Goal: Task Accomplishment & Management: Complete application form

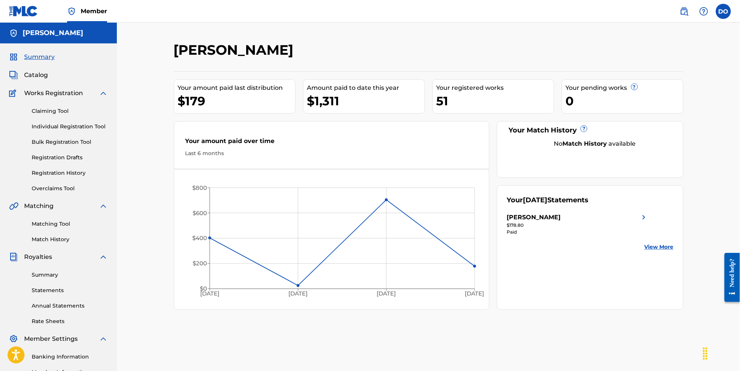
click at [47, 61] on span "Summary" at bounding box center [39, 56] width 31 height 9
click at [723, 14] on label at bounding box center [723, 11] width 15 height 15
click at [724, 11] on input "DO [PERSON_NAME] [EMAIL_ADDRESS][DOMAIN_NAME] Profile Log out" at bounding box center [724, 11] width 0 height 0
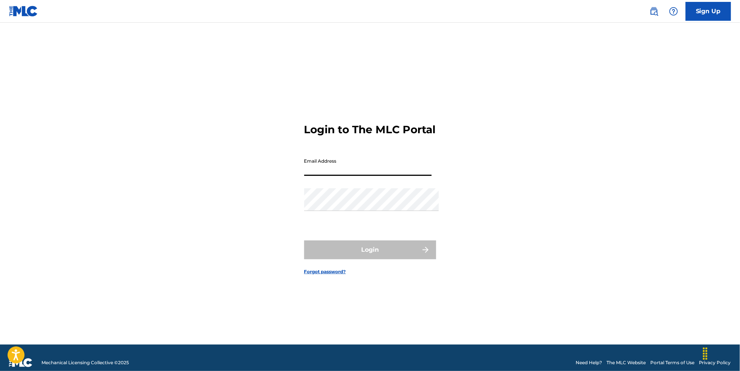
type input "[EMAIL_ADDRESS][DOMAIN_NAME]"
click at [370, 253] on button "Login" at bounding box center [370, 249] width 132 height 19
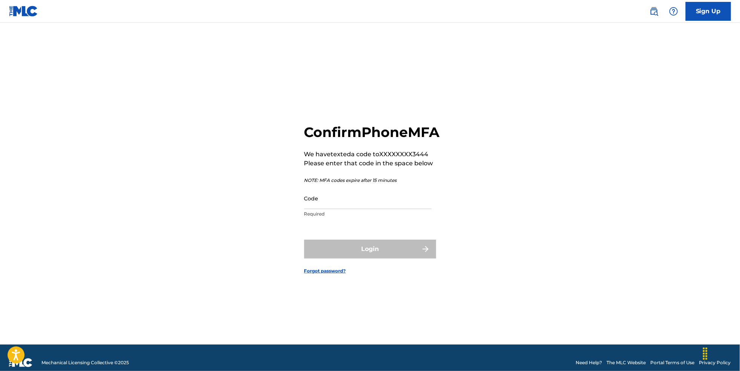
click at [348, 209] on input "Code" at bounding box center [367, 197] width 127 height 21
click at [351, 209] on input "Code" at bounding box center [367, 197] width 127 height 21
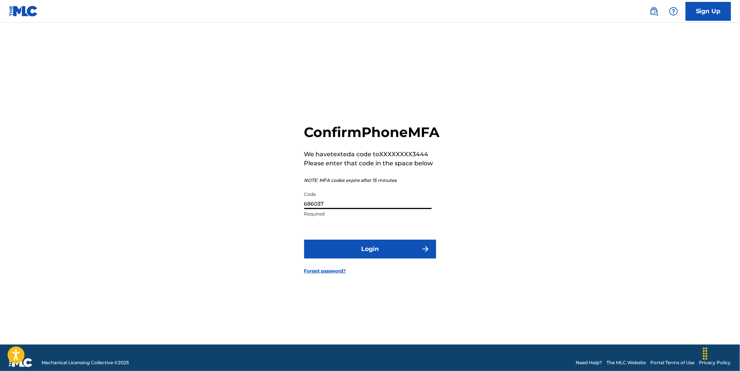
type input "686037"
click at [370, 258] on button "Login" at bounding box center [370, 248] width 132 height 19
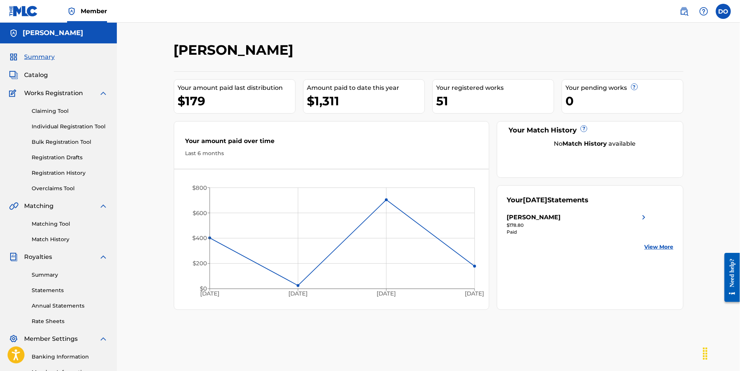
click at [76, 146] on link "Bulk Registration Tool" at bounding box center [70, 142] width 76 height 8
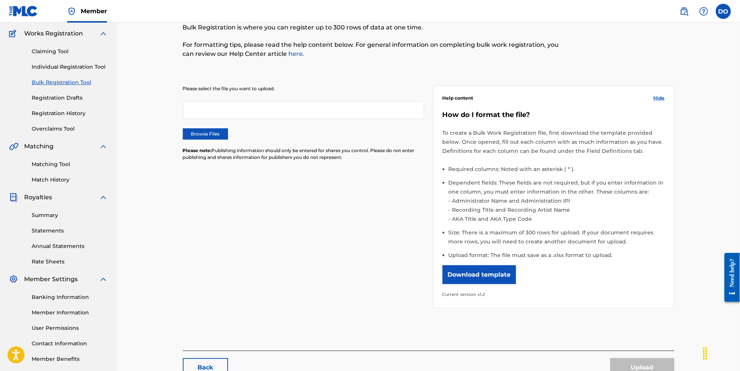
scroll to position [61, 0]
click at [491, 298] on div "How do I format the file? To create a Bulk Work Registration file, first downlo…" at bounding box center [554, 203] width 223 height 188
click at [491, 283] on button "Download template" at bounding box center [480, 273] width 74 height 19
click at [79, 67] on div "Claiming Tool Individual Registration Tool Bulk Registration Tool Registration …" at bounding box center [58, 84] width 99 height 95
click at [96, 70] on link "Individual Registration Tool" at bounding box center [70, 66] width 76 height 8
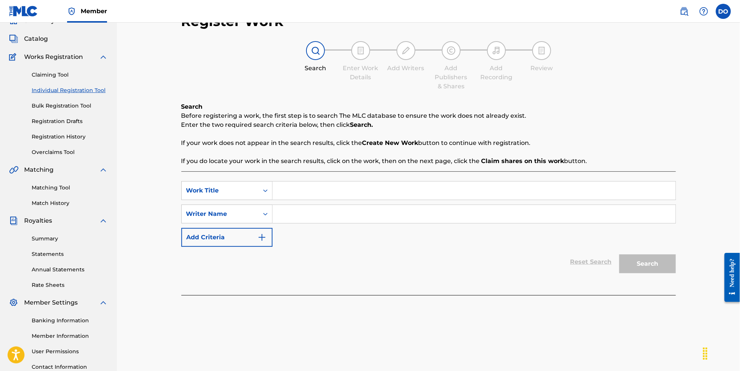
scroll to position [42, 0]
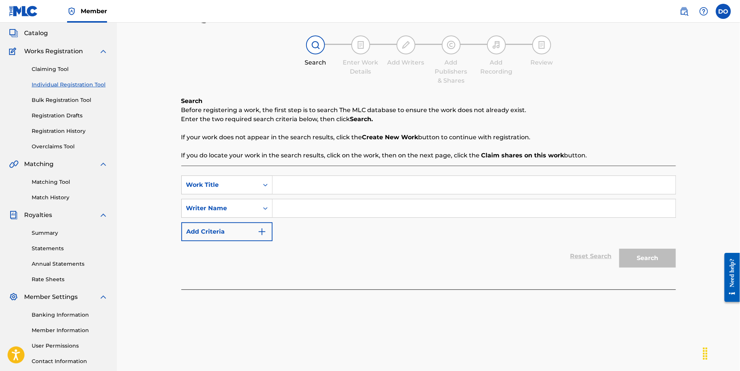
click at [339, 192] on input "Search Form" at bounding box center [474, 185] width 403 height 18
type input "Backseat [DEMOGRAPHIC_DATA]"
click at [300, 214] on input "Search Form" at bounding box center [474, 208] width 403 height 18
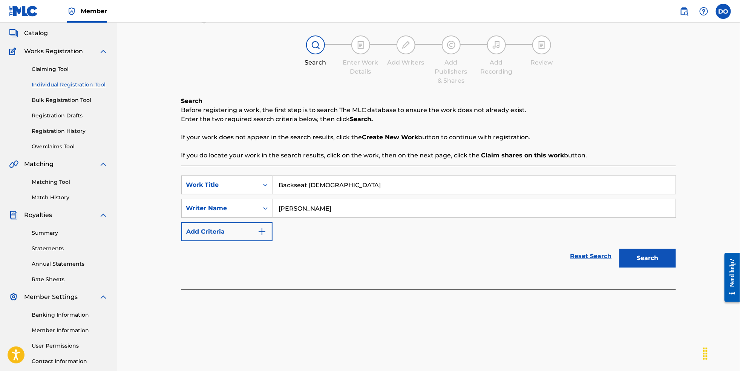
type input "[PERSON_NAME]"
click at [653, 265] on button "Search" at bounding box center [648, 258] width 57 height 19
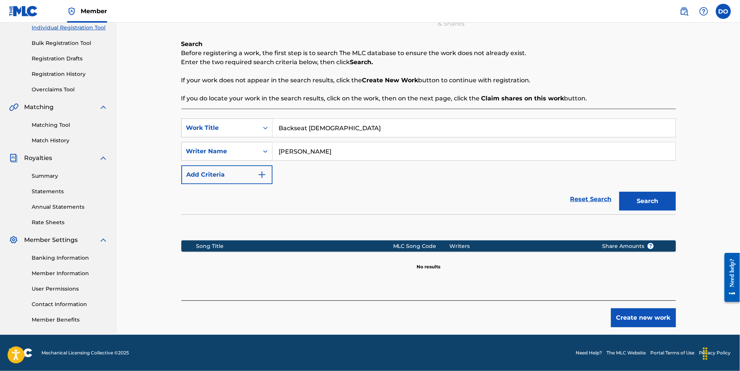
scroll to position [115, 0]
click at [655, 315] on button "Create new work" at bounding box center [643, 317] width 65 height 19
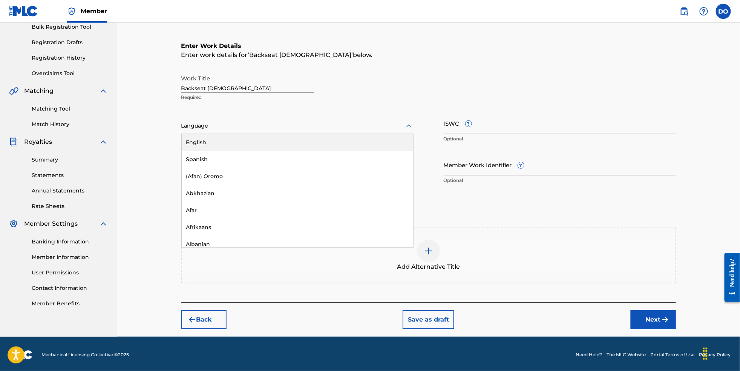
click at [233, 130] on div at bounding box center [297, 125] width 232 height 9
click at [227, 150] on div "English" at bounding box center [298, 142] width 232 height 17
click at [660, 329] on button "Next" at bounding box center [653, 319] width 45 height 19
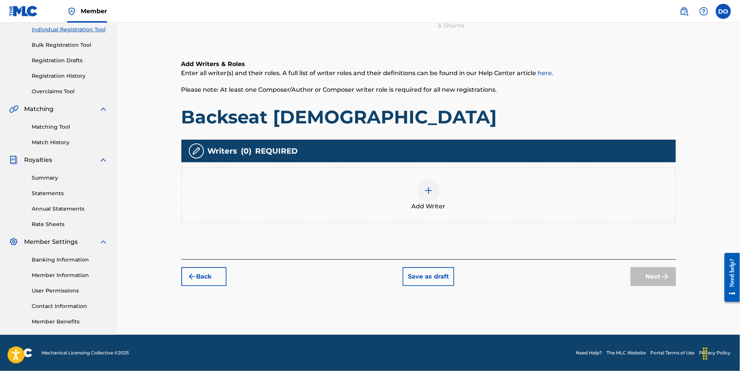
scroll to position [110, 0]
click at [440, 192] on div at bounding box center [428, 190] width 23 height 23
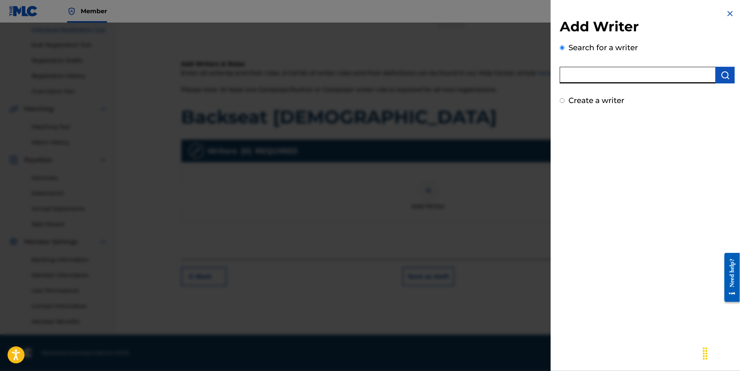
click at [617, 74] on input "text" at bounding box center [638, 75] width 156 height 17
type input "[PERSON_NAME]"
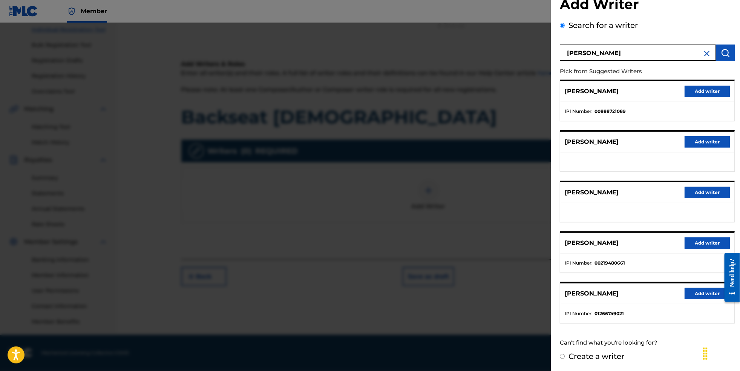
scroll to position [40, 0]
click at [702, 293] on button "Add writer" at bounding box center [707, 293] width 45 height 11
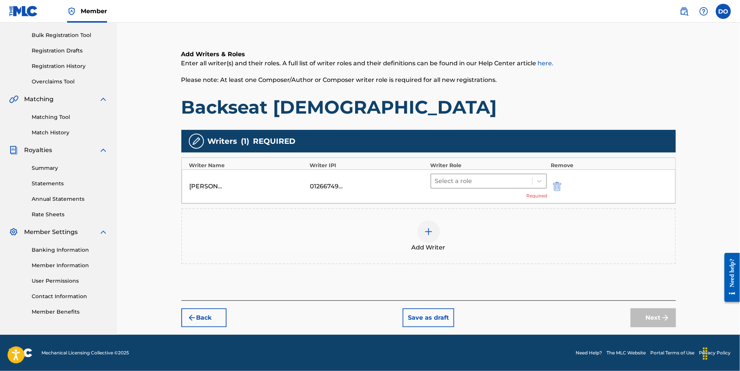
click at [491, 186] on div at bounding box center [482, 181] width 94 height 11
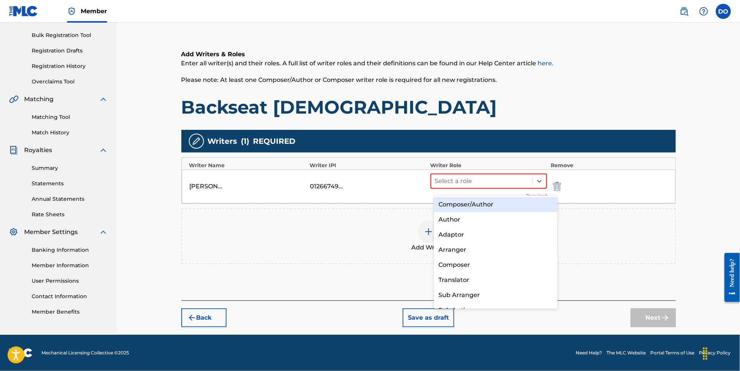
click at [486, 205] on div "Composer/Author" at bounding box center [496, 204] width 124 height 15
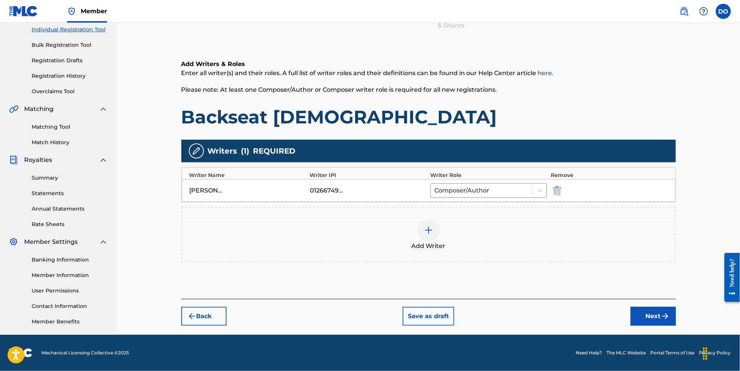
click at [669, 318] on button "Next" at bounding box center [653, 316] width 45 height 19
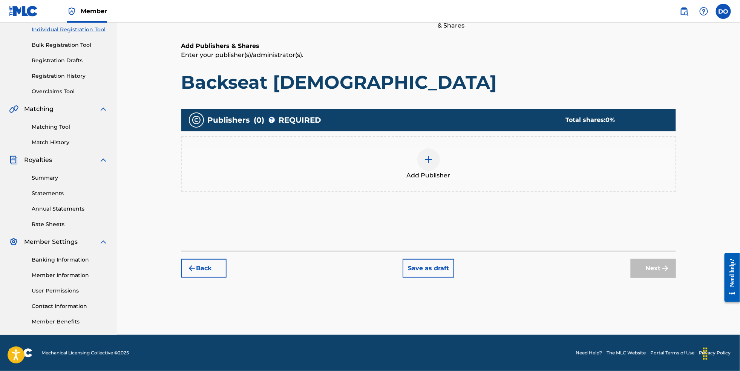
scroll to position [34, 0]
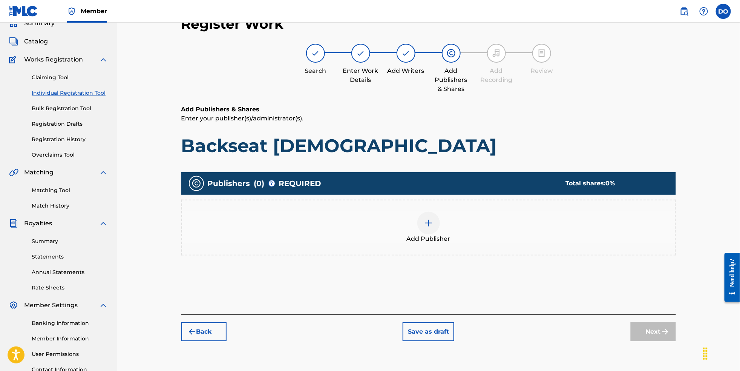
click at [428, 234] on div at bounding box center [428, 223] width 23 height 23
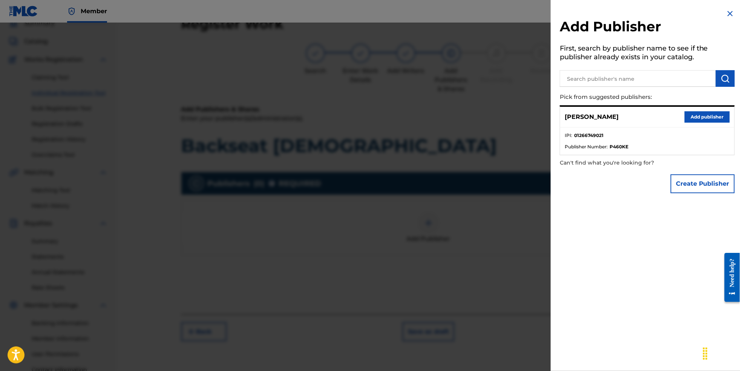
click at [691, 119] on button "Add publisher" at bounding box center [707, 116] width 45 height 11
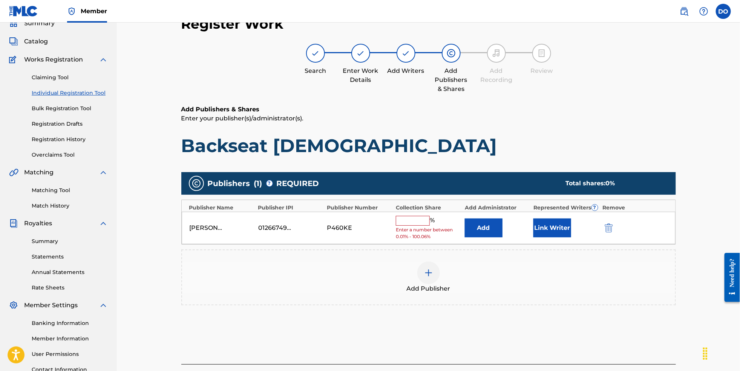
click at [411, 224] on input "text" at bounding box center [413, 221] width 34 height 10
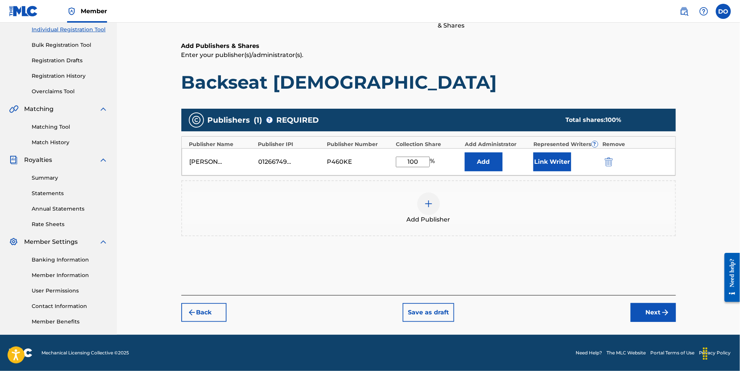
type input "100"
click at [674, 315] on button "Next" at bounding box center [653, 312] width 45 height 19
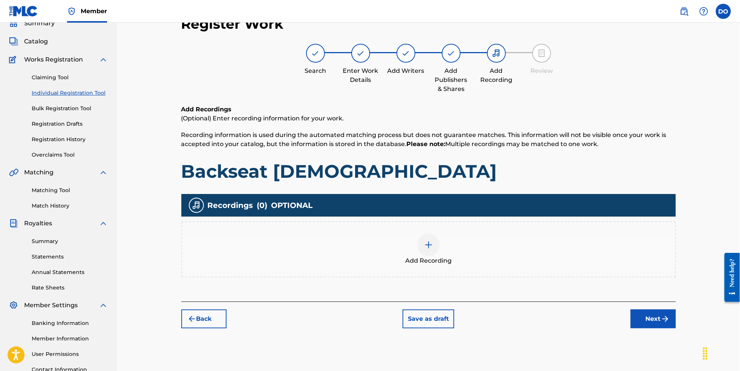
click at [431, 256] on div at bounding box center [428, 244] width 23 height 23
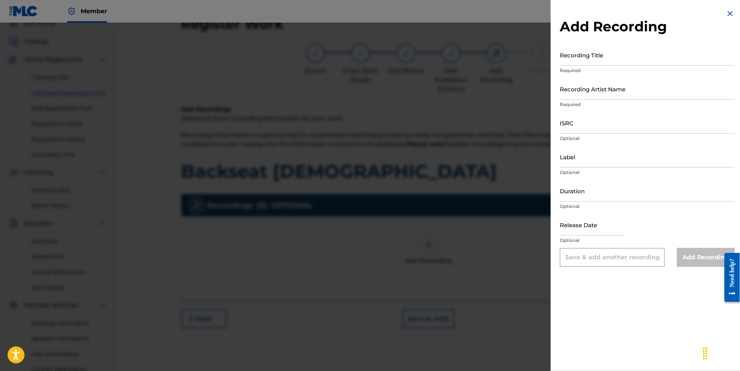
click at [588, 51] on input "Recording Title" at bounding box center [647, 54] width 175 height 21
type input "N"
type input "Backseat [DEMOGRAPHIC_DATA]"
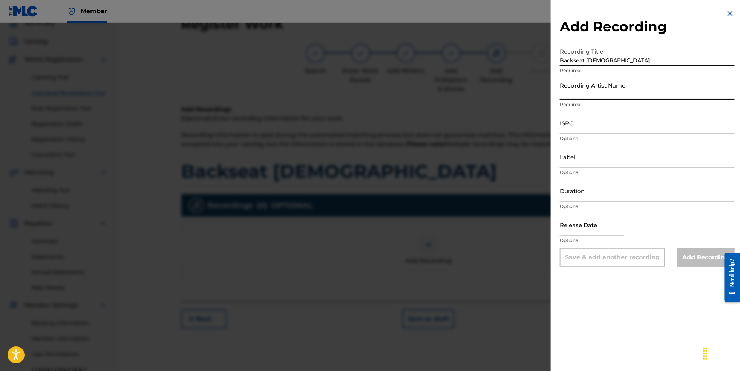
click at [600, 94] on input "Recording Artist Name" at bounding box center [647, 88] width 175 height 21
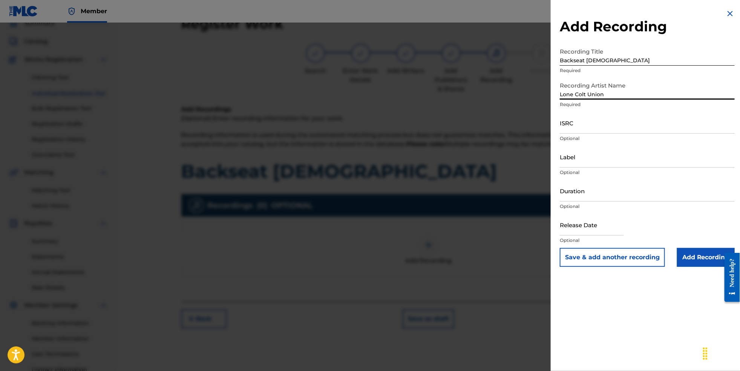
type input "Lone Colt Union"
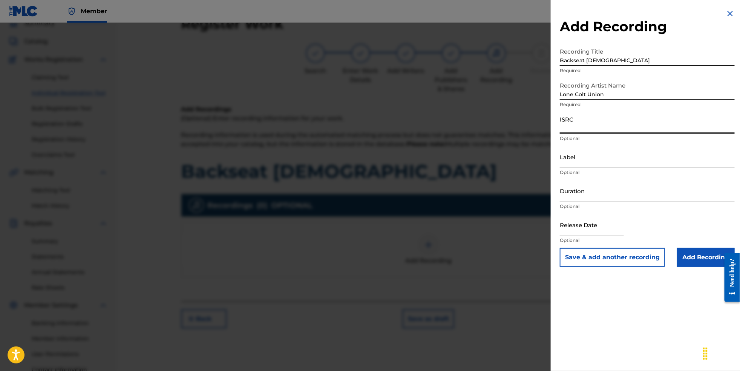
click at [609, 134] on input "ISRC" at bounding box center [647, 122] width 175 height 21
paste input "NL8RL2550697"
type input "NL8RL2550697"
click at [582, 167] on input "Label" at bounding box center [647, 156] width 175 height 21
type input "Revsphere Records"
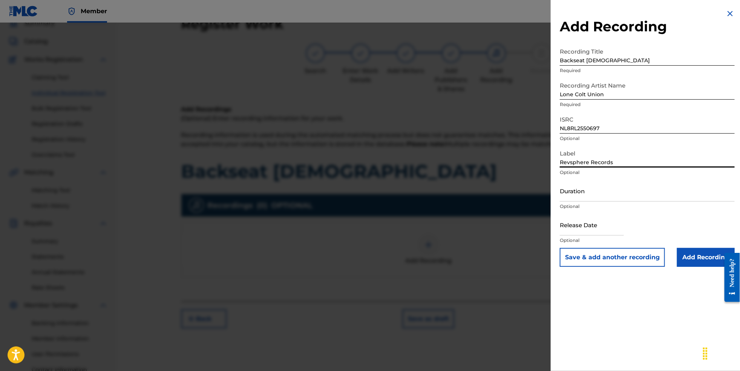
click at [706, 267] on input "Add Recording" at bounding box center [706, 257] width 58 height 19
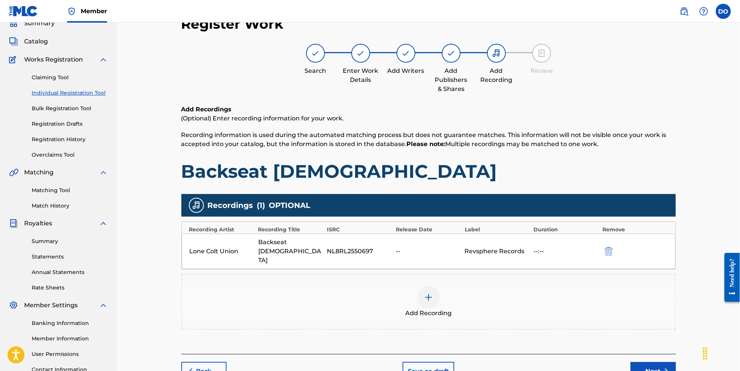
click at [674, 362] on button "Next" at bounding box center [653, 371] width 45 height 19
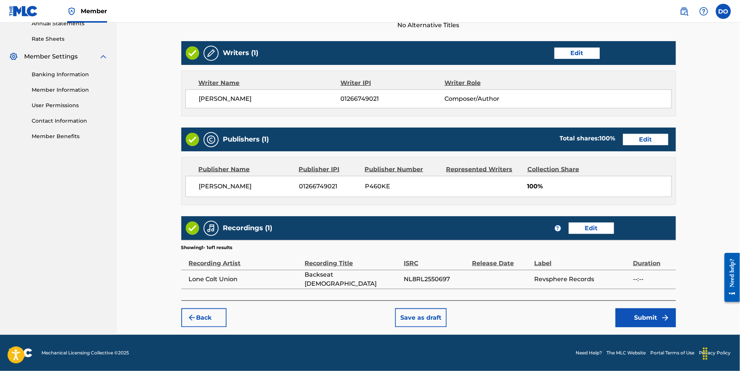
scroll to position [305, 0]
click at [664, 316] on button "Submit" at bounding box center [646, 317] width 60 height 19
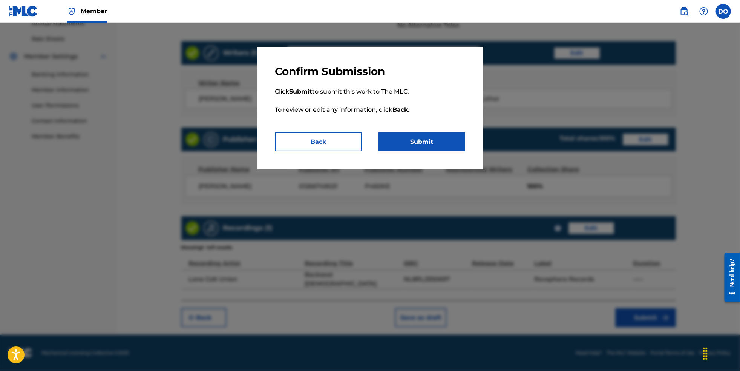
click at [427, 147] on button "Submit" at bounding box center [422, 141] width 87 height 19
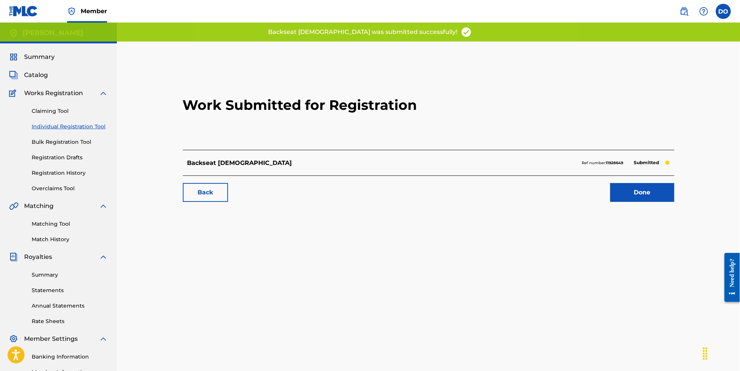
click at [655, 202] on link "Done" at bounding box center [643, 192] width 64 height 19
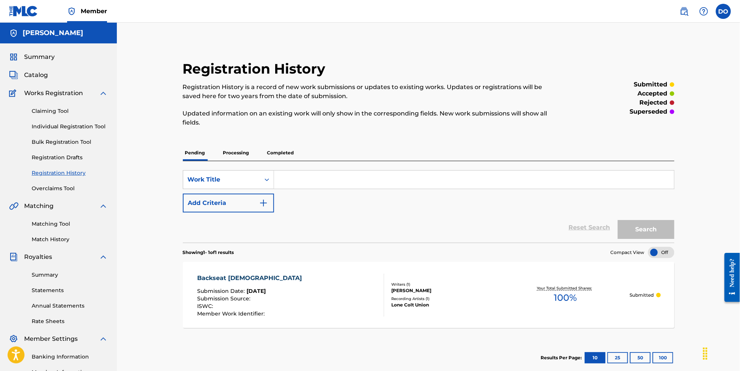
click at [331, 174] on input "Search Form" at bounding box center [474, 179] width 400 height 18
drag, startPoint x: 365, startPoint y: 176, endPoint x: 132, endPoint y: 117, distance: 241.0
click at [132, 117] on div "Registration History Registration History is a record of new work submissions o…" at bounding box center [428, 227] width 623 height 409
type input "Gas Station Roses"
click at [83, 129] on link "Individual Registration Tool" at bounding box center [70, 127] width 76 height 8
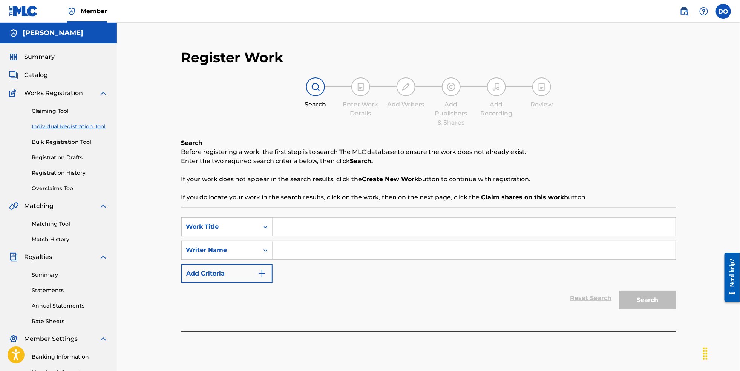
click at [310, 236] on input "Search Form" at bounding box center [474, 227] width 403 height 18
type input "Gas Station Roses"
click at [307, 259] on input "Search Form" at bounding box center [474, 250] width 403 height 18
type input "[PERSON_NAME]"
click at [650, 302] on button "Search" at bounding box center [648, 299] width 57 height 19
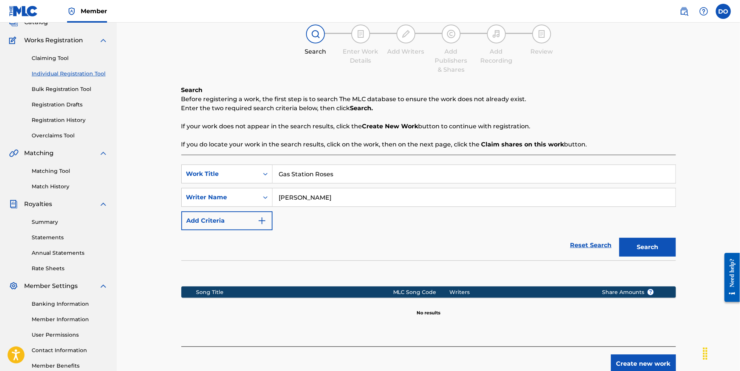
scroll to position [74, 0]
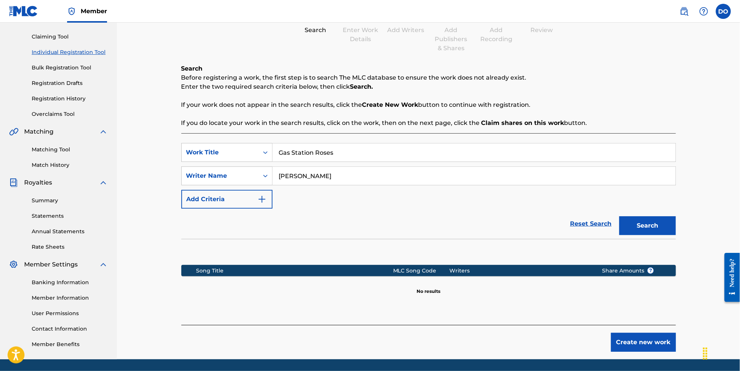
click at [664, 351] on button "Create new work" at bounding box center [643, 342] width 65 height 19
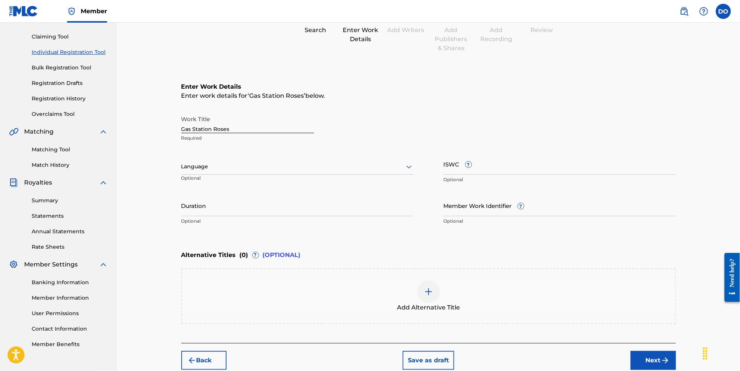
click at [257, 171] on div at bounding box center [297, 166] width 232 height 9
click at [258, 192] on div "English" at bounding box center [298, 183] width 232 height 17
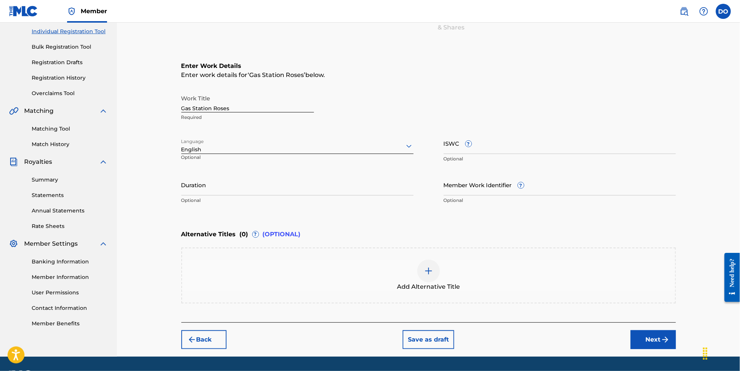
scroll to position [100, 0]
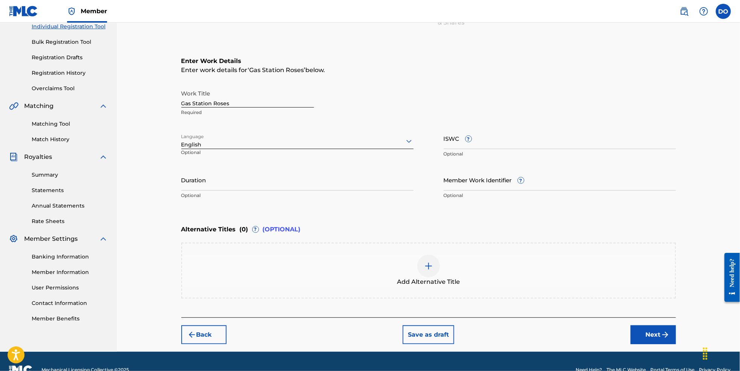
click at [658, 344] on button "Next" at bounding box center [653, 334] width 45 height 19
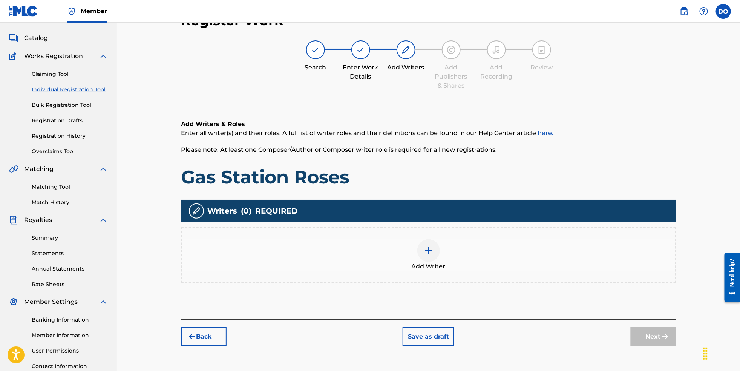
scroll to position [34, 0]
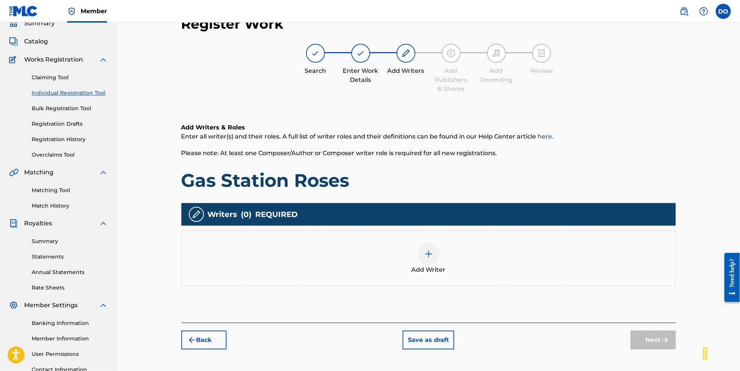
click at [437, 265] on div at bounding box center [428, 253] width 23 height 23
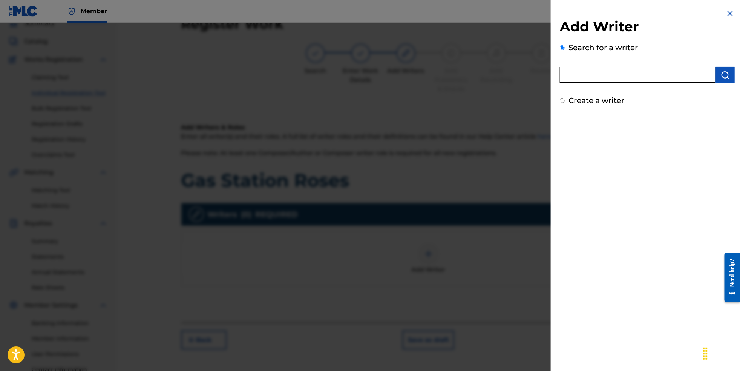
click at [590, 82] on input "text" at bounding box center [638, 75] width 156 height 17
type input "[PERSON_NAME]"
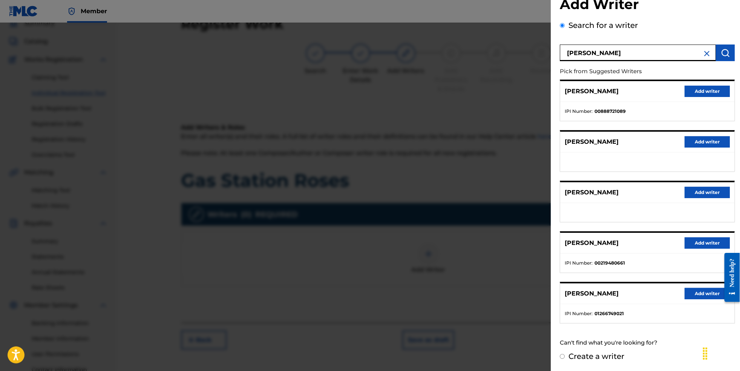
scroll to position [40, 0]
click at [712, 295] on button "Add writer" at bounding box center [707, 293] width 45 height 11
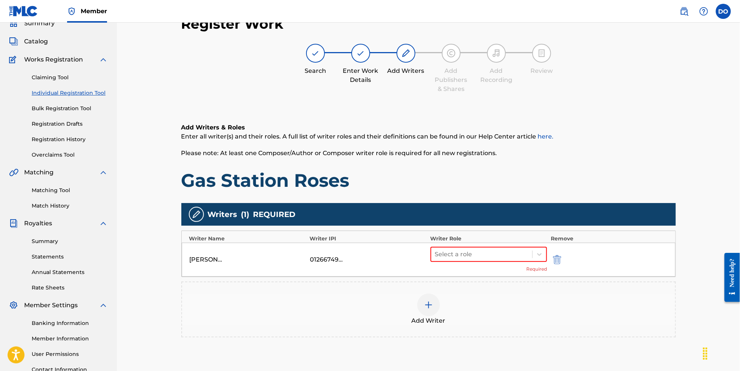
click at [500, 249] on div "[PERSON_NAME] 01266749021 Select a role Required" at bounding box center [429, 259] width 494 height 34
click at [495, 270] on div "Select a role Required" at bounding box center [489, 260] width 117 height 26
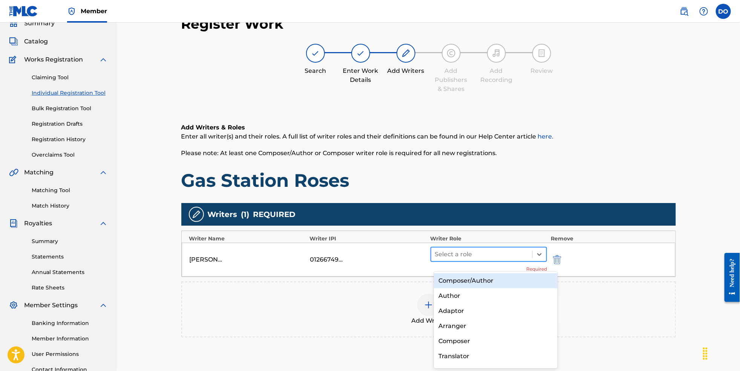
click at [492, 259] on div at bounding box center [482, 254] width 94 height 11
click at [483, 279] on div "Composer/Author" at bounding box center [496, 280] width 124 height 15
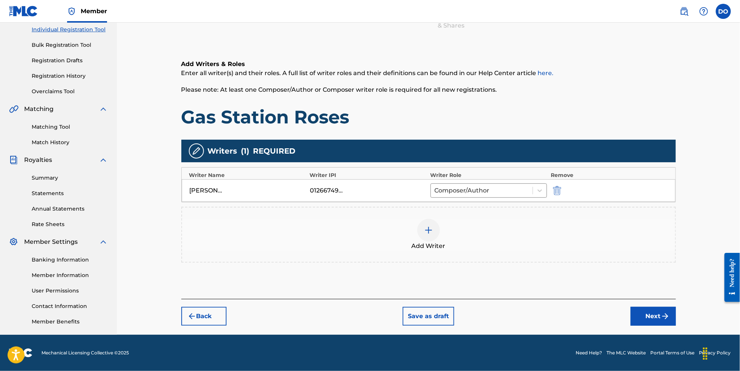
click at [655, 315] on button "Next" at bounding box center [653, 316] width 45 height 19
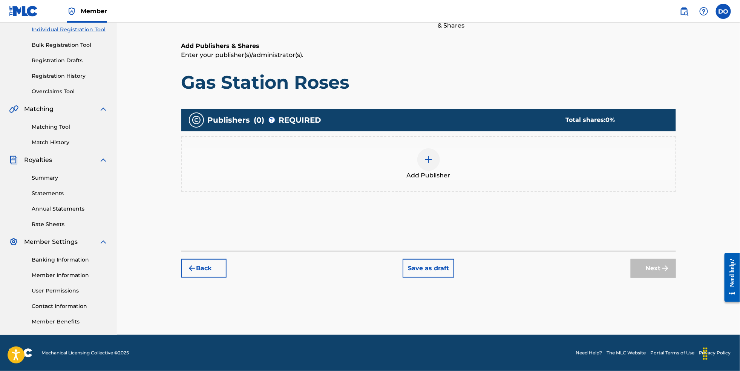
scroll to position [110, 0]
click at [436, 160] on div at bounding box center [428, 159] width 23 height 23
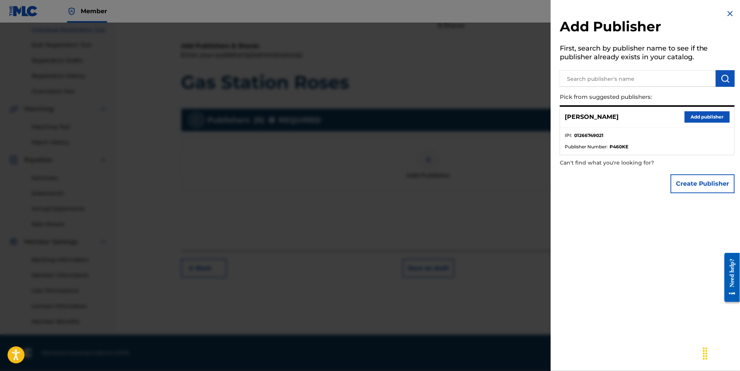
click at [692, 123] on button "Add publisher" at bounding box center [707, 116] width 45 height 11
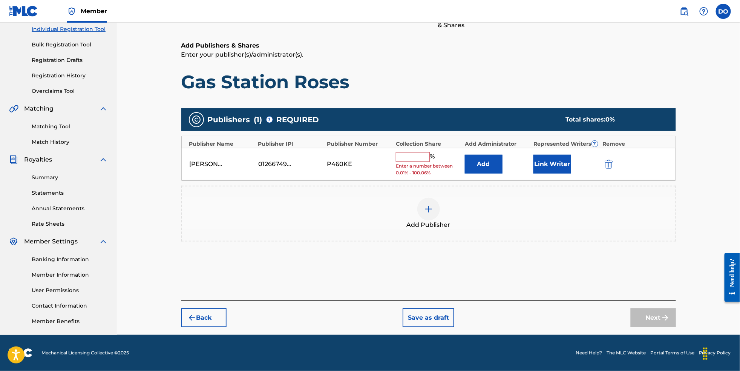
click at [414, 152] on input "text" at bounding box center [413, 157] width 34 height 10
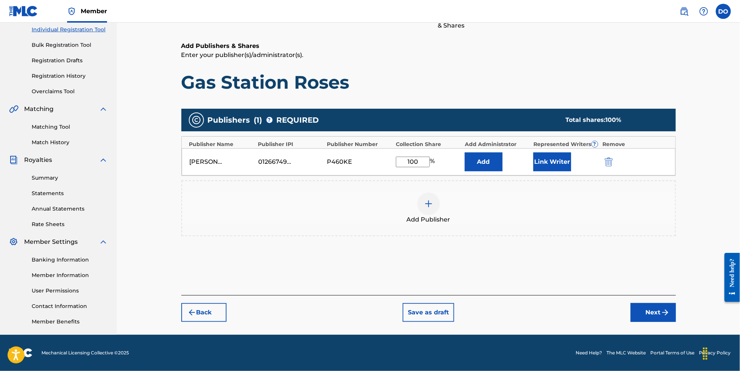
type input "100"
click at [672, 316] on button "Next" at bounding box center [653, 312] width 45 height 19
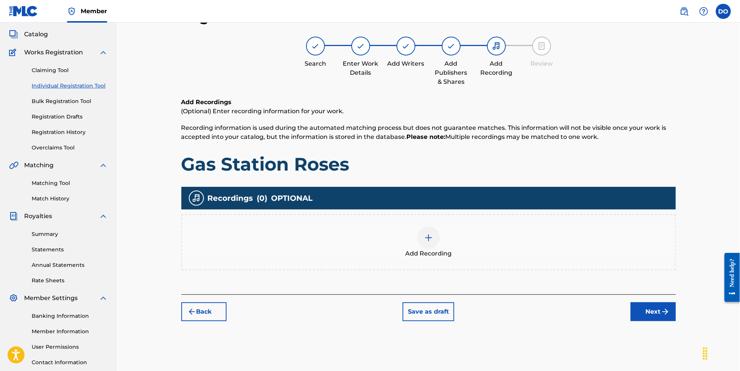
scroll to position [34, 0]
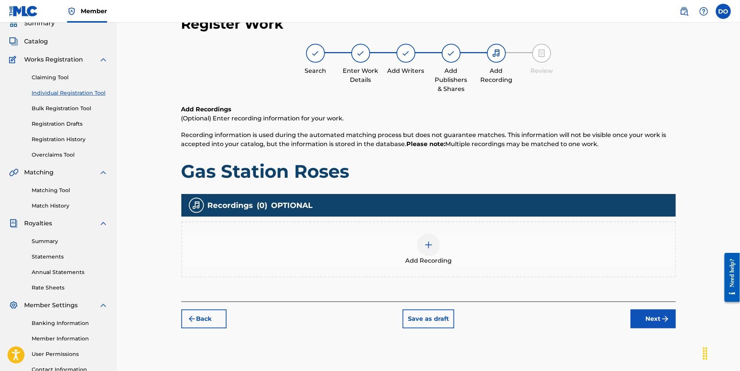
click at [432, 256] on div at bounding box center [428, 244] width 23 height 23
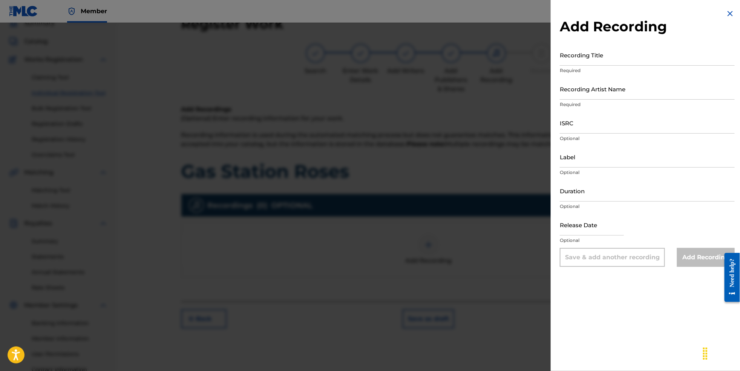
click at [591, 66] on input "Recording Title" at bounding box center [647, 54] width 175 height 21
type input "Gas Station Roses"
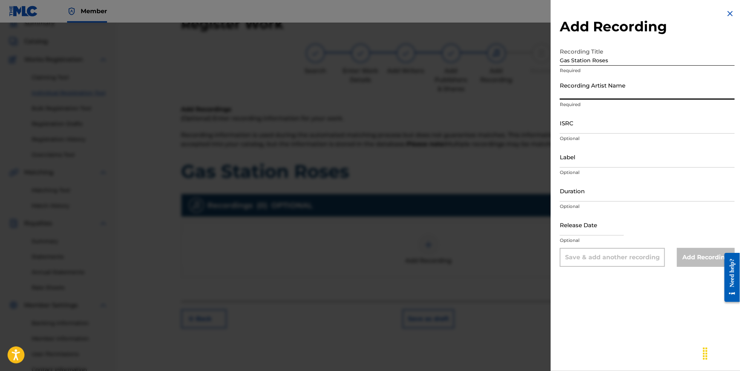
click at [577, 100] on input "Recording Artist Name" at bounding box center [647, 88] width 175 height 21
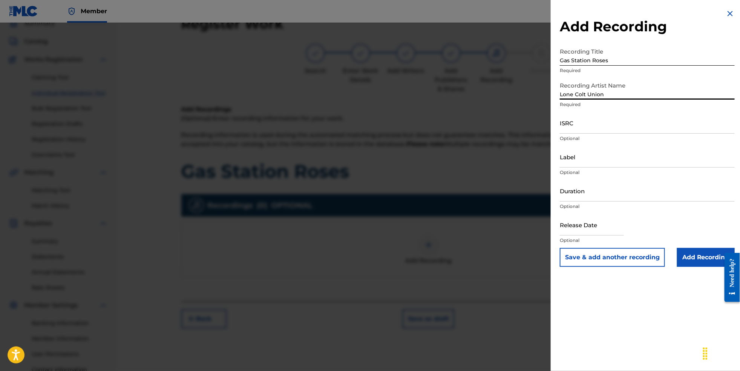
type input "Lone Colt Union"
click at [573, 134] on input "ISRC" at bounding box center [647, 122] width 175 height 21
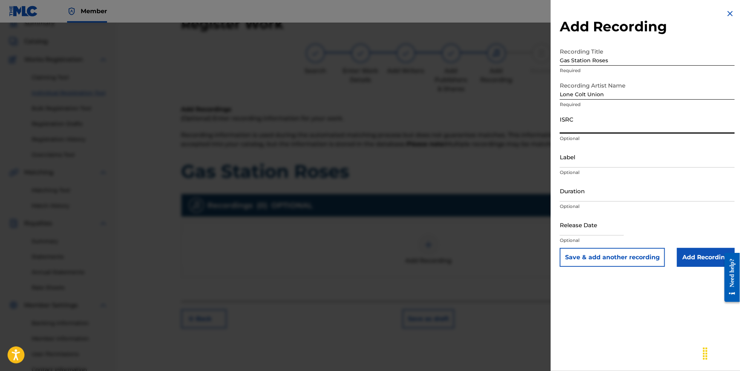
paste input "NL8RL2550694"
type input "NL8RL2550694"
click at [594, 167] on input "Label" at bounding box center [647, 156] width 175 height 21
type input "Revsphere Records"
click at [689, 267] on input "Add Recording" at bounding box center [706, 257] width 58 height 19
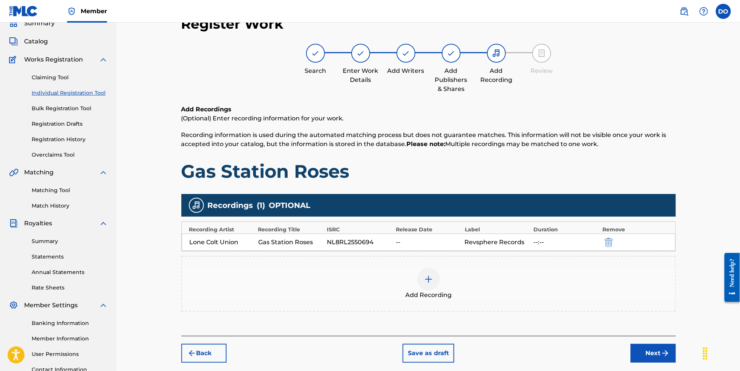
click at [674, 359] on button "Next" at bounding box center [653, 353] width 45 height 19
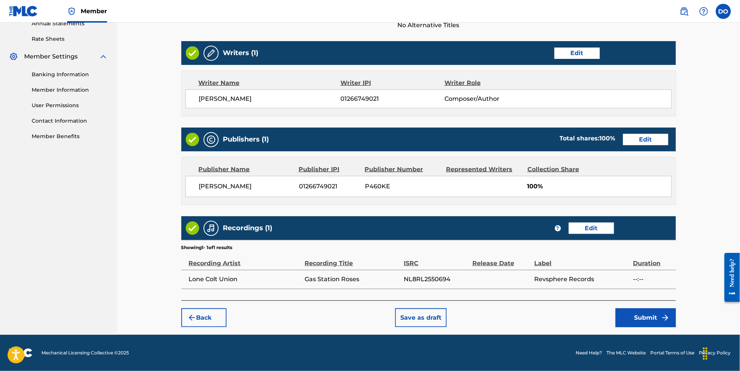
scroll to position [305, 0]
click at [660, 319] on button "Submit" at bounding box center [646, 317] width 60 height 19
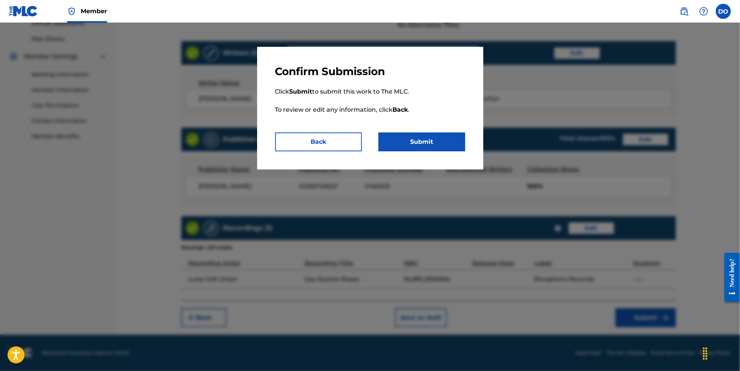
click at [450, 149] on button "Submit" at bounding box center [422, 141] width 87 height 19
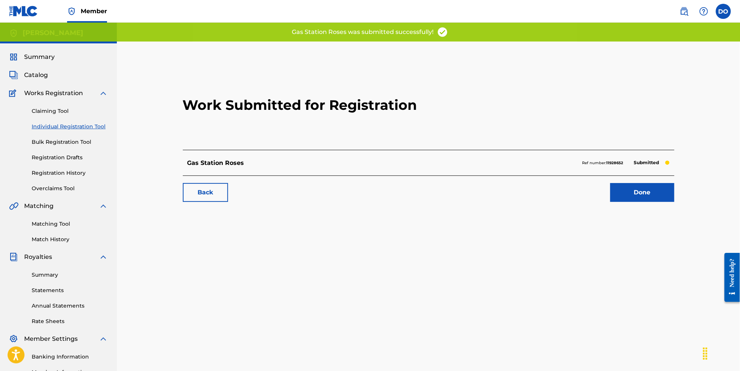
click at [654, 202] on link "Done" at bounding box center [643, 192] width 64 height 19
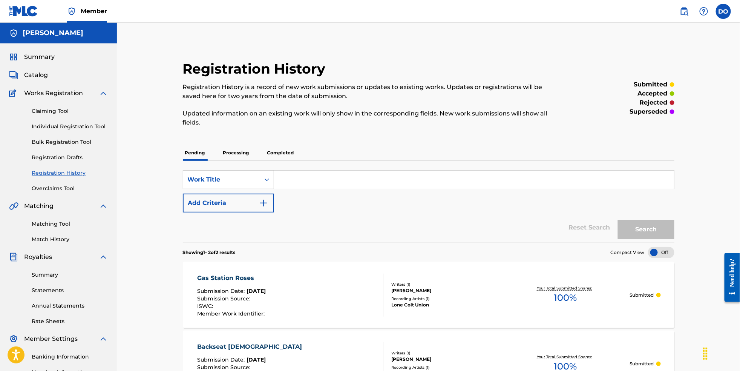
click at [341, 173] on input "Search Form" at bounding box center [474, 179] width 400 height 18
type input "Long Roads Tall Tales"
click at [657, 232] on button "Search" at bounding box center [646, 229] width 57 height 19
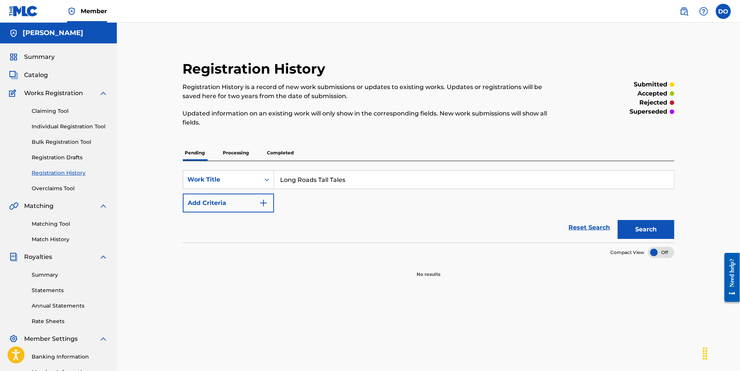
click at [68, 130] on link "Individual Registration Tool" at bounding box center [70, 127] width 76 height 8
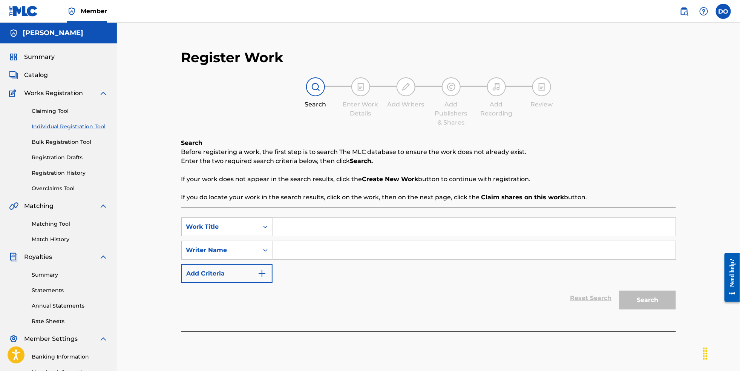
click at [298, 229] on input "Search Form" at bounding box center [474, 227] width 403 height 18
type input "o"
type input "Long Roads Tall Tales"
click at [519, 258] on input "Search Form" at bounding box center [474, 250] width 403 height 18
type input "[PERSON_NAME]"
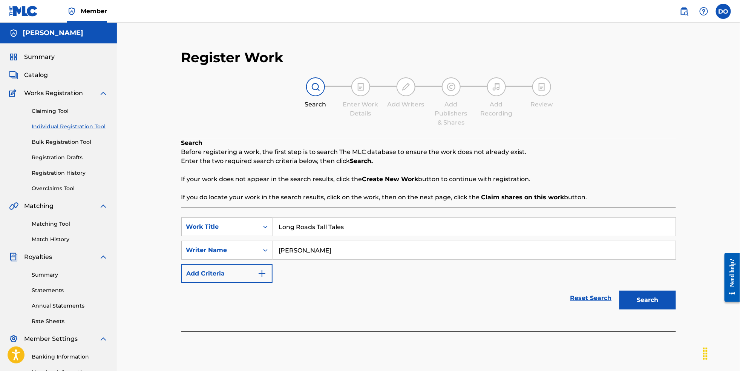
click at [669, 303] on button "Search" at bounding box center [648, 299] width 57 height 19
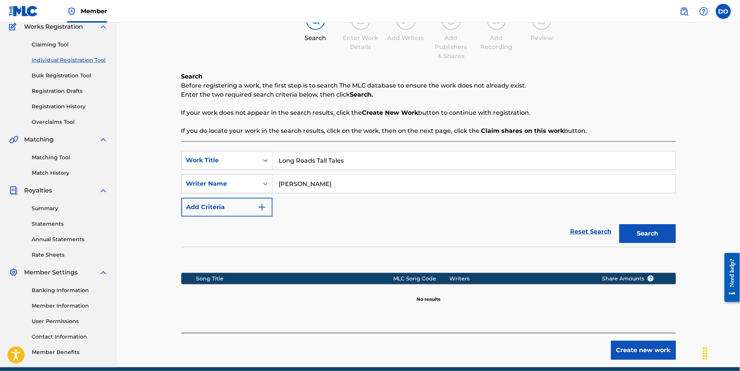
scroll to position [70, 0]
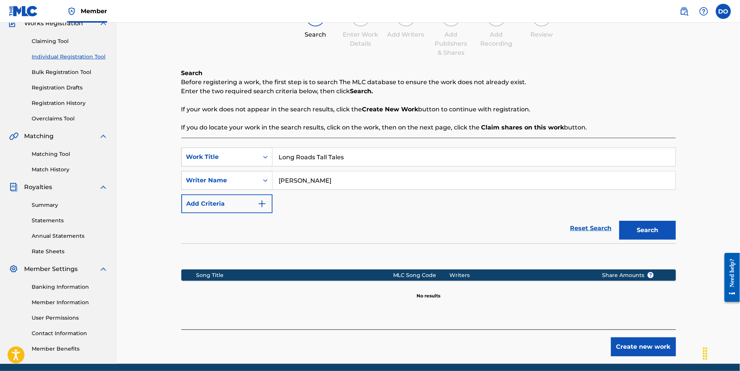
click at [659, 356] on button "Create new work" at bounding box center [643, 346] width 65 height 19
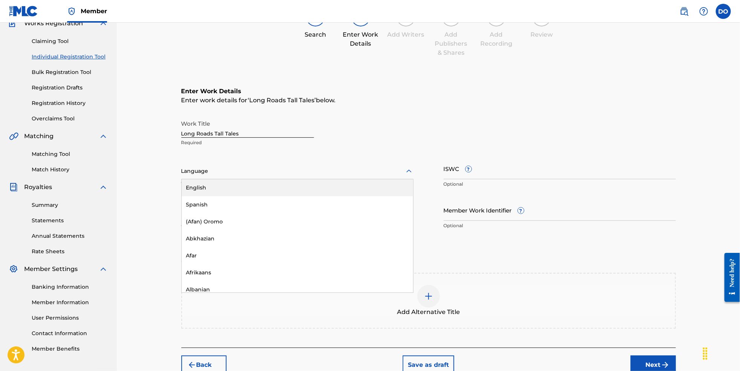
click at [279, 176] on div at bounding box center [297, 170] width 232 height 9
click at [275, 196] on div "English" at bounding box center [298, 187] width 232 height 17
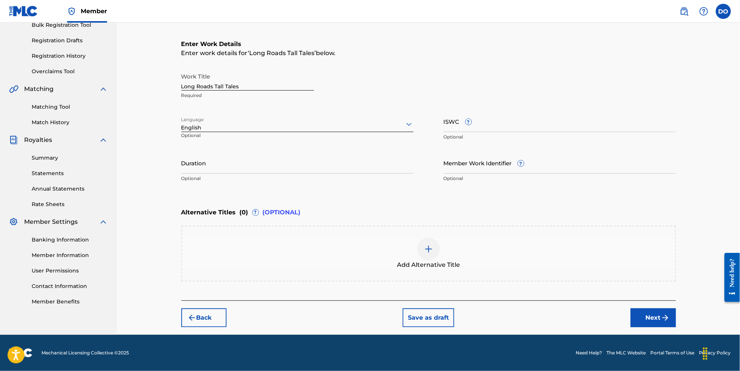
click at [663, 310] on button "Next" at bounding box center [653, 317] width 45 height 19
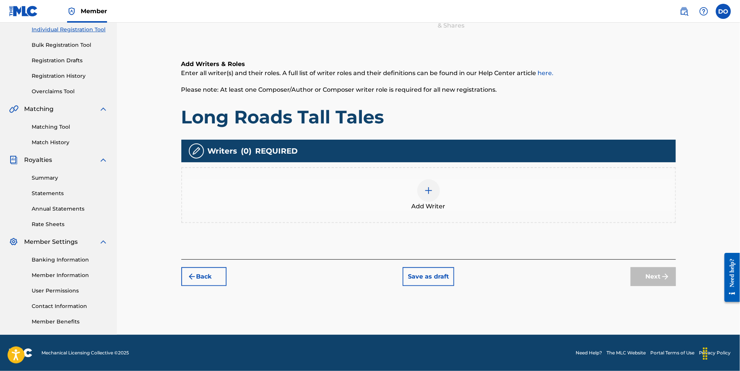
scroll to position [110, 0]
click at [426, 192] on div at bounding box center [428, 190] width 23 height 23
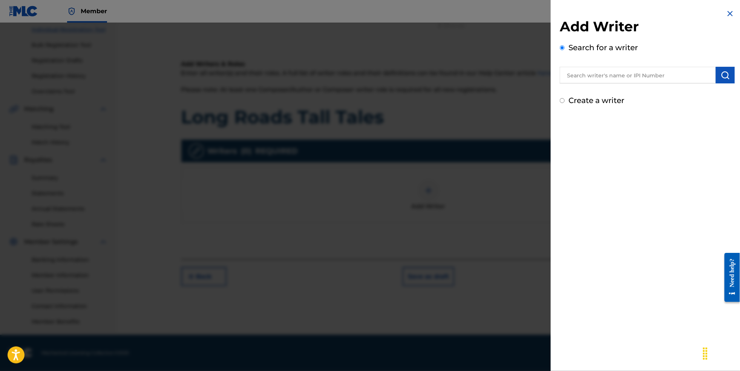
click at [582, 79] on input "text" at bounding box center [638, 75] width 156 height 17
type input "[PERSON_NAME]"
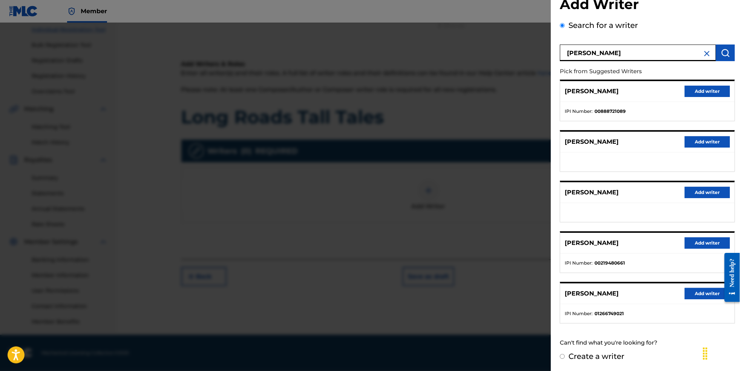
scroll to position [40, 0]
click at [697, 288] on button "Add writer" at bounding box center [707, 293] width 45 height 11
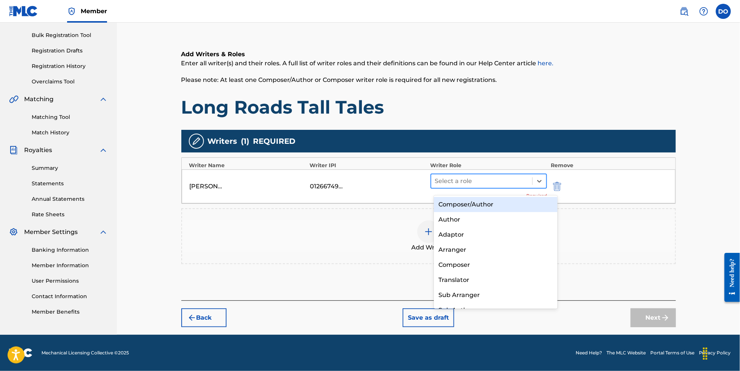
click at [518, 186] on div at bounding box center [482, 181] width 94 height 11
click at [506, 207] on div "Composer/Author" at bounding box center [496, 204] width 124 height 15
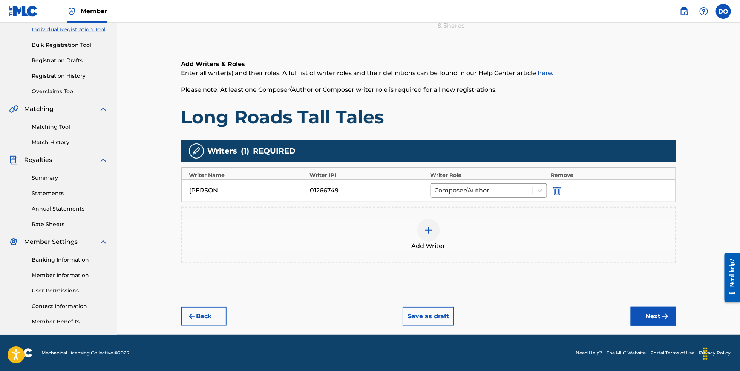
click at [671, 319] on button "Next" at bounding box center [653, 316] width 45 height 19
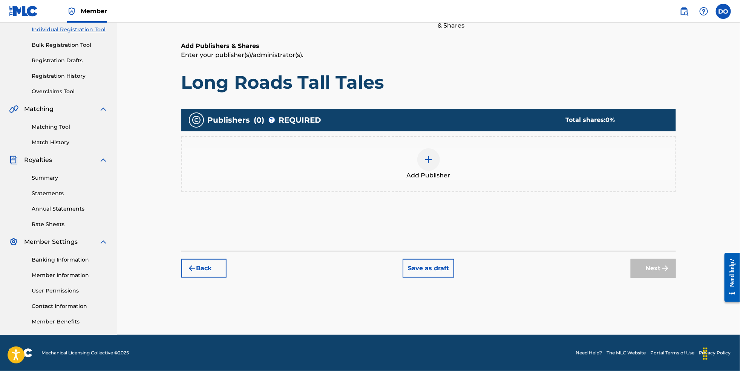
scroll to position [34, 0]
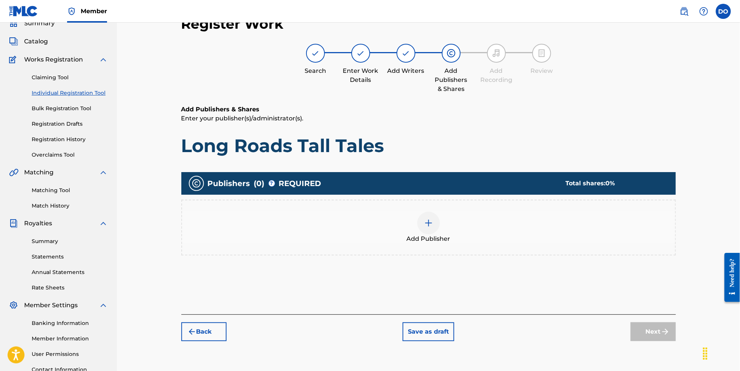
click at [431, 227] on img at bounding box center [428, 222] width 9 height 9
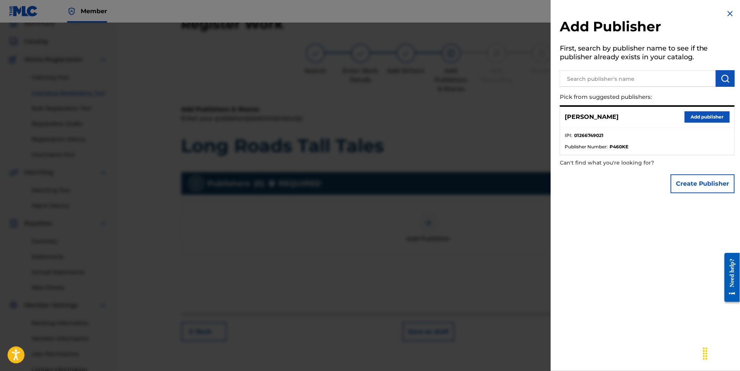
click at [704, 119] on button "Add publisher" at bounding box center [707, 116] width 45 height 11
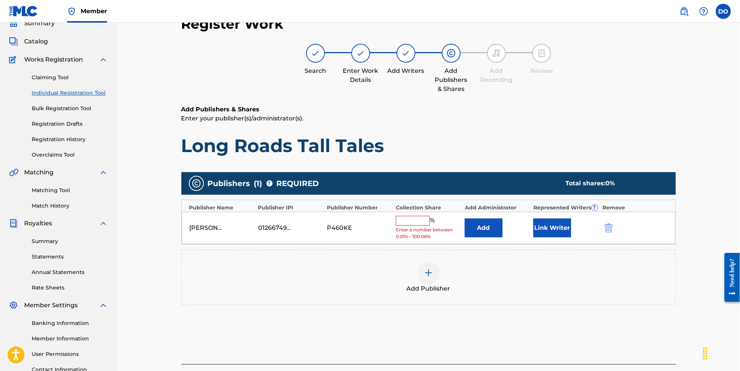
click at [422, 225] on input "text" at bounding box center [413, 221] width 34 height 10
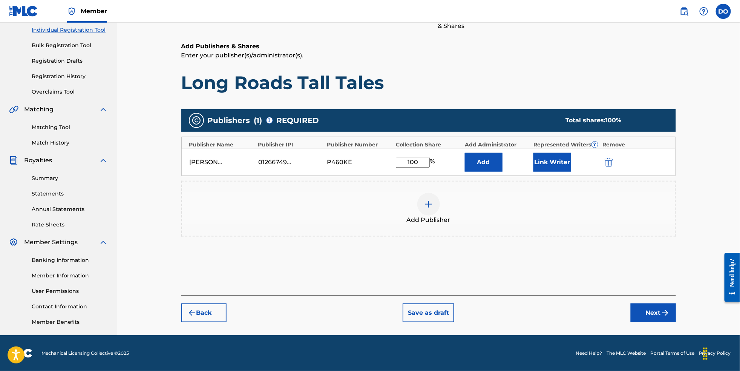
scroll to position [110, 0]
type input "100"
click at [668, 317] on button "Next" at bounding box center [653, 312] width 45 height 19
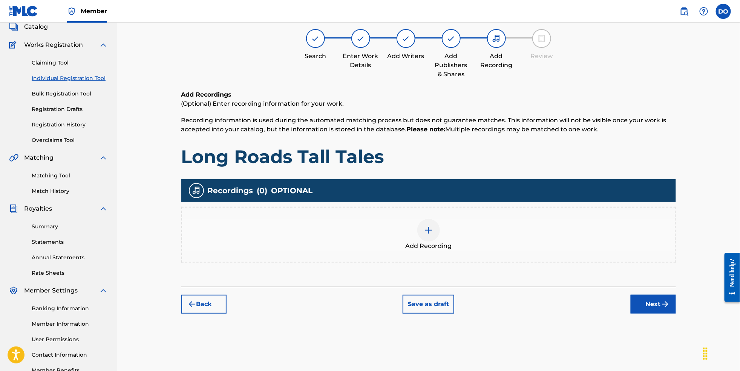
scroll to position [34, 0]
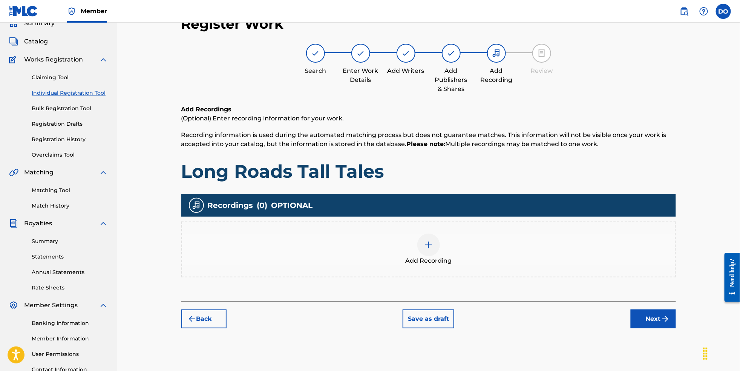
click at [445, 252] on div "Add Recording" at bounding box center [428, 249] width 493 height 32
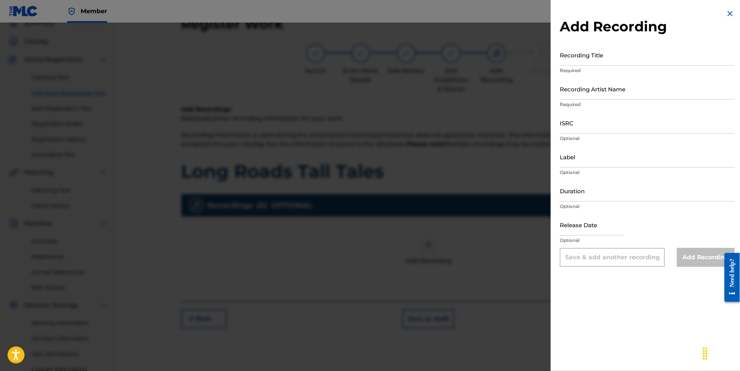
click at [586, 63] on input "Recording Title" at bounding box center [647, 54] width 175 height 21
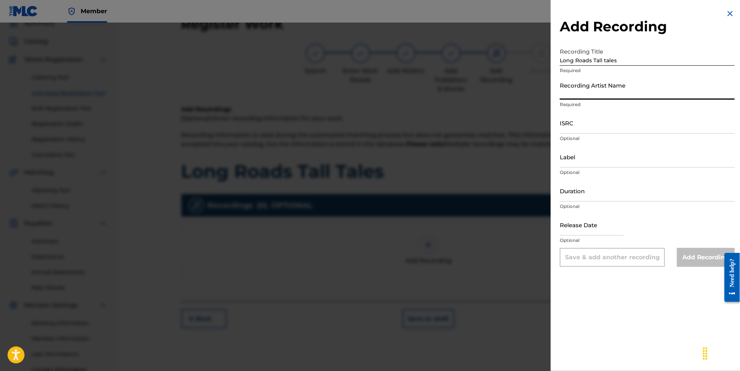
click at [622, 63] on input "Long Roads Tall tales" at bounding box center [647, 54] width 175 height 21
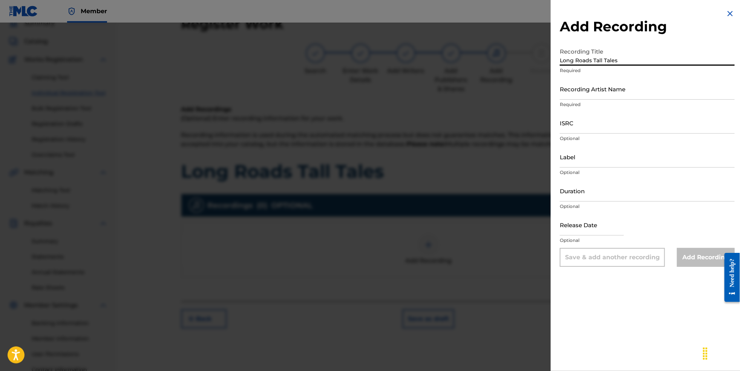
type input "Long Roads Tall Tales"
click at [604, 100] on input "Recording Artist Name" at bounding box center [647, 88] width 175 height 21
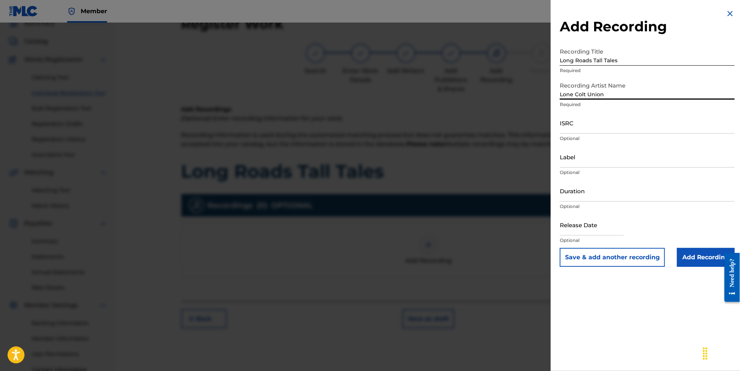
type input "Lone Colt Union"
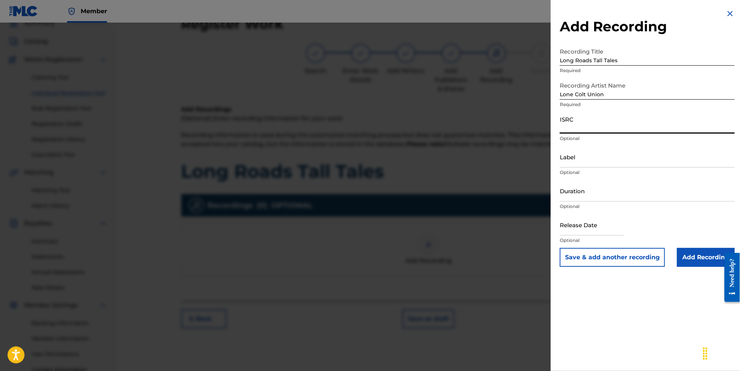
click at [600, 134] on input "ISRC" at bounding box center [647, 122] width 175 height 21
paste input "NL8RL2550698"
type input "NL8RL2550698"
click at [595, 167] on input "Label" at bounding box center [647, 156] width 175 height 21
type input "Revsphere Records"
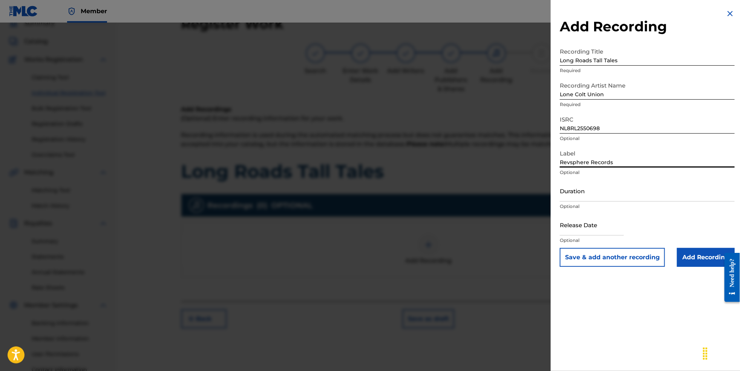
click at [692, 267] on input "Add Recording" at bounding box center [706, 257] width 58 height 19
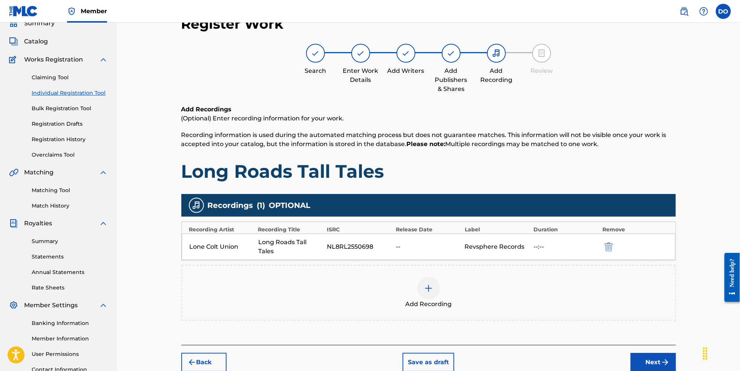
click at [672, 363] on button "Next" at bounding box center [653, 362] width 45 height 19
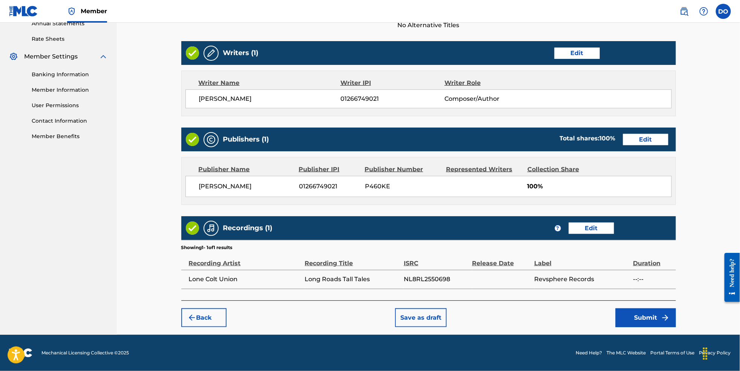
scroll to position [305, 0]
click at [666, 320] on button "Submit" at bounding box center [646, 317] width 60 height 19
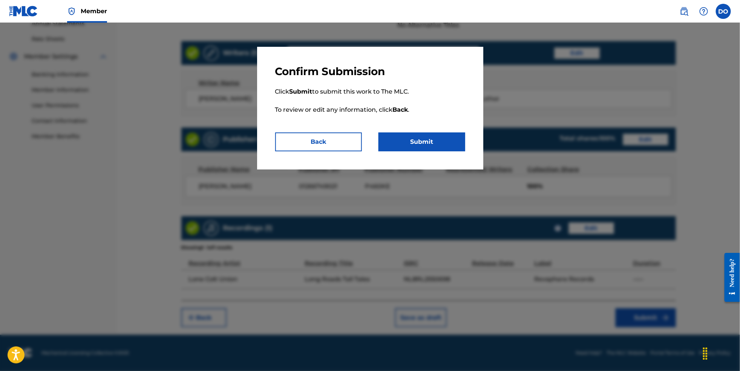
click at [439, 137] on button "Submit" at bounding box center [422, 141] width 87 height 19
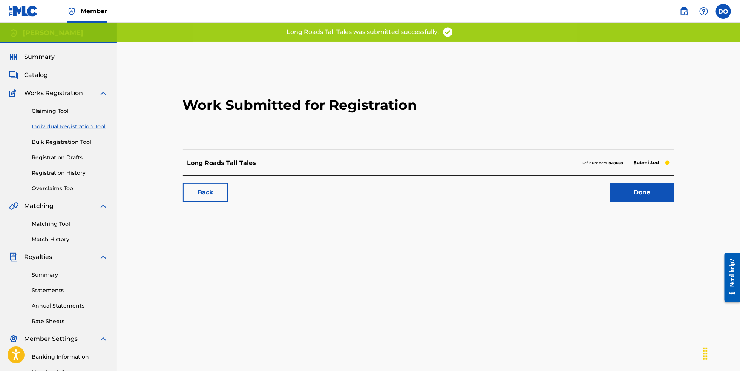
click at [652, 202] on link "Done" at bounding box center [643, 192] width 64 height 19
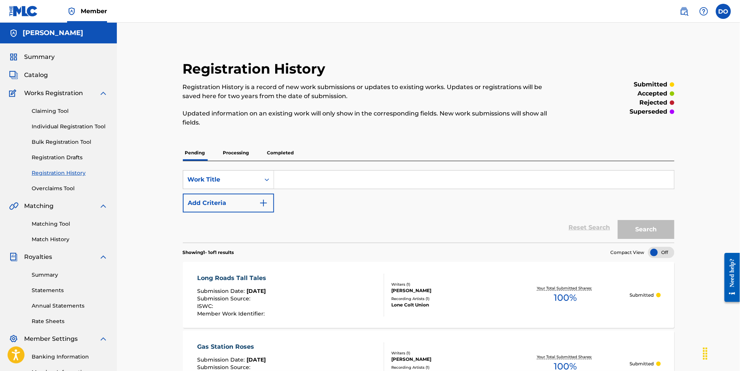
click at [76, 130] on link "Individual Registration Tool" at bounding box center [70, 127] width 76 height 8
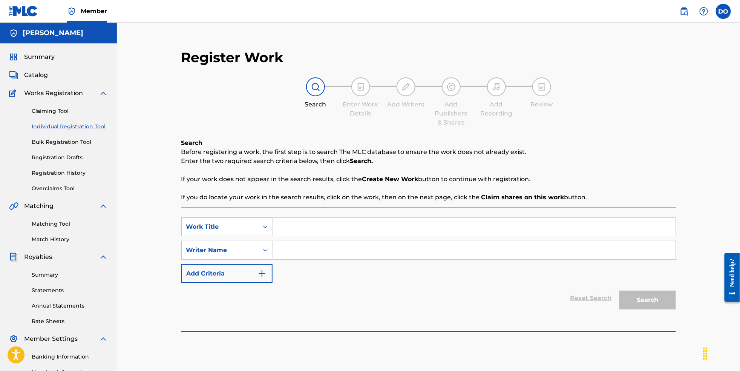
click at [327, 228] on input "Search Form" at bounding box center [474, 227] width 403 height 18
type input "Wanted Man"
click at [316, 250] on input "Search Form" at bounding box center [474, 250] width 403 height 18
type input "[PERSON_NAME]"
click at [660, 309] on button "Search" at bounding box center [648, 299] width 57 height 19
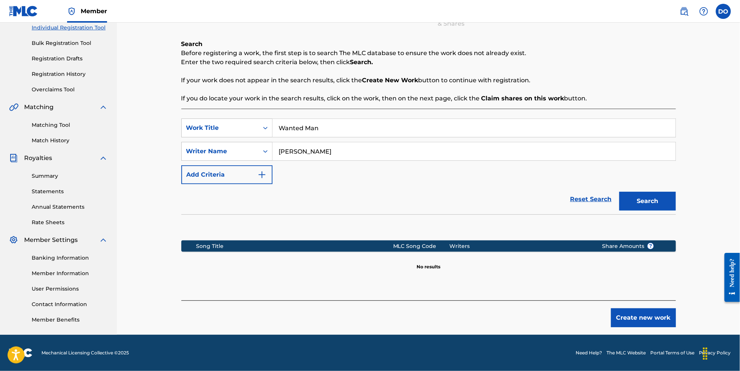
scroll to position [115, 0]
click at [655, 316] on button "Create new work" at bounding box center [643, 317] width 65 height 19
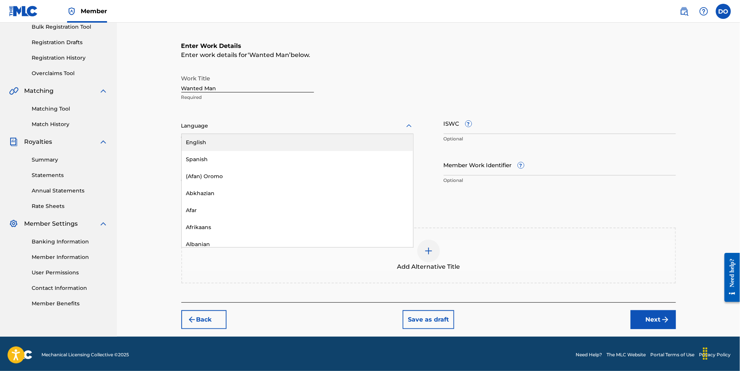
click at [247, 130] on div at bounding box center [297, 125] width 232 height 9
click at [249, 150] on div "English" at bounding box center [298, 142] width 232 height 17
click at [659, 329] on button "Next" at bounding box center [653, 319] width 45 height 19
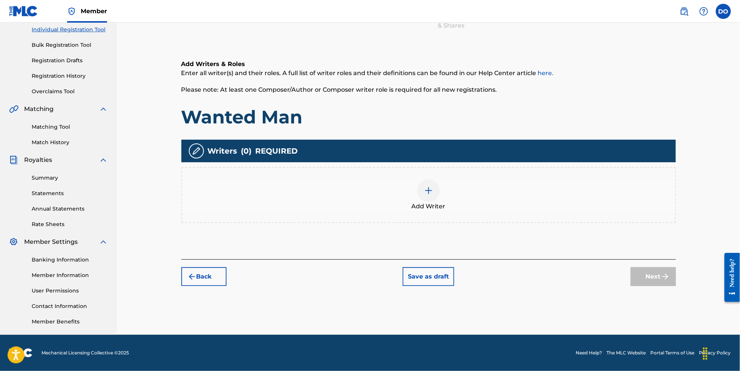
click at [432, 193] on div at bounding box center [428, 190] width 23 height 23
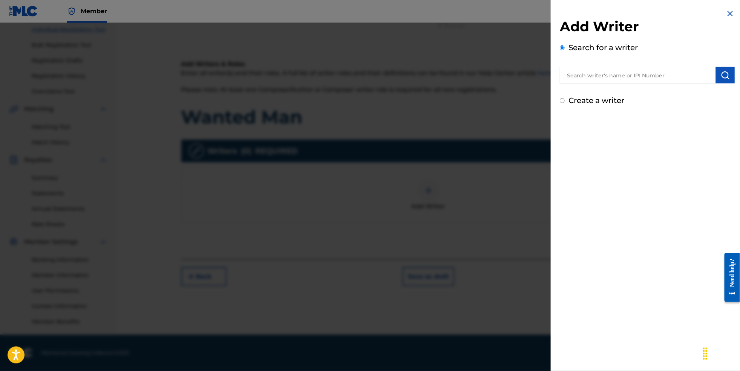
click at [592, 83] on input "text" at bounding box center [638, 75] width 156 height 17
type input "[PERSON_NAME]"
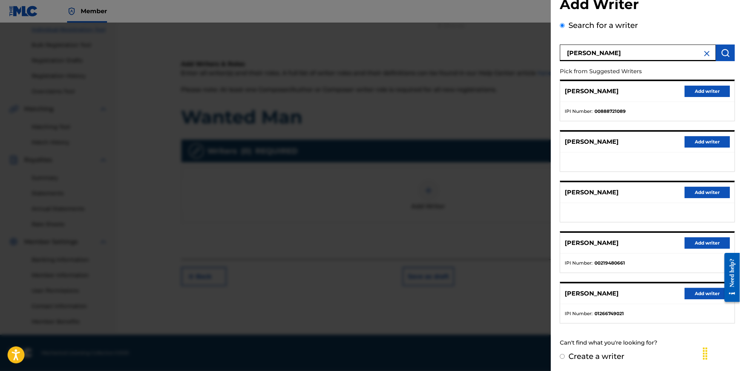
scroll to position [40, 0]
click at [709, 288] on button "Add writer" at bounding box center [707, 293] width 45 height 11
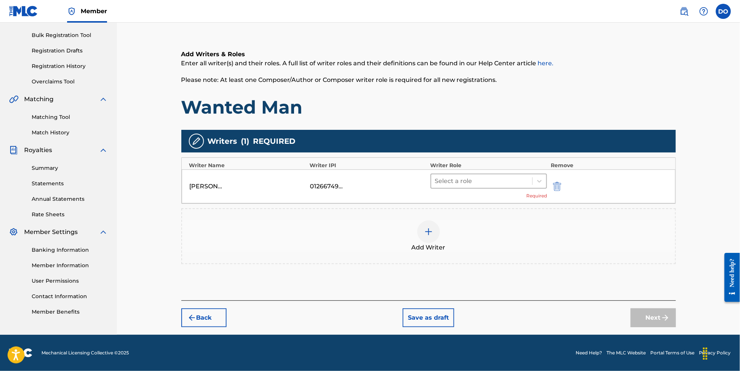
click at [492, 188] on div "Select a role" at bounding box center [481, 181] width 101 height 14
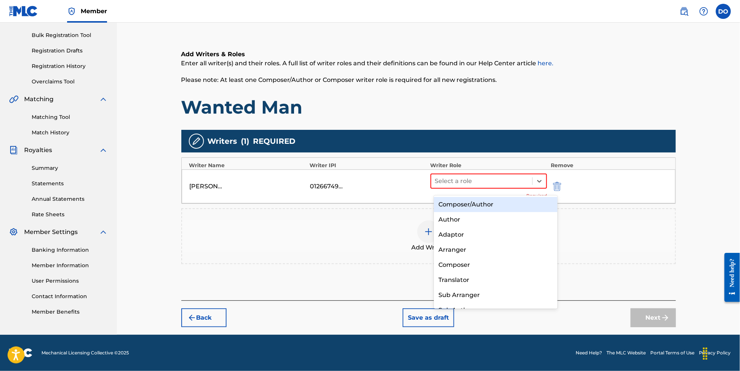
click at [489, 204] on div "Composer/Author" at bounding box center [496, 204] width 124 height 15
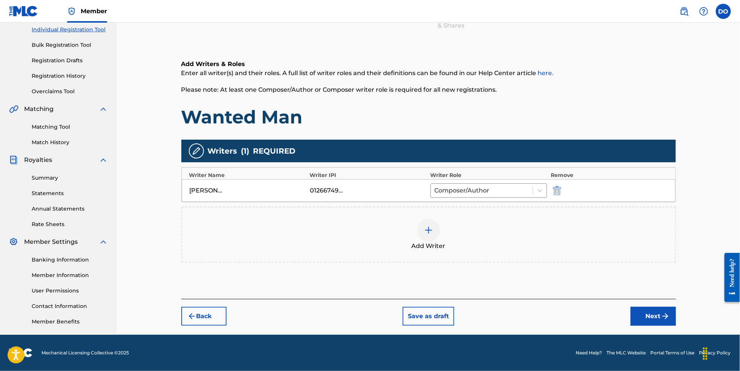
click at [670, 321] on button "Next" at bounding box center [653, 316] width 45 height 19
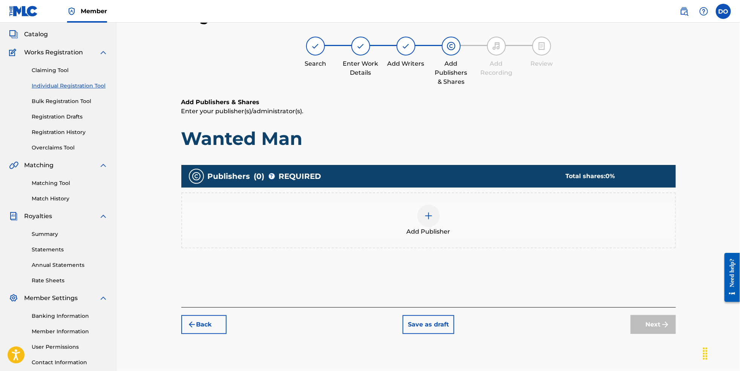
scroll to position [34, 0]
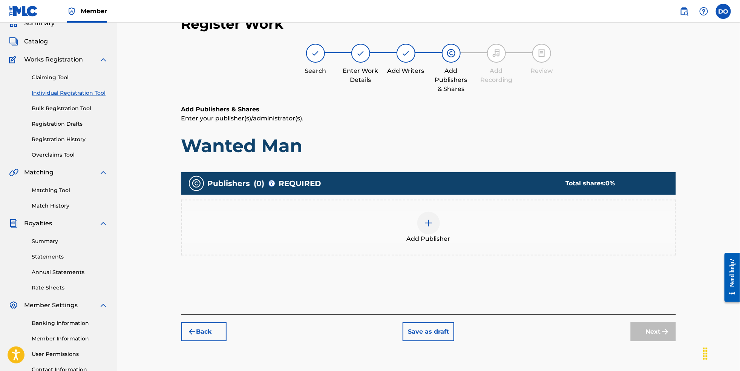
click at [432, 234] on div at bounding box center [428, 223] width 23 height 23
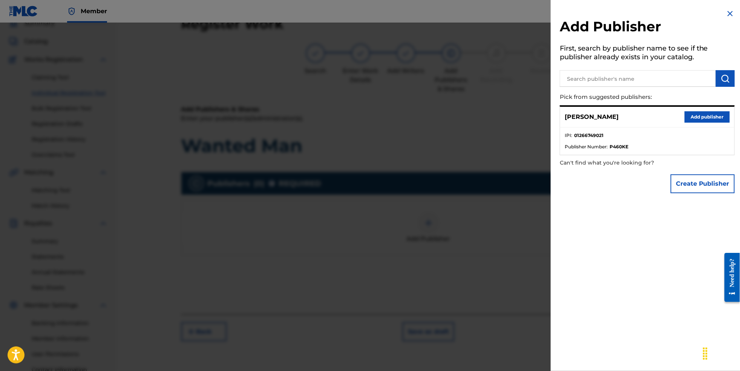
click at [695, 121] on button "Add publisher" at bounding box center [707, 116] width 45 height 11
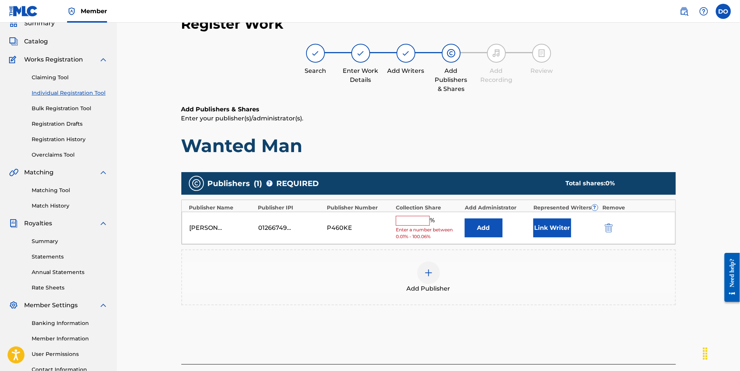
click at [415, 226] on input "text" at bounding box center [413, 221] width 34 height 10
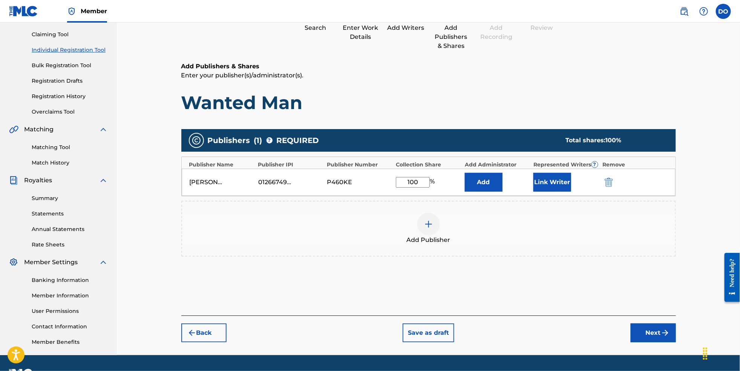
type input "100"
click at [672, 342] on button "Next" at bounding box center [653, 332] width 45 height 19
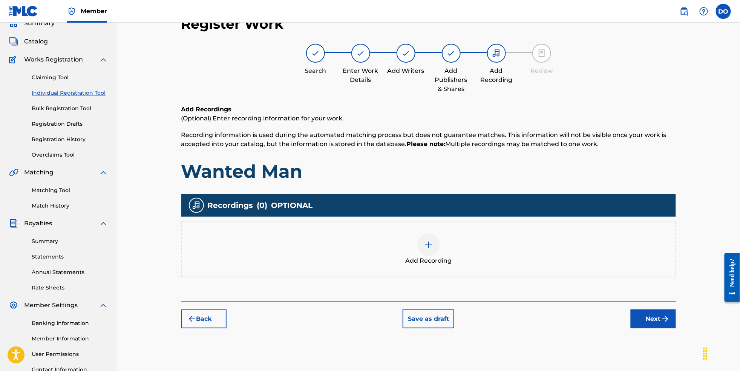
click at [440, 252] on div at bounding box center [428, 244] width 23 height 23
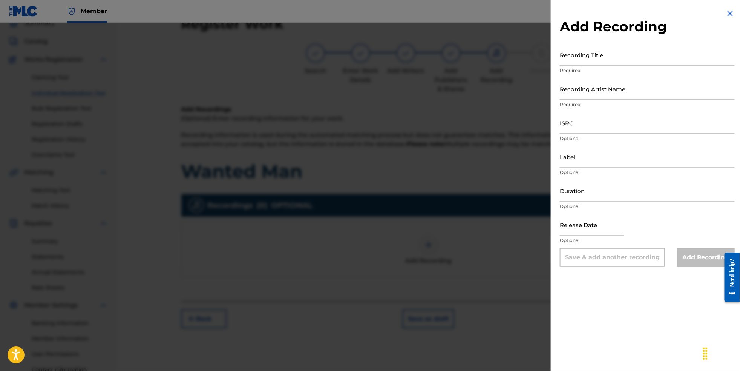
click at [652, 64] on input "Recording Title" at bounding box center [647, 54] width 175 height 21
type input "Wanted Man"
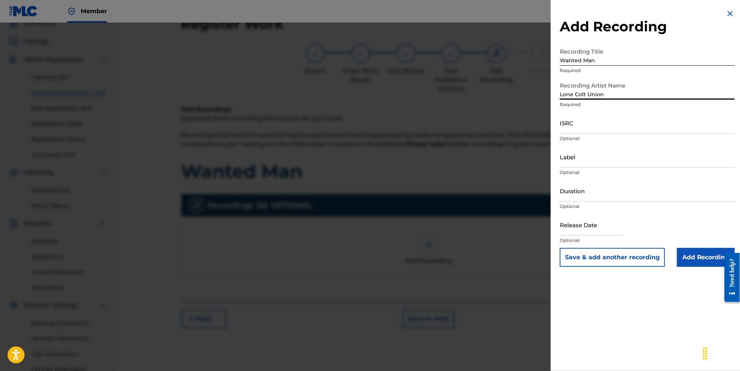
type input "Lone Colt Union"
click at [622, 134] on input "ISRC" at bounding box center [647, 122] width 175 height 21
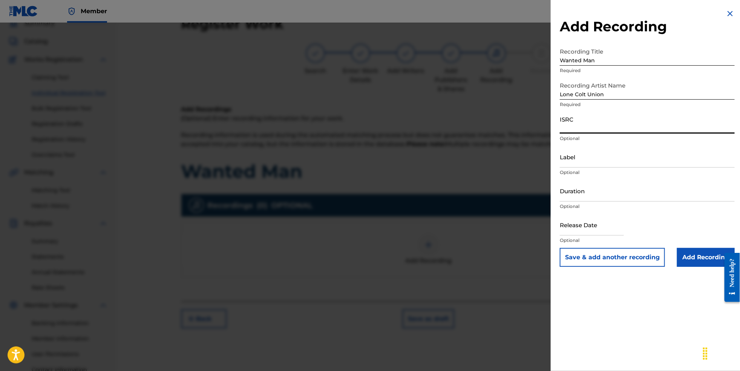
paste input "NL8RL2550695"
type input "NL8RL2550695"
click at [592, 167] on input "Label" at bounding box center [647, 156] width 175 height 21
type input "Revsphere Records"
click at [695, 267] on input "Add Recording" at bounding box center [706, 257] width 58 height 19
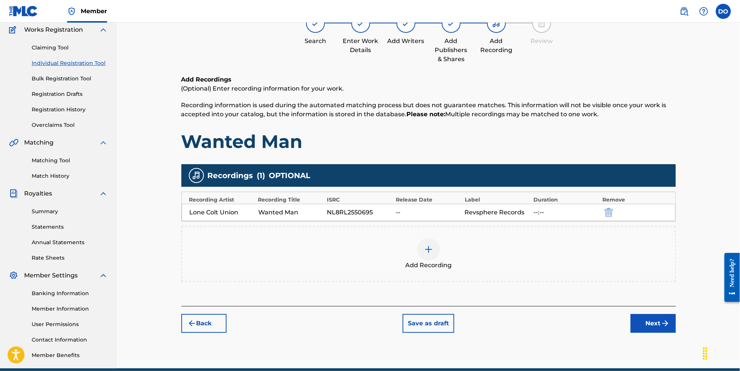
scroll to position [66, 0]
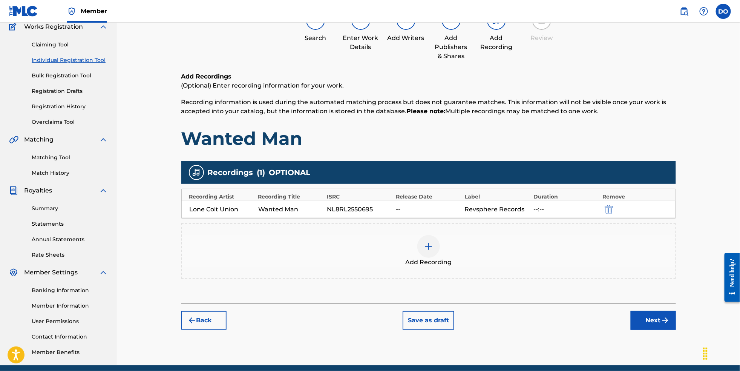
click at [668, 330] on button "Next" at bounding box center [653, 320] width 45 height 19
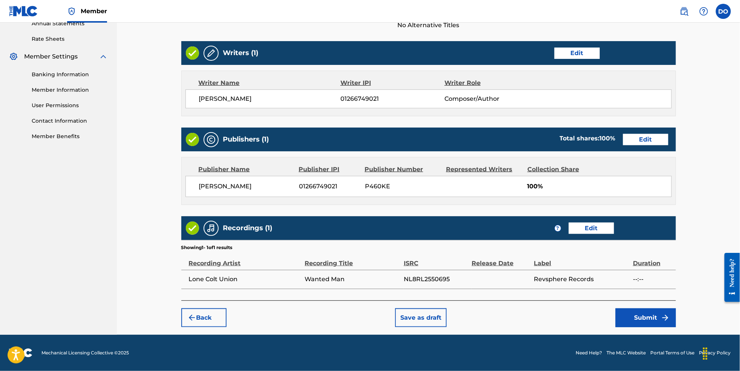
scroll to position [305, 0]
click at [674, 320] on button "Submit" at bounding box center [646, 317] width 60 height 19
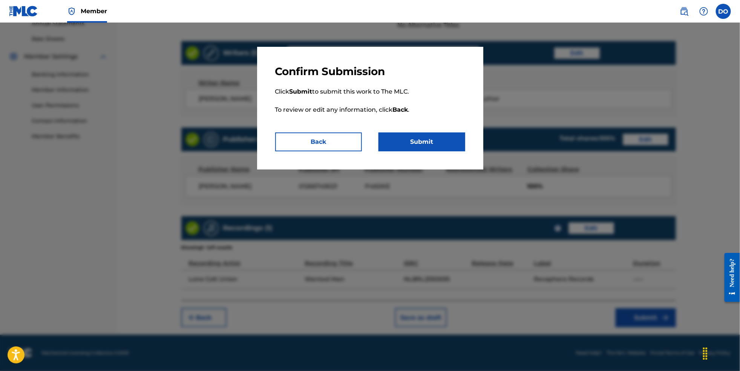
click at [423, 147] on button "Submit" at bounding box center [422, 141] width 87 height 19
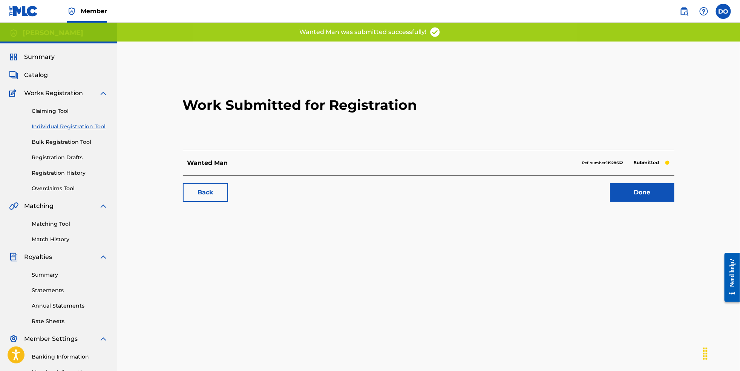
click at [87, 130] on link "Individual Registration Tool" at bounding box center [70, 127] width 76 height 8
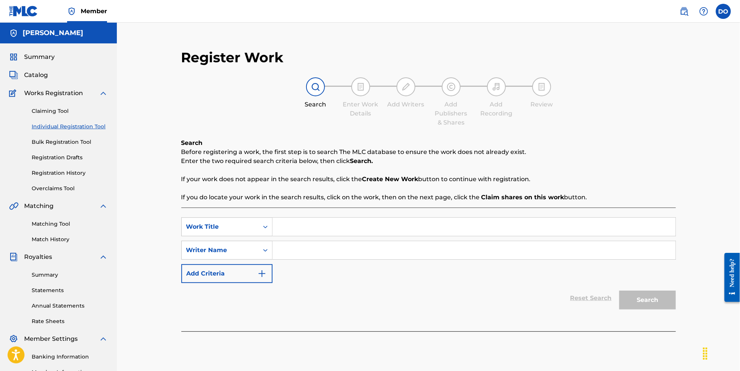
click at [72, 146] on link "Bulk Registration Tool" at bounding box center [70, 142] width 76 height 8
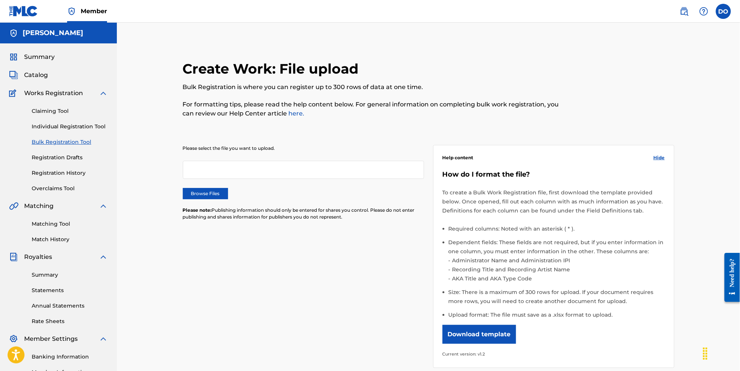
click at [69, 177] on link "Registration History" at bounding box center [70, 173] width 76 height 8
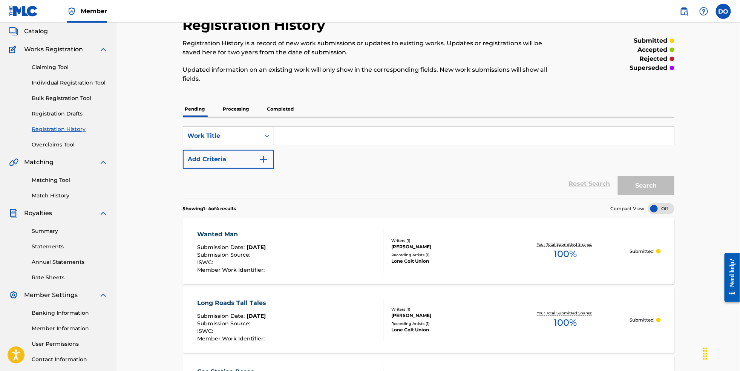
scroll to position [35, 0]
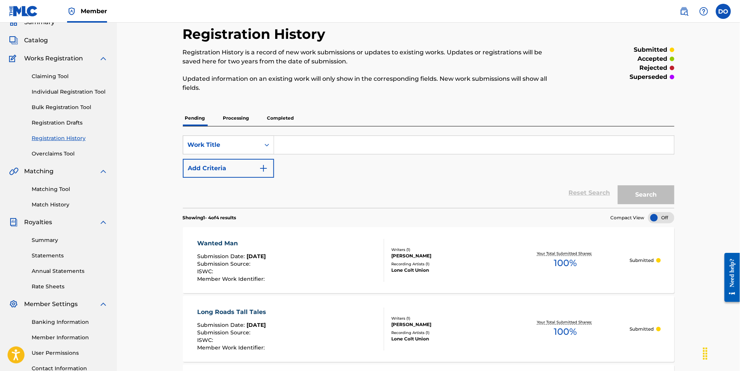
click at [68, 96] on link "Individual Registration Tool" at bounding box center [70, 92] width 76 height 8
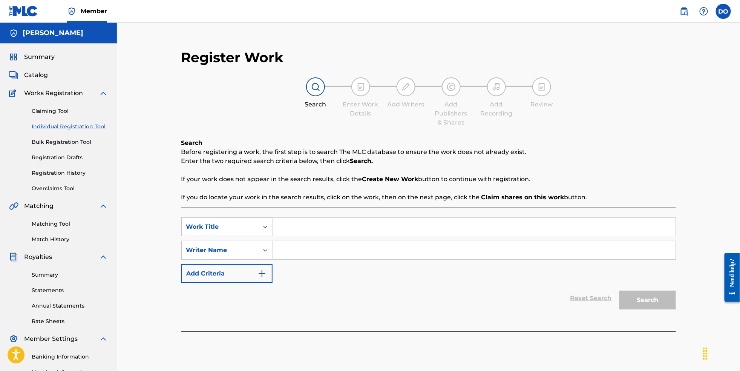
click at [295, 233] on input "Search Form" at bounding box center [474, 227] width 403 height 18
type input "Whisky Weather"
click at [300, 259] on input "Search Form" at bounding box center [474, 250] width 403 height 18
type input "[PERSON_NAME]"
click at [671, 309] on button "Search" at bounding box center [648, 299] width 57 height 19
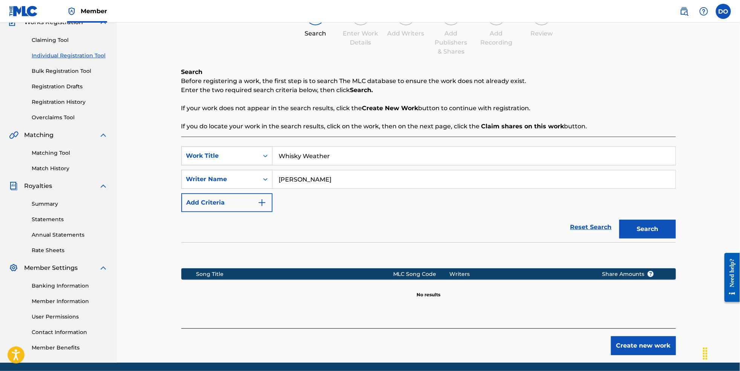
scroll to position [82, 0]
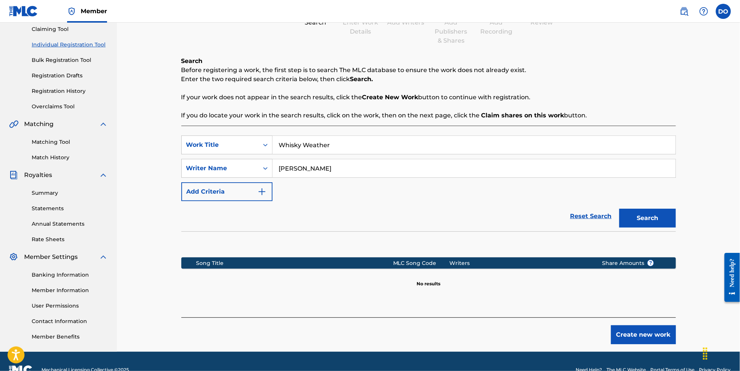
click at [658, 344] on button "Create new work" at bounding box center [643, 334] width 65 height 19
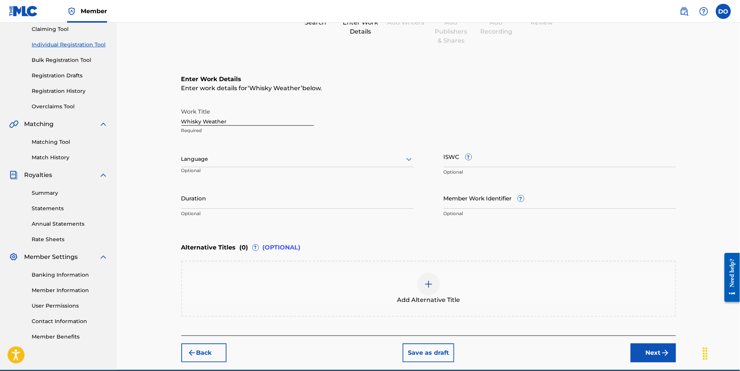
click at [270, 164] on div at bounding box center [297, 158] width 232 height 9
click at [267, 184] on div "English" at bounding box center [298, 175] width 232 height 17
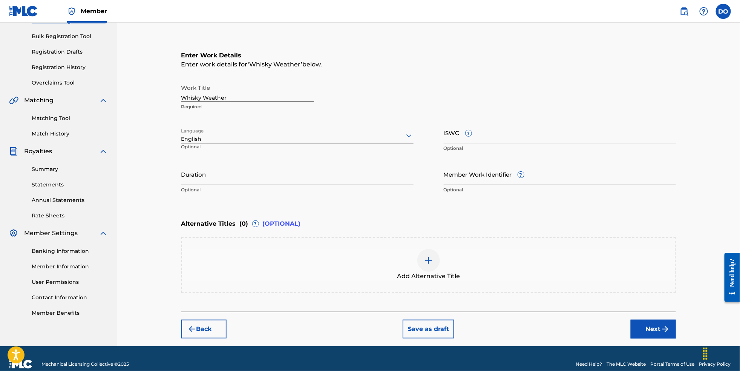
scroll to position [109, 0]
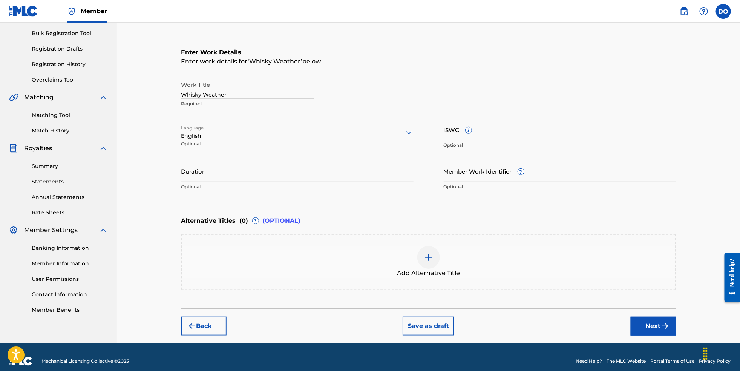
click at [663, 335] on button "Next" at bounding box center [653, 325] width 45 height 19
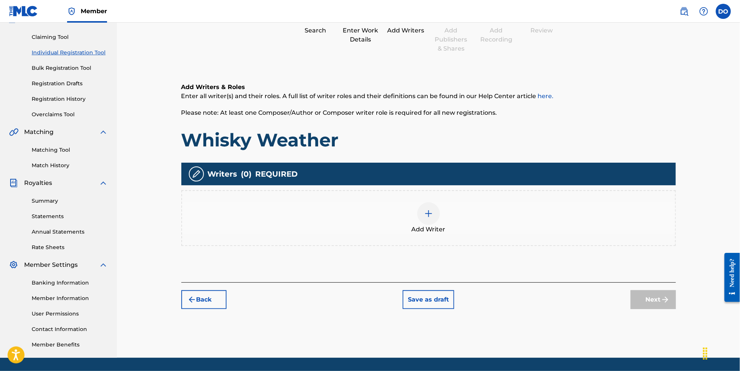
scroll to position [79, 0]
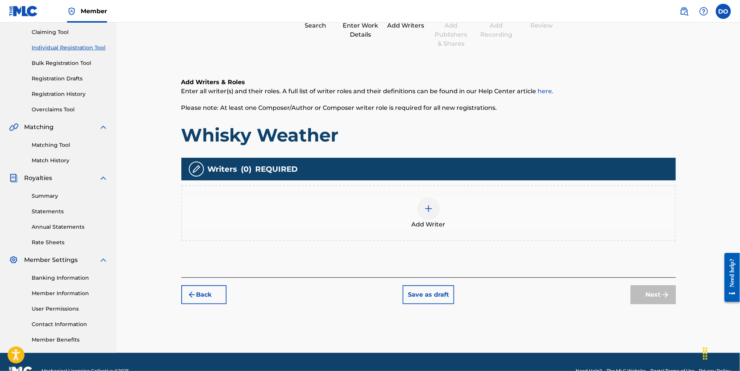
click at [204, 304] on button "Back" at bounding box center [203, 294] width 45 height 19
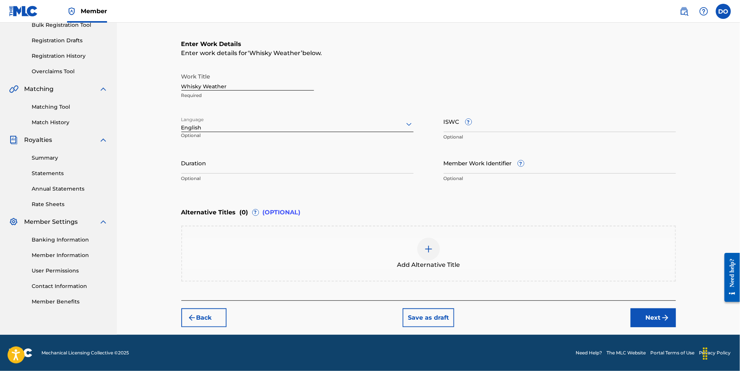
click at [667, 308] on button "Next" at bounding box center [653, 317] width 45 height 19
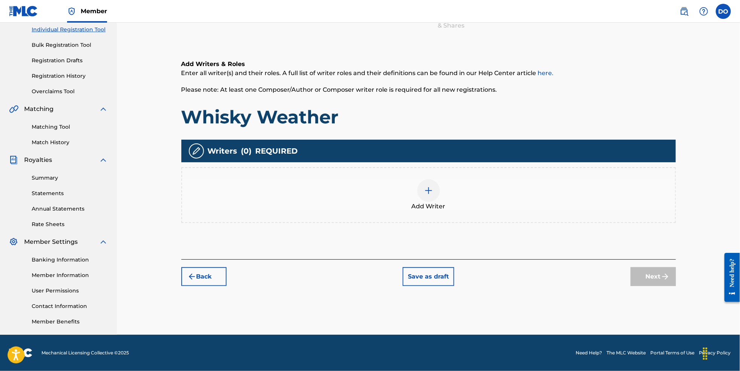
scroll to position [110, 0]
click at [439, 202] on span "Add Writer" at bounding box center [429, 206] width 34 height 9
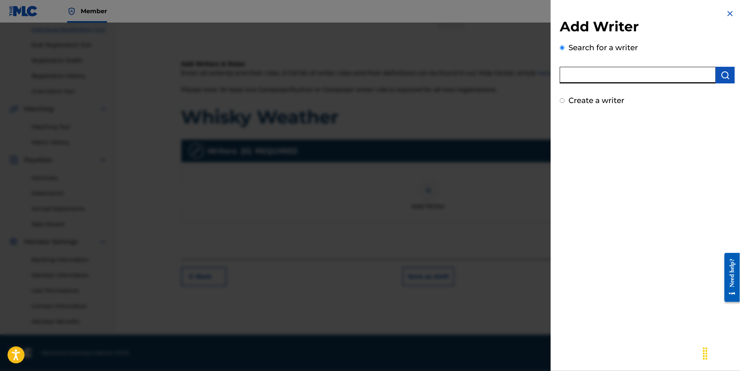
click at [617, 81] on input "text" at bounding box center [638, 75] width 156 height 17
type input "[PERSON_NAME]"
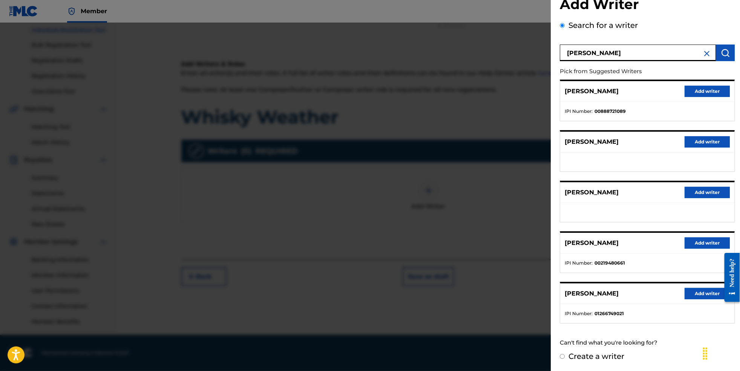
scroll to position [40, 0]
click at [698, 288] on button "Add writer" at bounding box center [707, 293] width 45 height 11
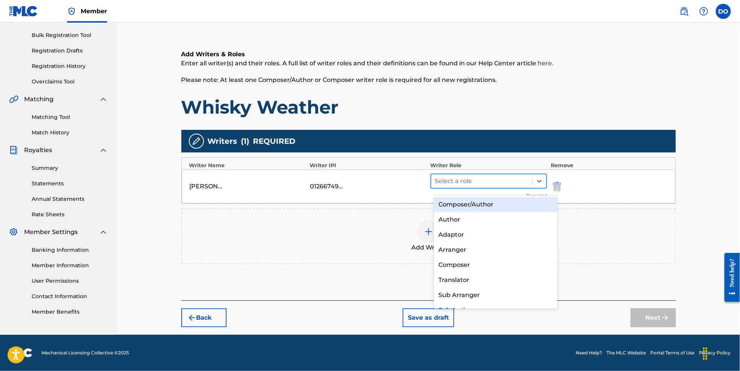
click at [509, 186] on div at bounding box center [482, 181] width 94 height 11
click at [496, 207] on div "Composer/Author" at bounding box center [496, 204] width 124 height 15
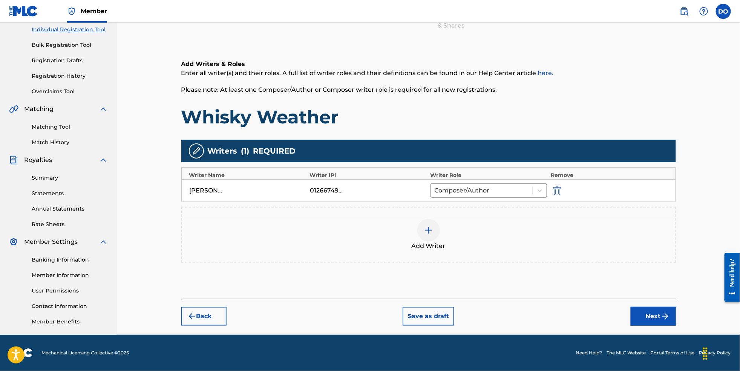
click at [672, 320] on button "Next" at bounding box center [653, 316] width 45 height 19
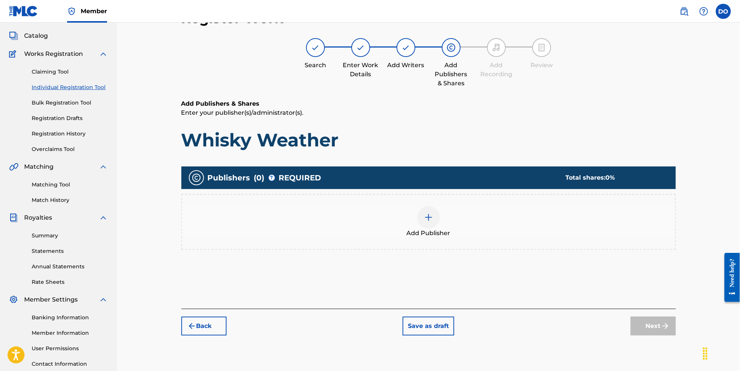
scroll to position [34, 0]
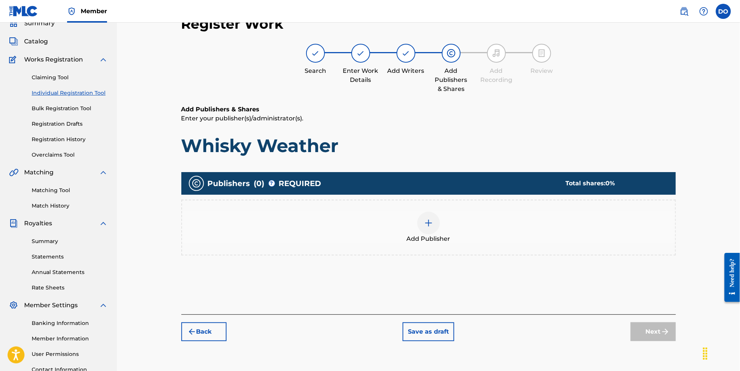
click at [424, 228] on div at bounding box center [428, 223] width 23 height 23
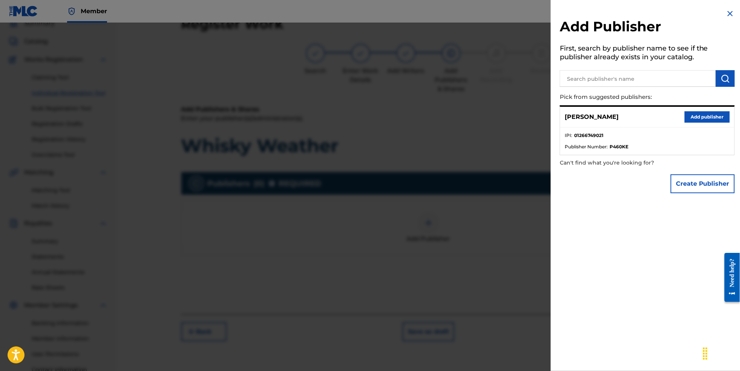
click at [691, 123] on button "Add publisher" at bounding box center [707, 116] width 45 height 11
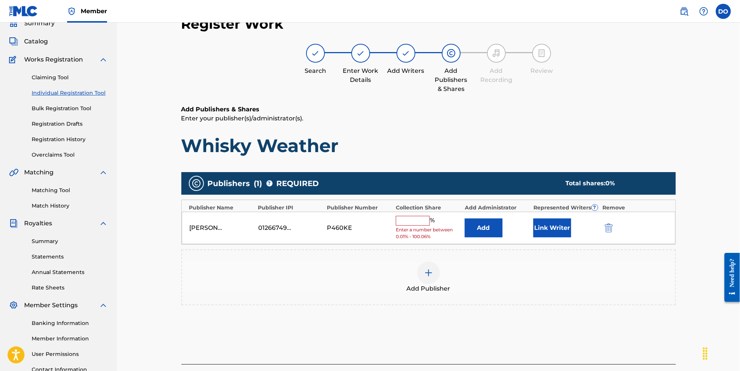
click at [424, 231] on div "% Enter a number between 0.01% - 100.06%" at bounding box center [428, 228] width 65 height 25
click at [424, 226] on input "text" at bounding box center [413, 221] width 34 height 10
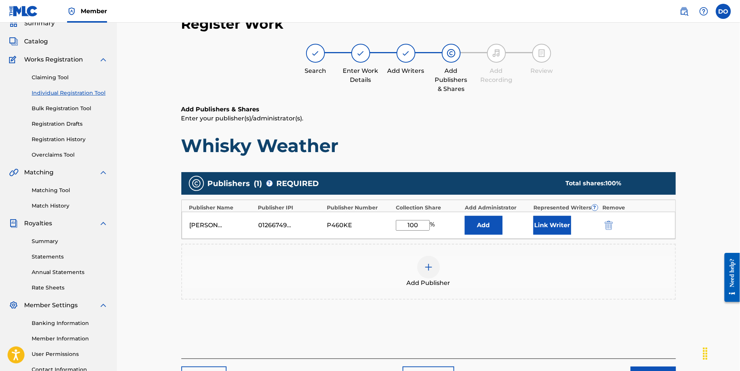
type input "100"
click at [490, 232] on button "Add" at bounding box center [484, 225] width 38 height 19
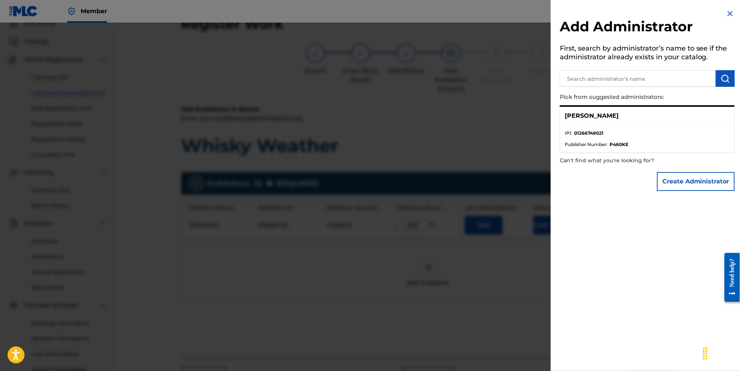
click at [732, 6] on div "Add Administrator First, search by administrator’s name to see if the administr…" at bounding box center [647, 102] width 193 height 204
click at [728, 13] on img at bounding box center [730, 13] width 9 height 9
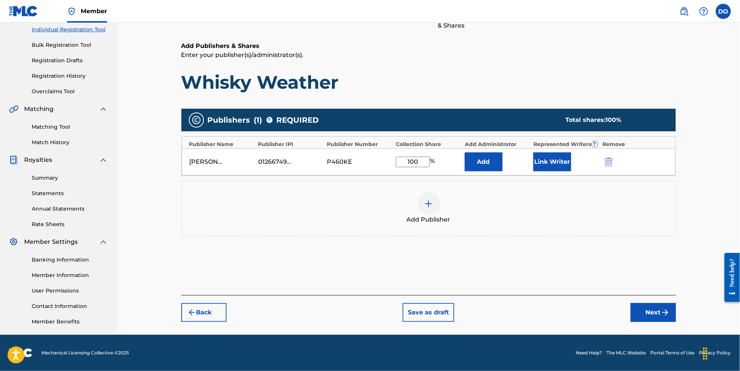
click at [676, 322] on button "Next" at bounding box center [653, 312] width 45 height 19
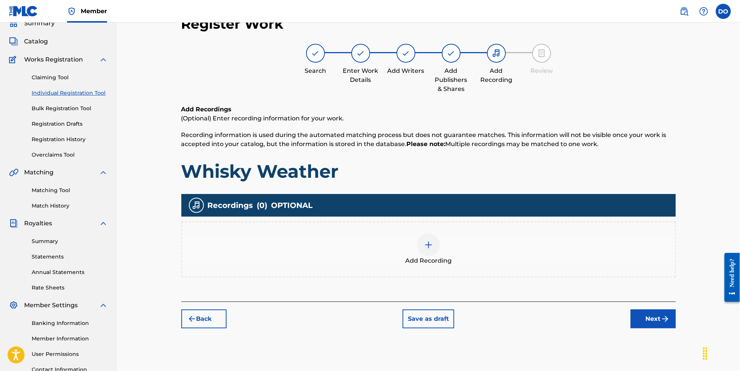
click at [433, 249] on img at bounding box center [428, 244] width 9 height 9
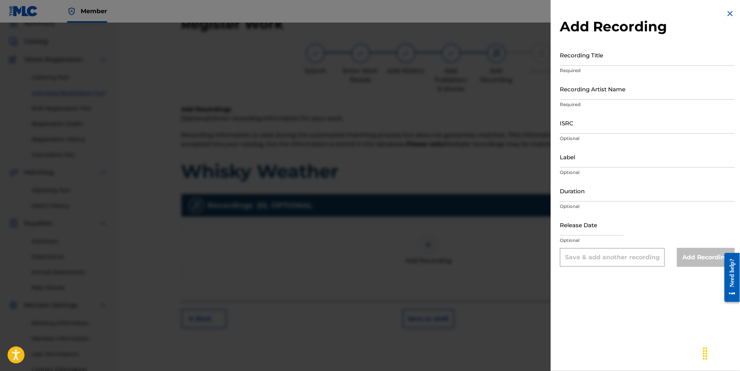
click at [599, 62] on input "Recording Title" at bounding box center [647, 54] width 175 height 21
type input "Whisky Weather"
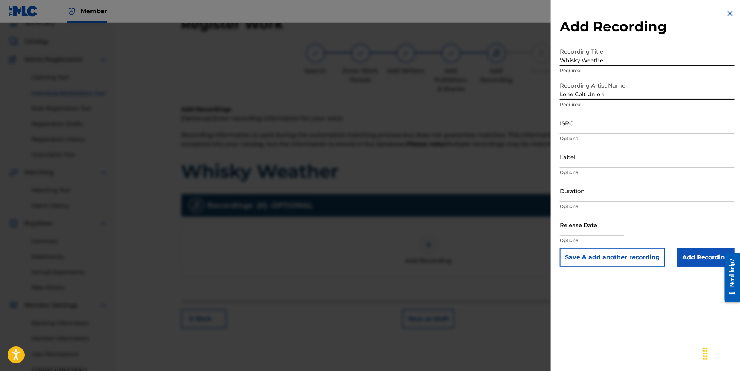
type input "Lone Colt Union"
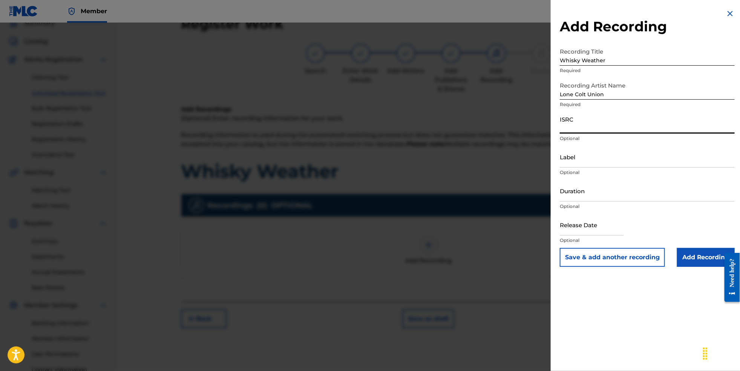
click at [577, 134] on input "ISRC" at bounding box center [647, 122] width 175 height 21
paste input "NL8RL2550696"
type input "NL8RL2550696"
click at [572, 167] on input "Label" at bounding box center [647, 156] width 175 height 21
click at [582, 167] on input "Revsphere records" at bounding box center [647, 156] width 175 height 21
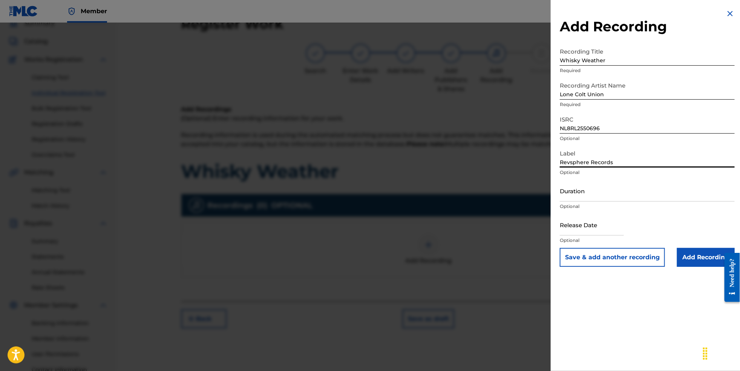
type input "Revsphere Records"
click at [692, 267] on input "Add Recording" at bounding box center [706, 257] width 58 height 19
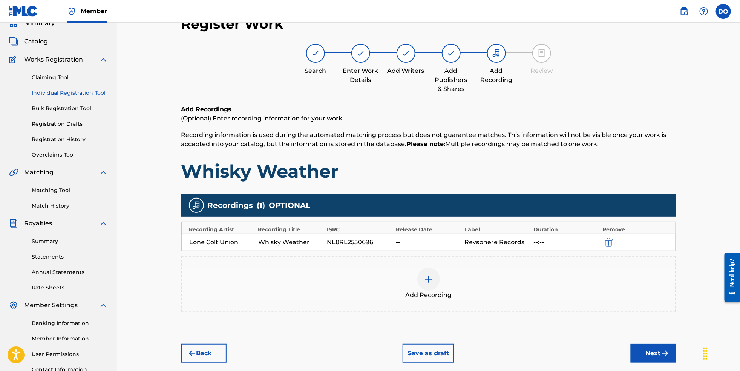
click at [676, 362] on button "Next" at bounding box center [653, 353] width 45 height 19
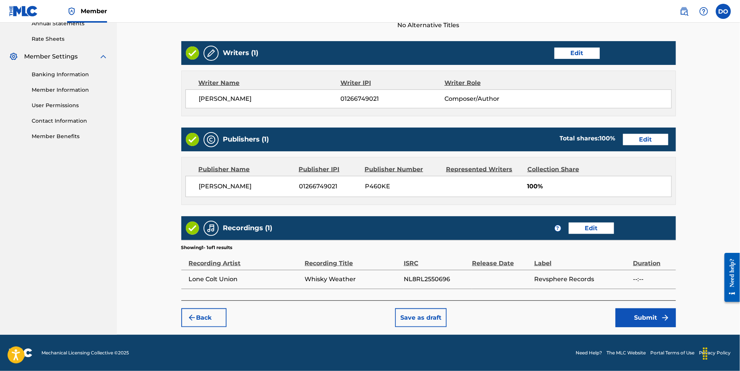
scroll to position [291, 0]
click at [660, 327] on button "Submit" at bounding box center [646, 317] width 60 height 19
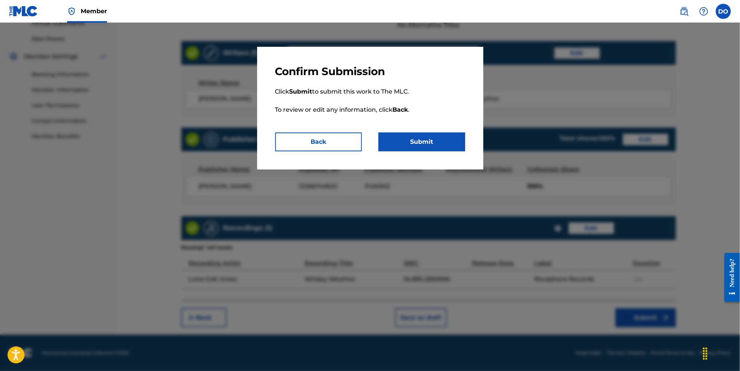
click at [438, 151] on button "Submit" at bounding box center [422, 141] width 87 height 19
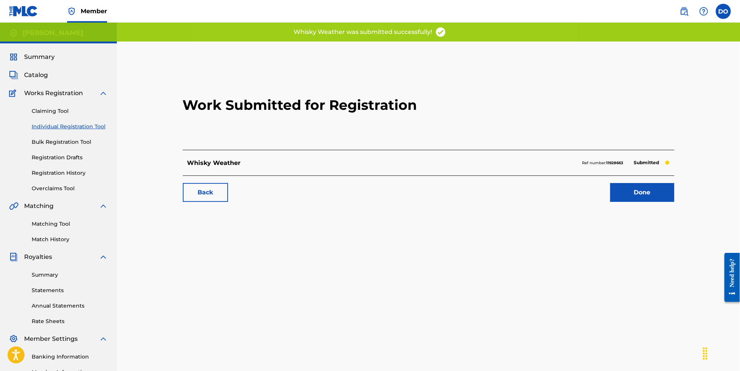
click at [71, 177] on link "Registration History" at bounding box center [70, 173] width 76 height 8
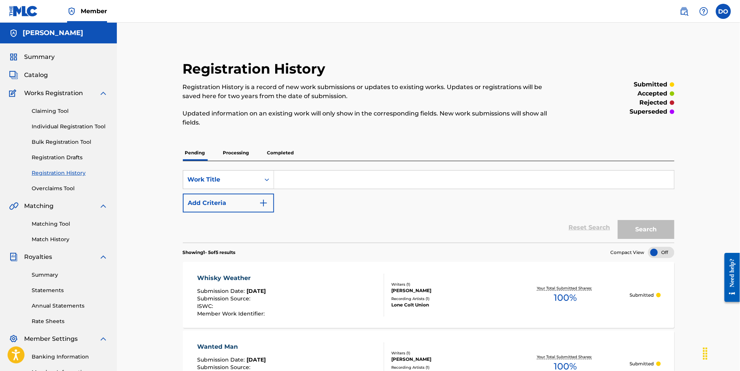
click at [328, 180] on input "Search Form" at bounding box center [474, 179] width 400 height 18
type input "By My Side"
drag, startPoint x: 336, startPoint y: 176, endPoint x: 253, endPoint y: 176, distance: 82.6
click at [253, 176] on div "SearchWithCriteriacd03b744-63ab-4b11-a1f4-828c65e74c4f Work Title By My Side" at bounding box center [429, 179] width 492 height 19
click at [63, 130] on link "Individual Registration Tool" at bounding box center [70, 127] width 76 height 8
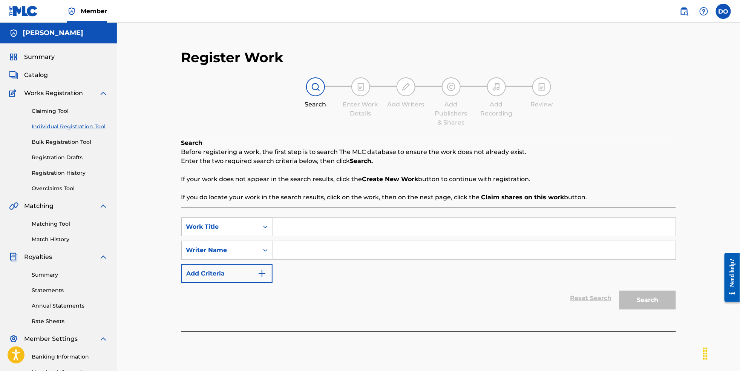
click at [319, 232] on input "Search Form" at bounding box center [474, 227] width 403 height 18
type input "By My Side"
click at [321, 257] on input "Search Form" at bounding box center [474, 250] width 403 height 18
type input "[PERSON_NAME]"
click at [661, 301] on button "Search" at bounding box center [648, 299] width 57 height 19
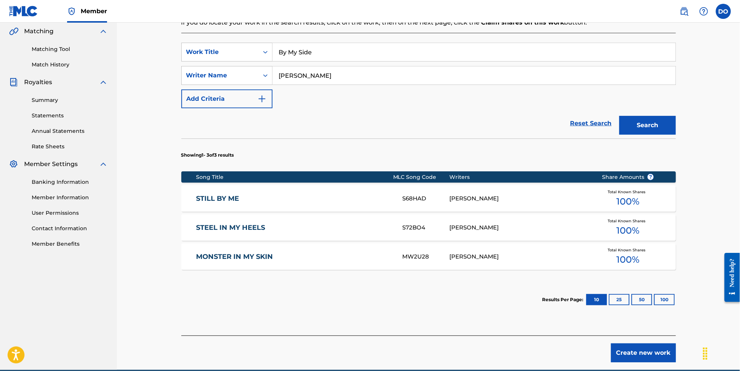
scroll to position [200, 0]
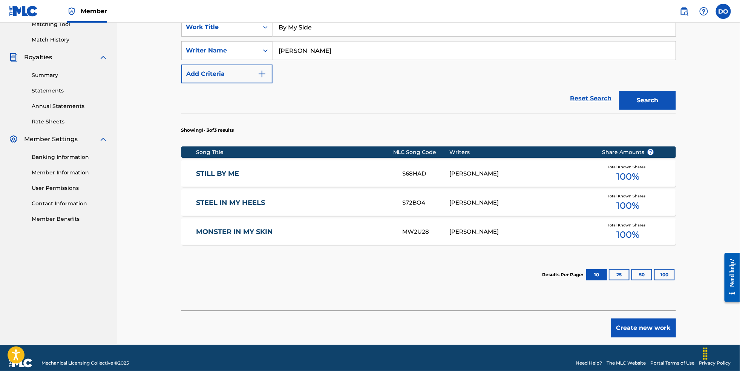
click at [648, 337] on button "Create new work" at bounding box center [643, 327] width 65 height 19
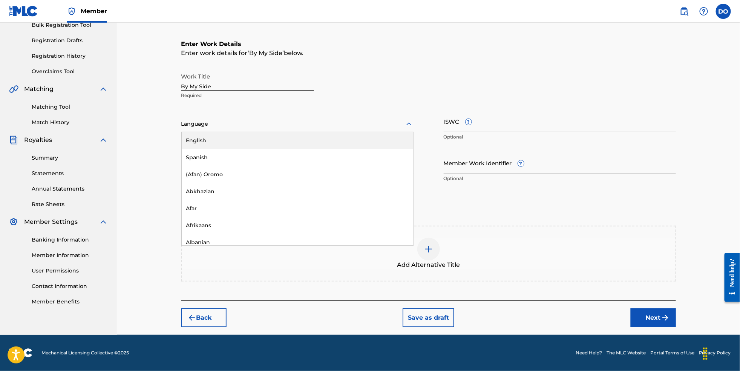
click at [312, 119] on div at bounding box center [297, 123] width 232 height 9
click at [311, 132] on div "English" at bounding box center [298, 140] width 232 height 17
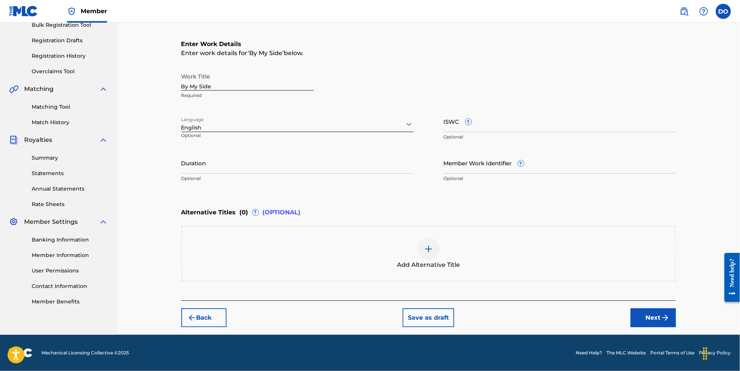
click at [660, 316] on button "Next" at bounding box center [653, 317] width 45 height 19
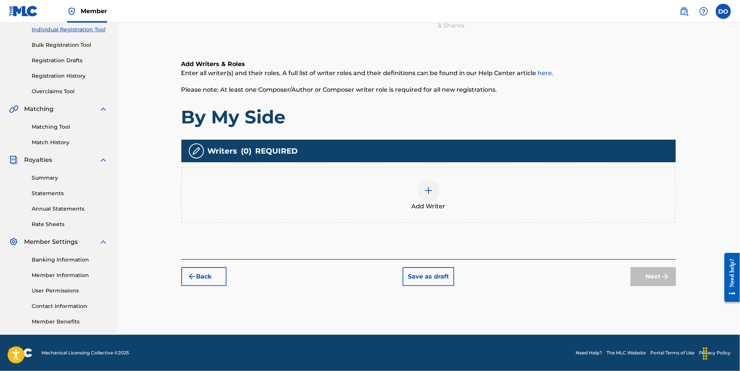
click at [438, 185] on div at bounding box center [428, 190] width 23 height 23
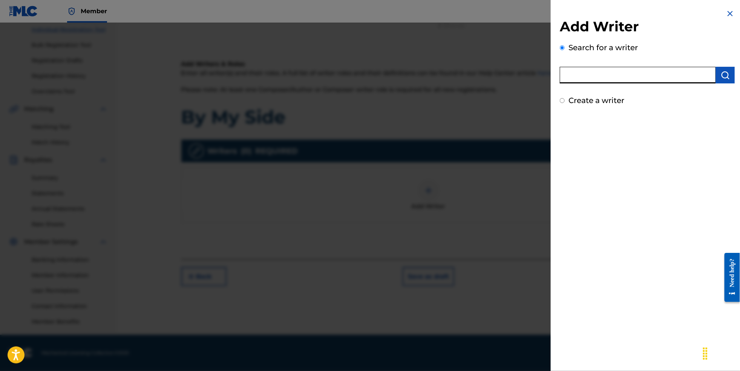
click at [617, 76] on input "text" at bounding box center [638, 75] width 156 height 17
type input "[PERSON_NAME]"
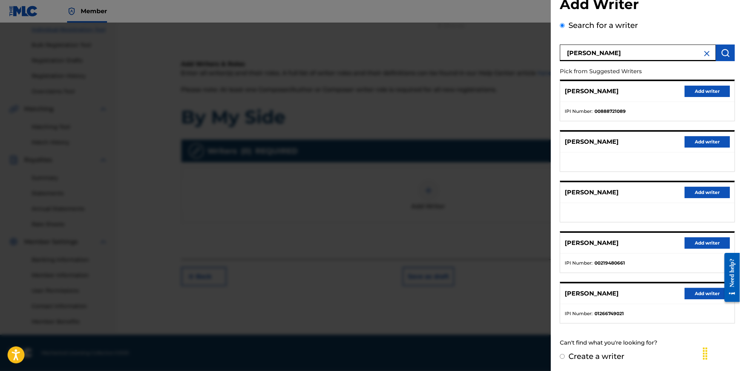
scroll to position [40, 0]
click at [697, 290] on button "Add writer" at bounding box center [707, 293] width 45 height 11
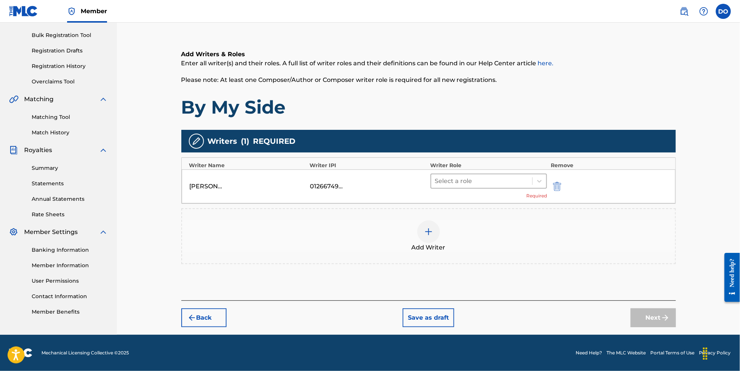
click at [504, 186] on div at bounding box center [482, 181] width 94 height 11
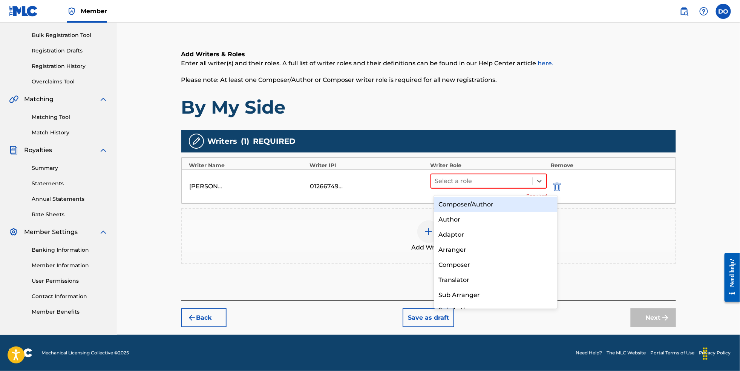
click at [496, 202] on div "Composer/Author" at bounding box center [496, 204] width 124 height 15
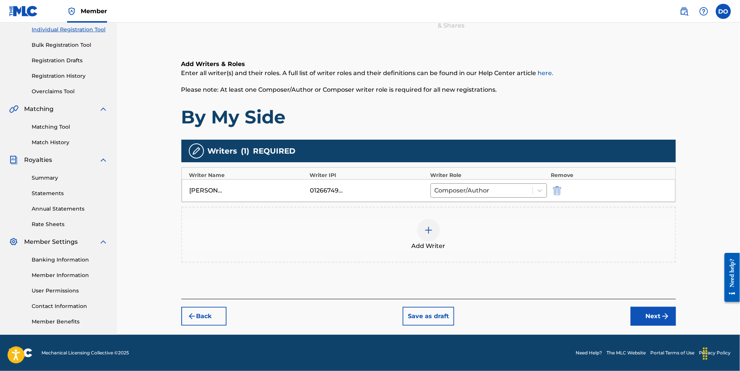
click at [676, 325] on button "Next" at bounding box center [653, 316] width 45 height 19
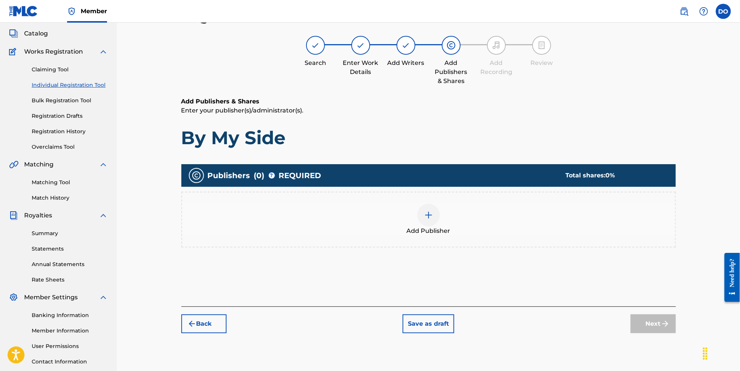
scroll to position [34, 0]
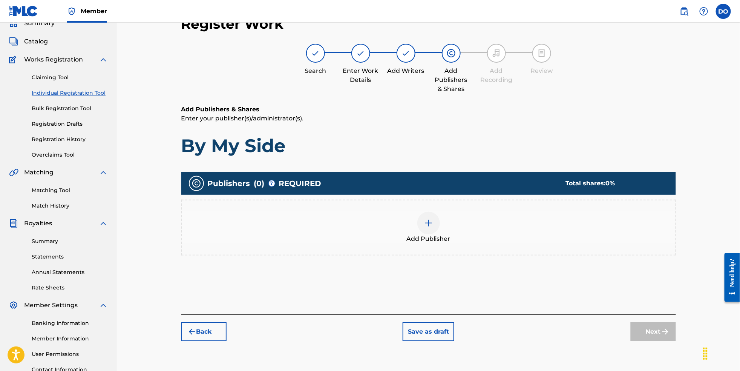
click at [440, 230] on div at bounding box center [428, 223] width 23 height 23
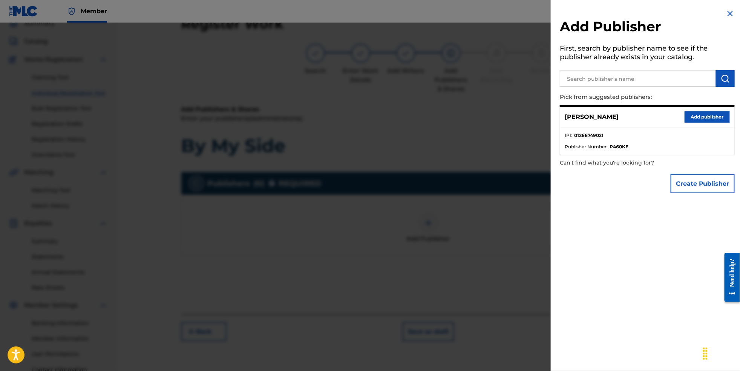
click at [687, 120] on button "Add publisher" at bounding box center [707, 116] width 45 height 11
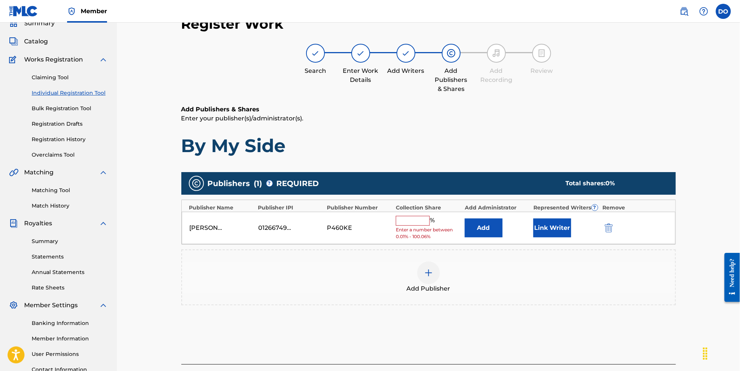
click at [421, 221] on input "text" at bounding box center [413, 221] width 34 height 10
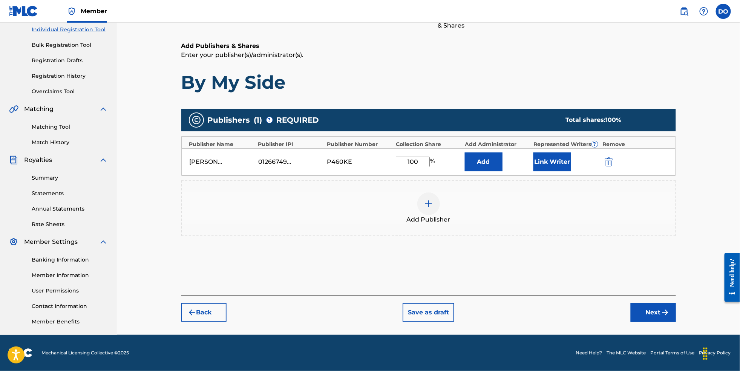
type input "100"
click at [663, 312] on button "Next" at bounding box center [653, 312] width 45 height 19
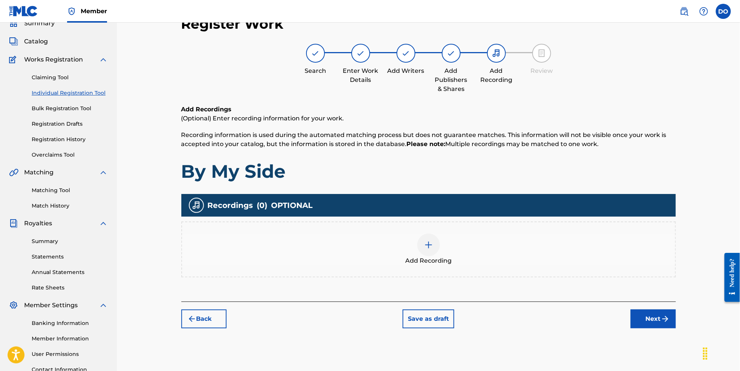
click at [445, 256] on div "Add Recording" at bounding box center [428, 249] width 493 height 32
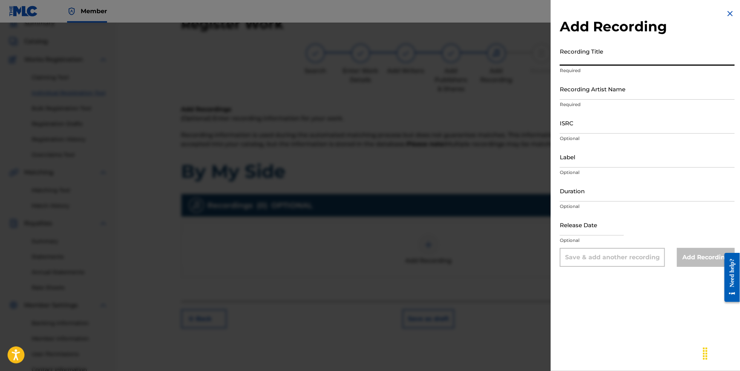
click at [585, 60] on input "Recording Title" at bounding box center [647, 54] width 175 height 21
type input "By My Side"
click at [590, 100] on input "Recording Artist Name" at bounding box center [647, 88] width 175 height 21
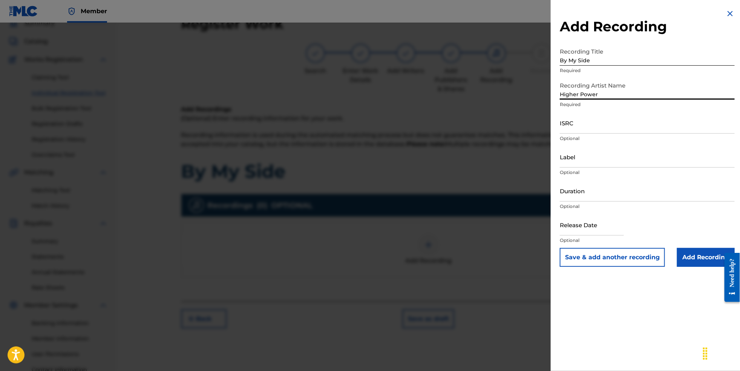
type input "Higher Power"
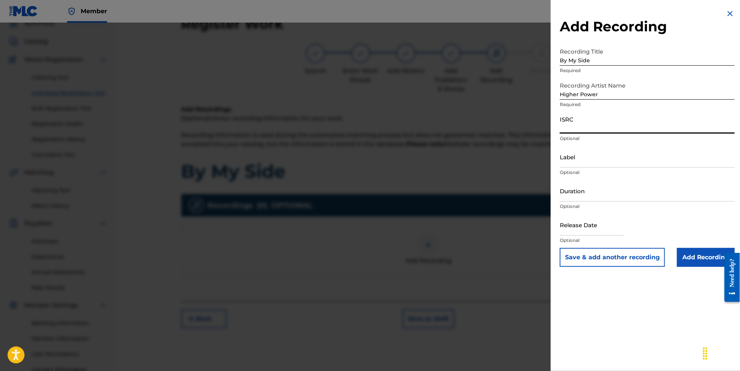
click at [585, 134] on input "ISRC" at bounding box center [647, 122] width 175 height 21
paste input "NL8RL2550509"
type input "NL8RL2550509"
click at [581, 167] on input "Label" at bounding box center [647, 156] width 175 height 21
type input "Revsphere Records"
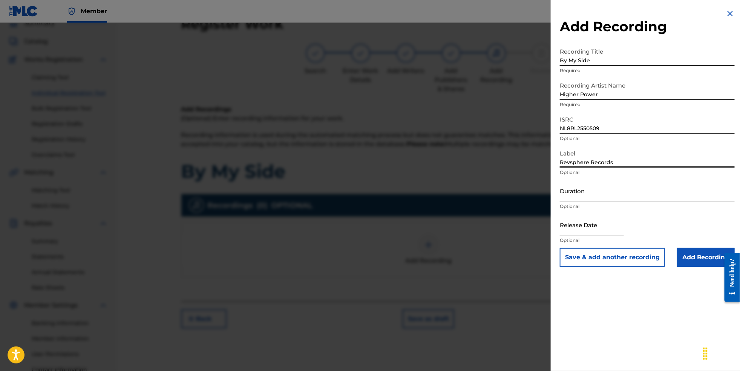
click at [603, 235] on input "text" at bounding box center [592, 224] width 64 height 21
select select "7"
select select "2025"
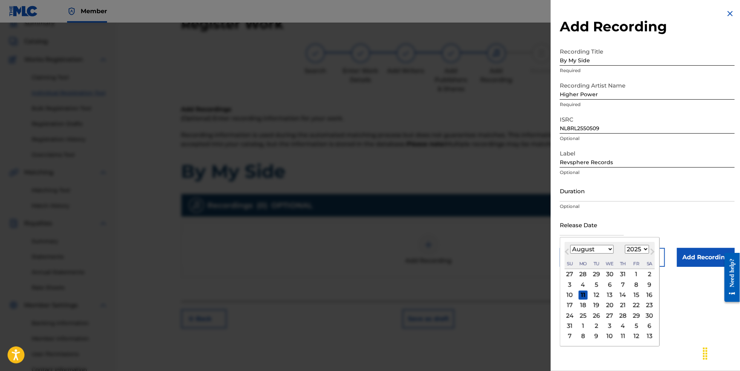
click at [652, 258] on span "Next Month" at bounding box center [652, 252] width 0 height 11
select select "8"
click at [632, 279] on div "5" at bounding box center [636, 274] width 9 height 9
type input "[DATE]"
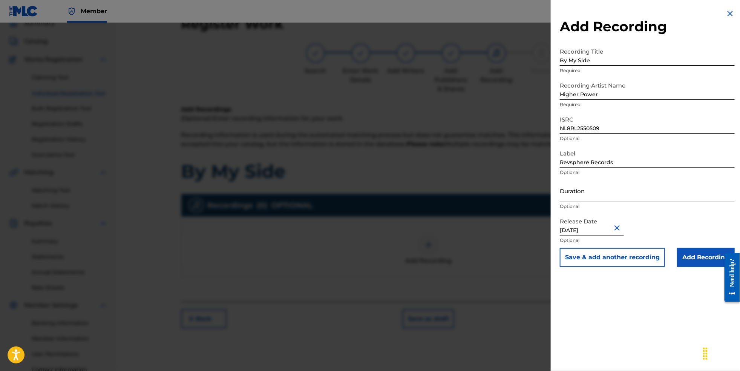
click at [698, 267] on input "Add Recording" at bounding box center [706, 257] width 58 height 19
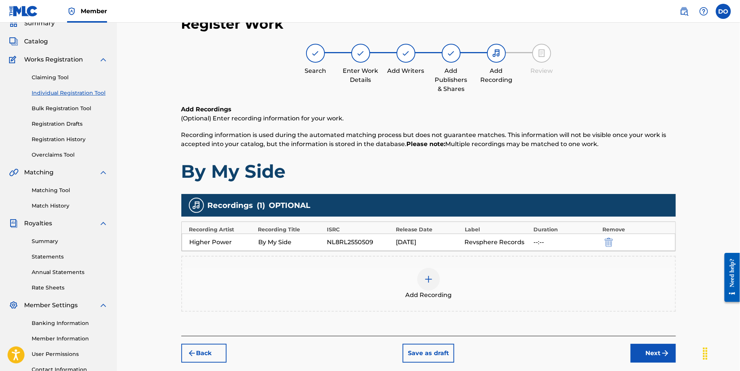
click at [666, 362] on button "Next" at bounding box center [653, 353] width 45 height 19
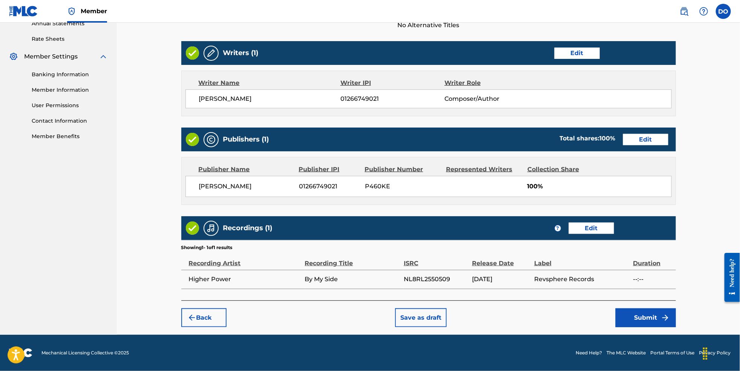
scroll to position [305, 0]
click at [658, 316] on button "Submit" at bounding box center [646, 317] width 60 height 19
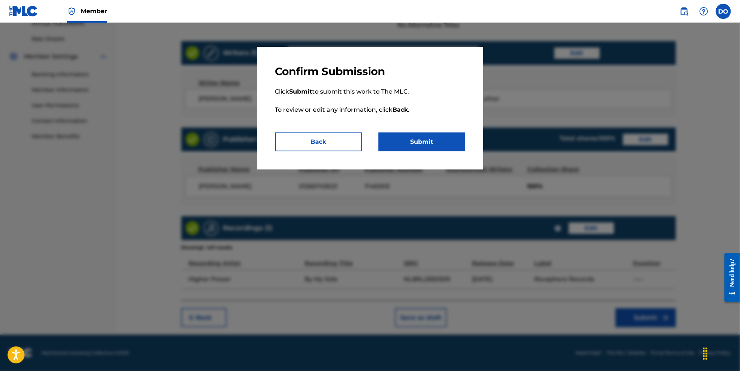
click at [418, 138] on button "Submit" at bounding box center [422, 141] width 87 height 19
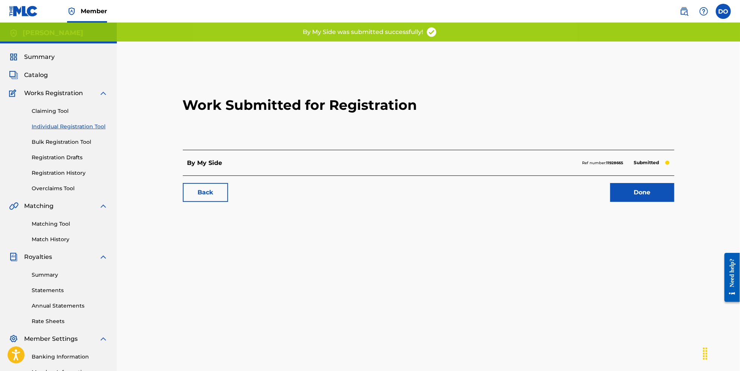
click at [675, 202] on link "Done" at bounding box center [643, 192] width 64 height 19
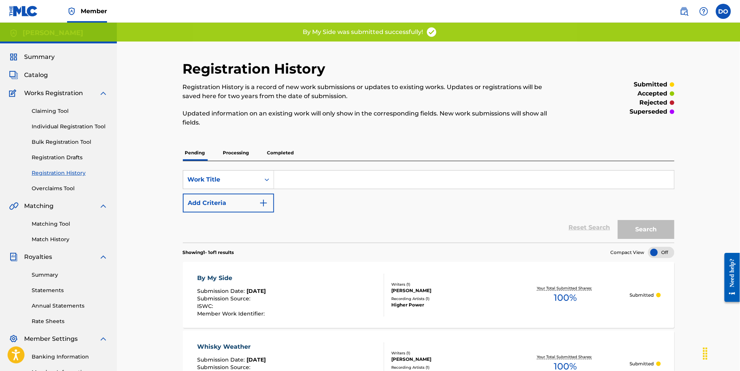
click at [335, 177] on input "Search Form" at bounding box center [474, 179] width 400 height 18
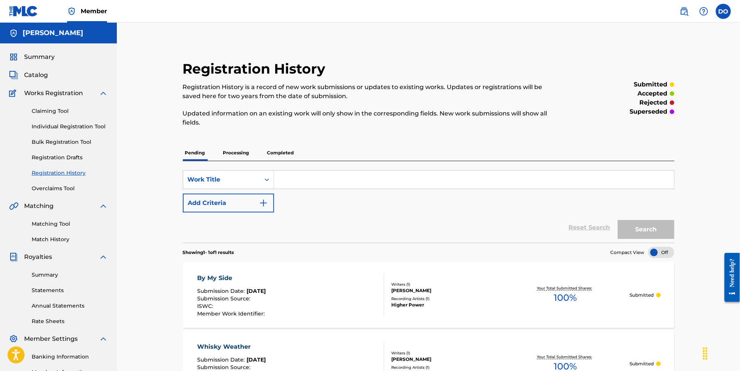
click at [89, 130] on link "Individual Registration Tool" at bounding box center [70, 127] width 76 height 8
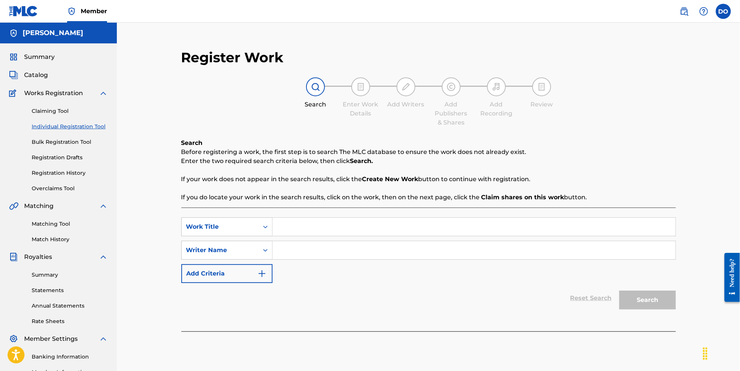
click at [328, 222] on input "Search Form" at bounding box center [474, 227] width 403 height 18
type input "Set Me Free"
type input "[PERSON_NAME]"
click at [666, 309] on button "Search" at bounding box center [648, 299] width 57 height 19
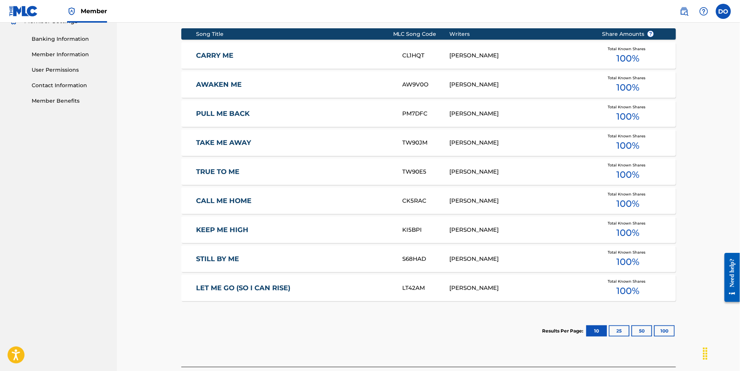
scroll to position [320, 0]
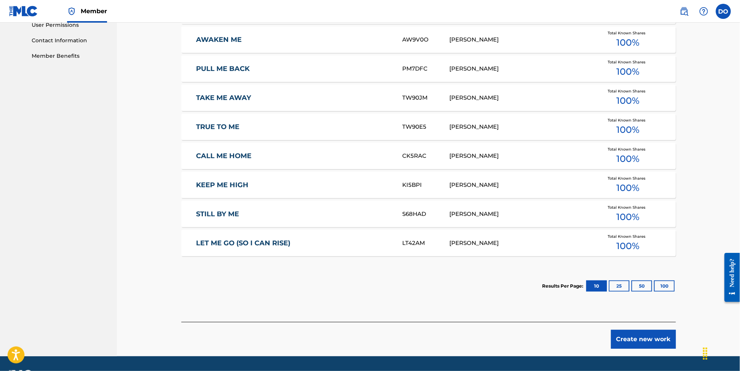
click at [668, 348] on button "Create new work" at bounding box center [643, 339] width 65 height 19
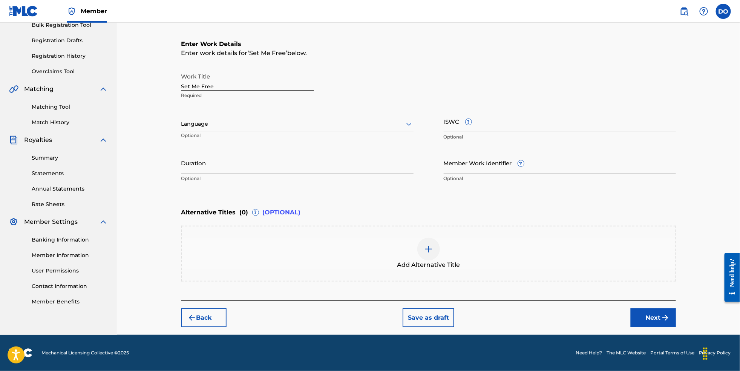
scroll to position [138, 0]
click at [262, 119] on div at bounding box center [297, 123] width 232 height 9
click at [263, 133] on div "English" at bounding box center [298, 140] width 232 height 17
click at [663, 313] on button "Next" at bounding box center [653, 317] width 45 height 19
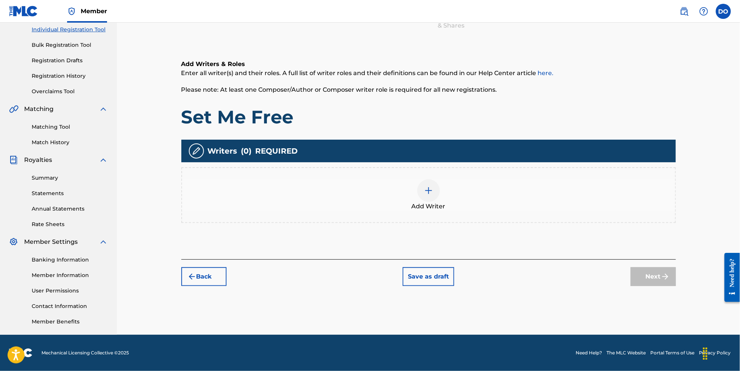
click at [440, 195] on div "Add Writer" at bounding box center [428, 195] width 493 height 32
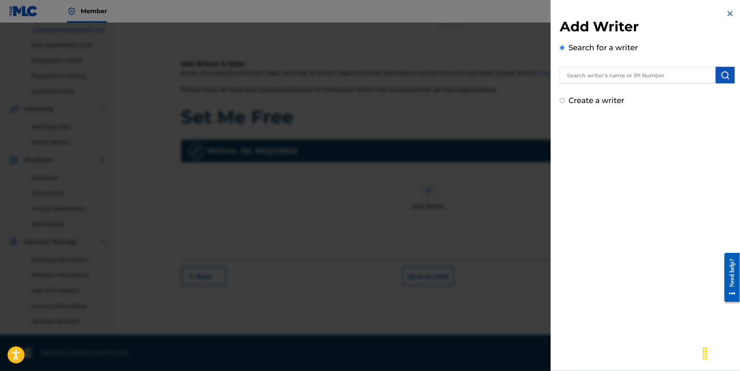
click at [577, 82] on input "text" at bounding box center [638, 75] width 156 height 17
type input "[PERSON_NAME]"
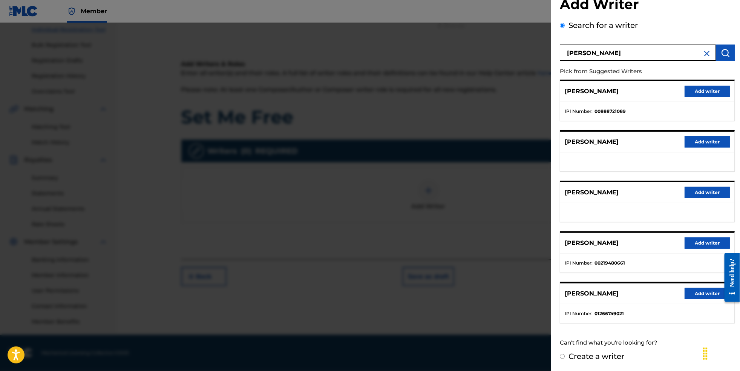
scroll to position [40, 0]
click at [710, 296] on div "[PERSON_NAME] Add writer" at bounding box center [647, 293] width 174 height 21
click at [706, 291] on button "Add writer" at bounding box center [707, 293] width 45 height 11
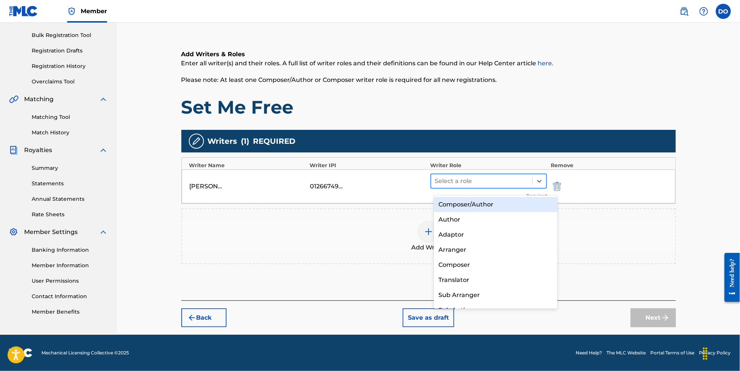
click at [528, 184] on div at bounding box center [482, 181] width 94 height 11
click at [514, 207] on div "Composer/Author" at bounding box center [496, 204] width 124 height 15
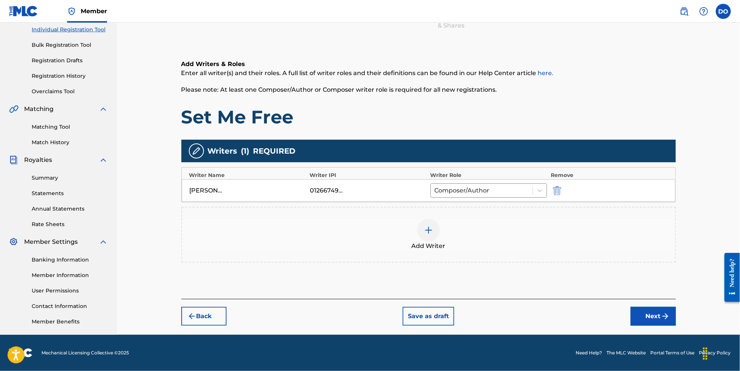
click at [662, 318] on button "Next" at bounding box center [653, 316] width 45 height 19
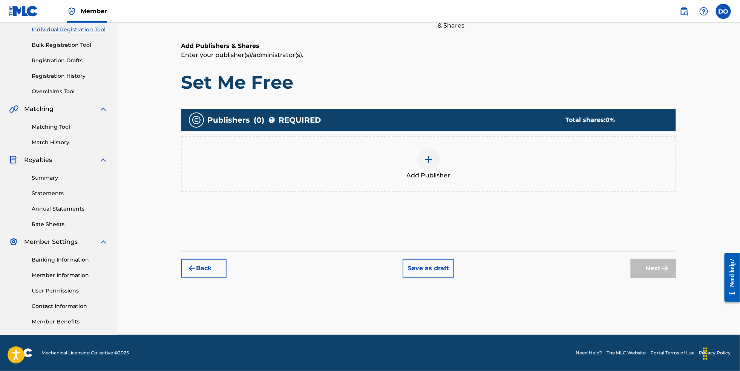
scroll to position [34, 0]
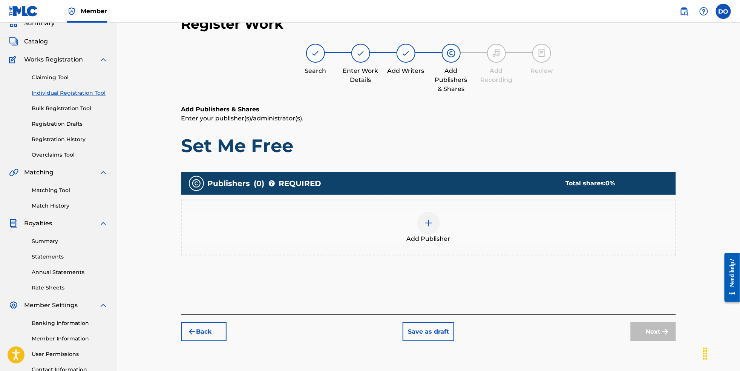
click at [440, 231] on div at bounding box center [428, 223] width 23 height 23
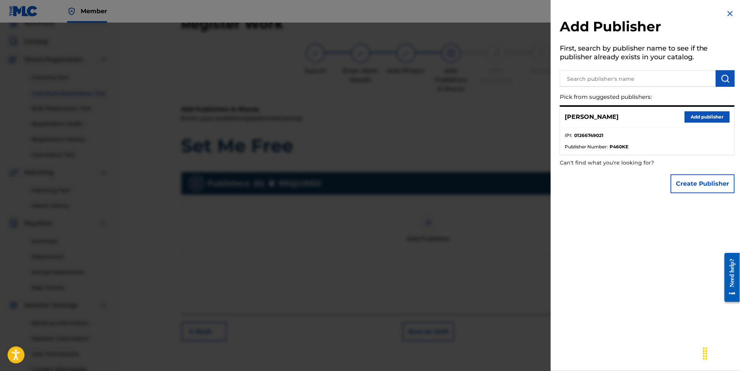
click at [697, 122] on button "Add publisher" at bounding box center [707, 116] width 45 height 11
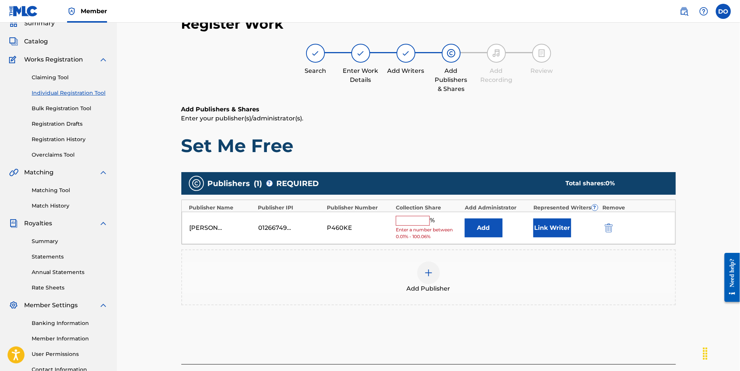
click at [426, 225] on input "text" at bounding box center [413, 221] width 34 height 10
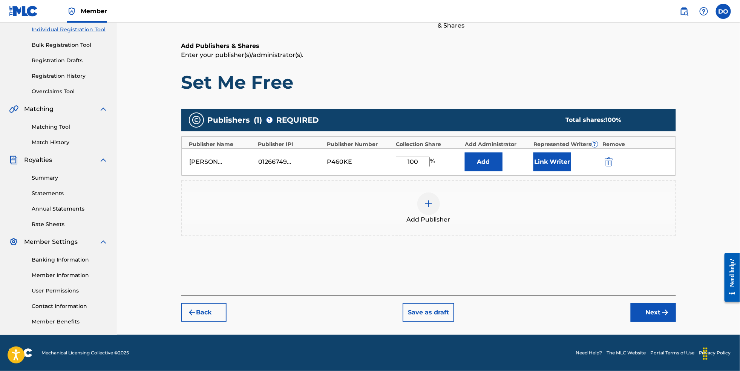
type input "100"
click at [661, 307] on button "Next" at bounding box center [653, 312] width 45 height 19
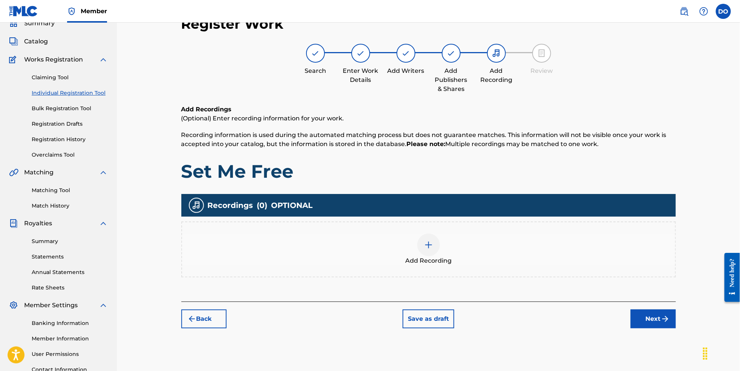
click at [425, 250] on div at bounding box center [428, 244] width 23 height 23
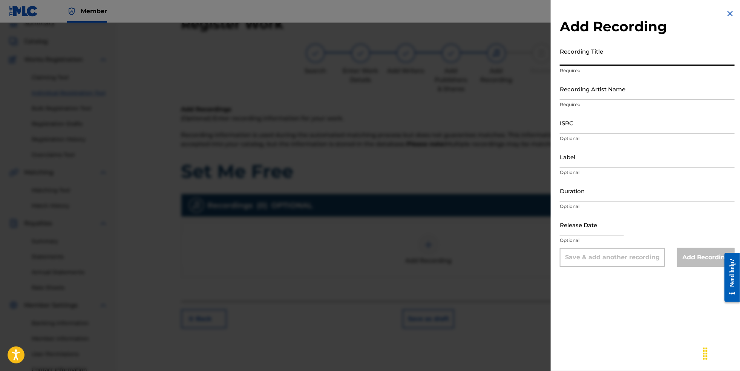
click at [614, 62] on input "Recording Title" at bounding box center [647, 54] width 175 height 21
type input "Set Me Free"
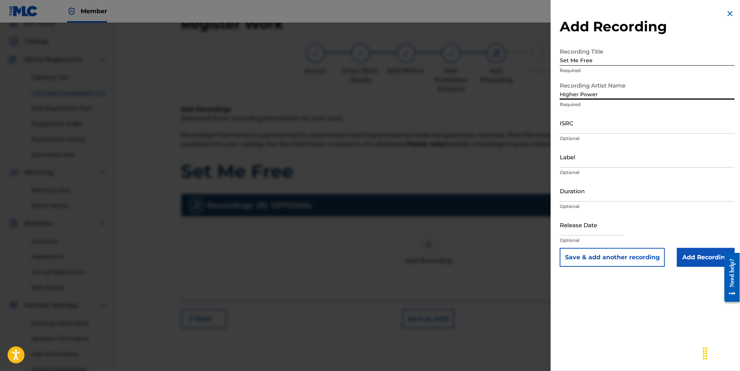
type input "Higher Power"
click at [620, 134] on input "ISRC" at bounding box center [647, 122] width 175 height 21
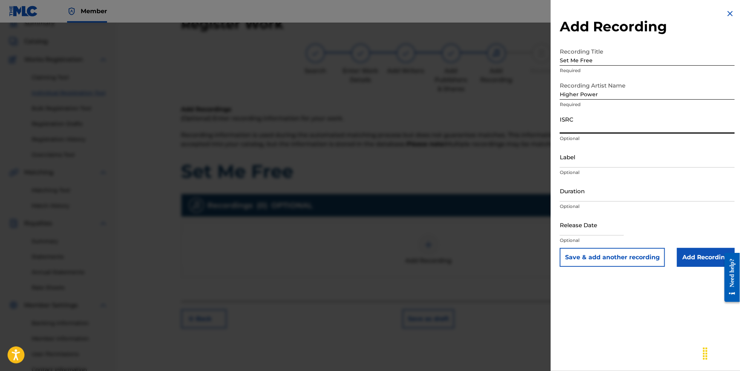
paste input "NL8RL2550511"
type input "NL8RL2550511"
click at [595, 176] on div "Label Optional" at bounding box center [647, 163] width 175 height 34
click at [598, 167] on input "Label" at bounding box center [647, 156] width 175 height 21
type input "Revsphere Records"
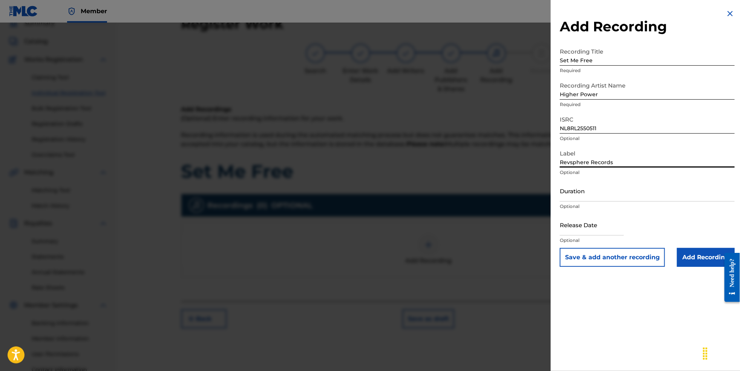
select select "7"
select select "2025"
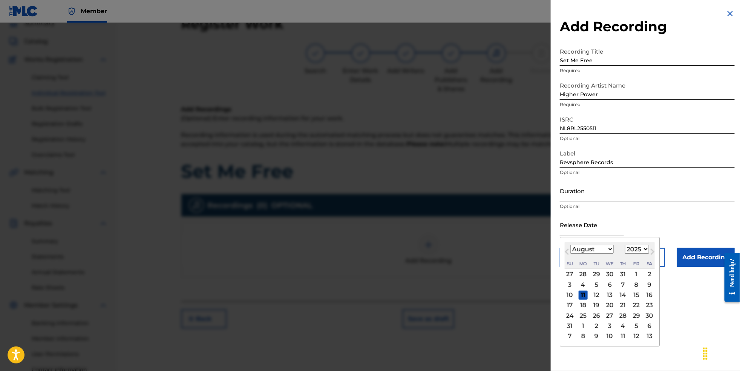
click at [602, 235] on input "text" at bounding box center [592, 224] width 64 height 21
click at [652, 258] on span "Next Month" at bounding box center [652, 252] width 0 height 11
select select "8"
click at [633, 299] on div "19" at bounding box center [636, 294] width 9 height 9
type input "[DATE]"
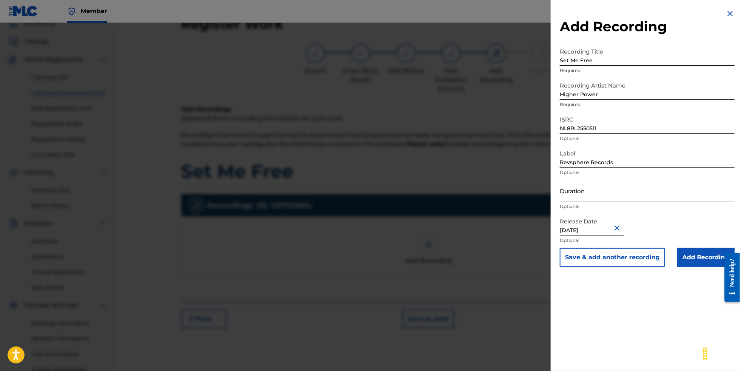
click at [698, 267] on input "Add Recording" at bounding box center [706, 257] width 58 height 19
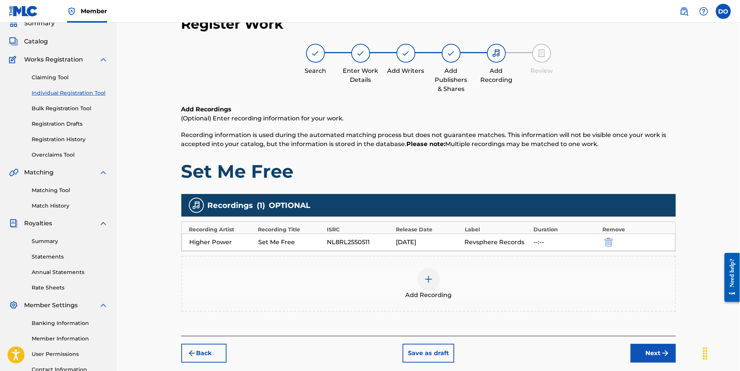
click at [662, 361] on button "Next" at bounding box center [653, 353] width 45 height 19
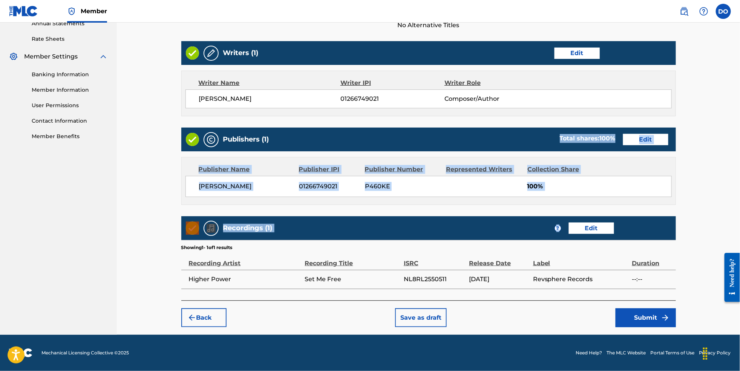
drag, startPoint x: 556, startPoint y: 261, endPoint x: 567, endPoint y: 227, distance: 35.8
click at [567, 227] on div "Work Detail Edit Member Work Identifier -- ISWC -- Duration --:-- Language Engl…" at bounding box center [428, 117] width 495 height 366
click at [654, 318] on button "Submit" at bounding box center [646, 317] width 60 height 19
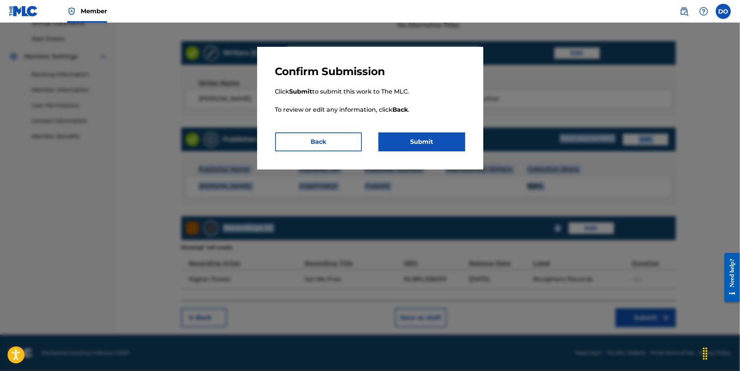
click at [439, 147] on button "Submit" at bounding box center [422, 141] width 87 height 19
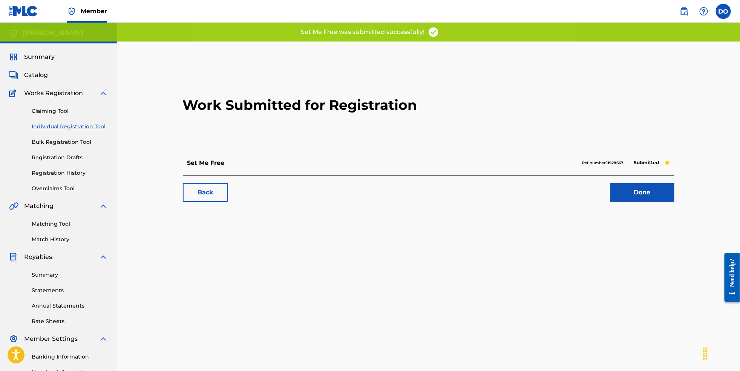
click at [664, 198] on link "Done" at bounding box center [643, 192] width 64 height 19
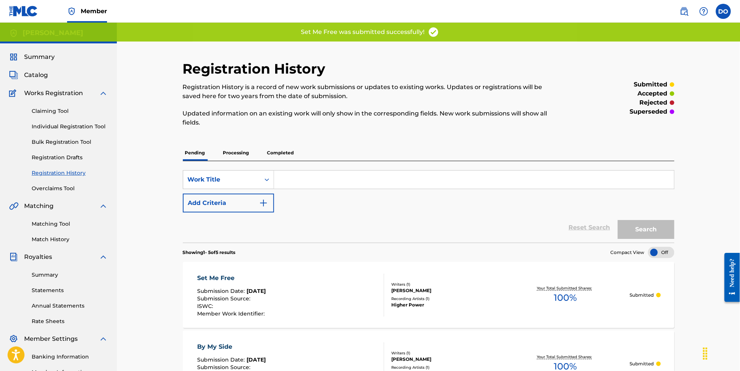
click at [96, 130] on link "Individual Registration Tool" at bounding box center [70, 127] width 76 height 8
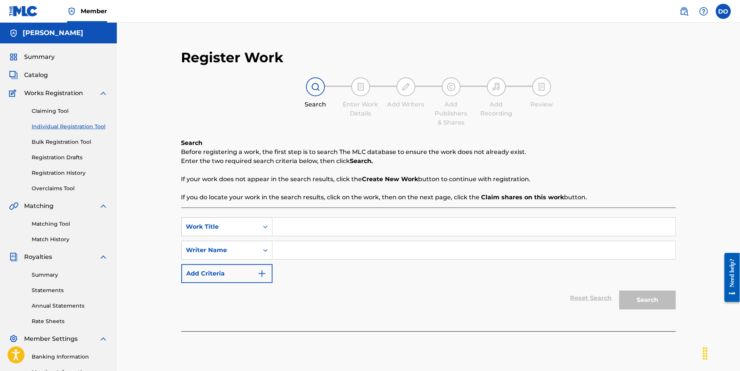
click at [330, 233] on input "Search Form" at bounding box center [474, 227] width 403 height 18
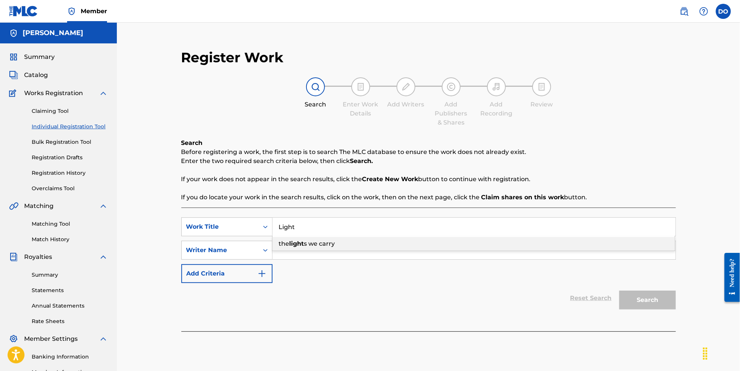
click at [330, 233] on input "Light" at bounding box center [474, 227] width 403 height 18
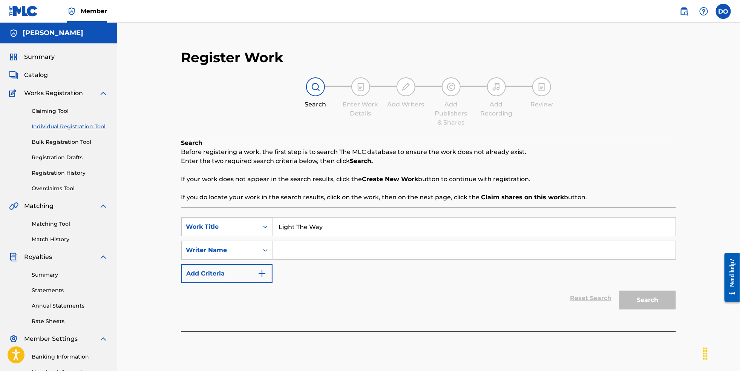
type input "Light The Way"
click at [330, 259] on input "Search Form" at bounding box center [474, 250] width 403 height 18
type input "[PERSON_NAME]"
click at [662, 309] on button "Search" at bounding box center [648, 299] width 57 height 19
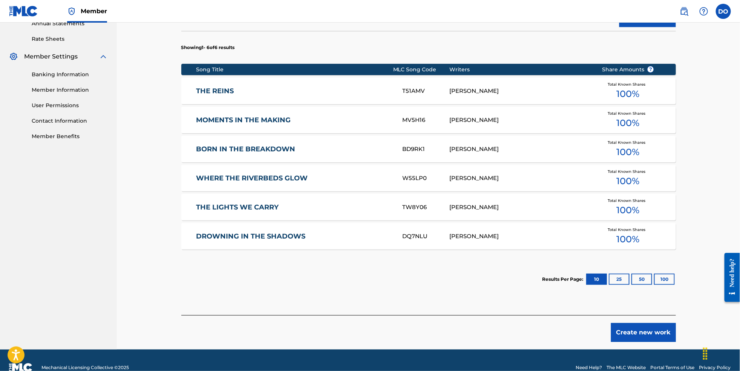
scroll to position [307, 0]
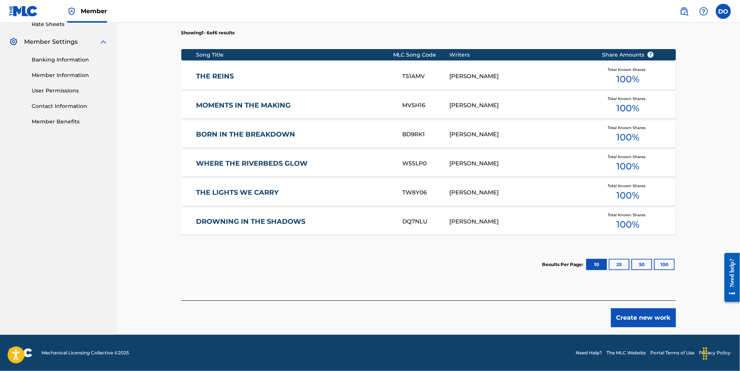
click at [662, 327] on button "Create new work" at bounding box center [643, 317] width 65 height 19
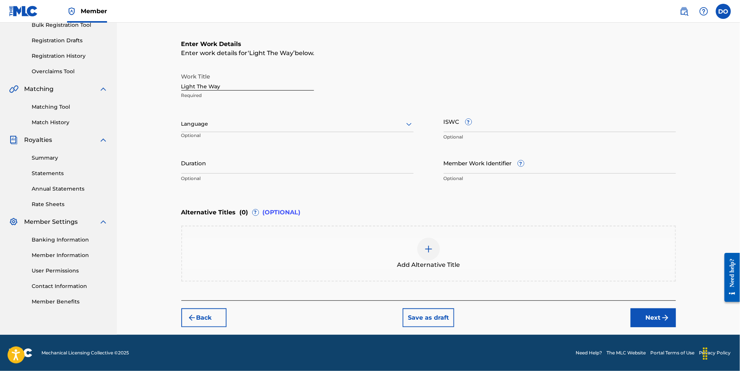
click at [361, 119] on div at bounding box center [297, 123] width 232 height 9
click at [339, 132] on div "English" at bounding box center [298, 140] width 232 height 17
click at [663, 312] on button "Next" at bounding box center [653, 317] width 45 height 19
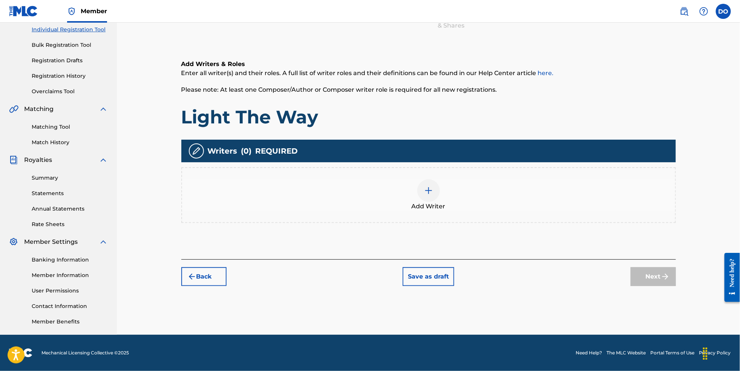
scroll to position [110, 0]
click at [439, 184] on div at bounding box center [428, 190] width 23 height 23
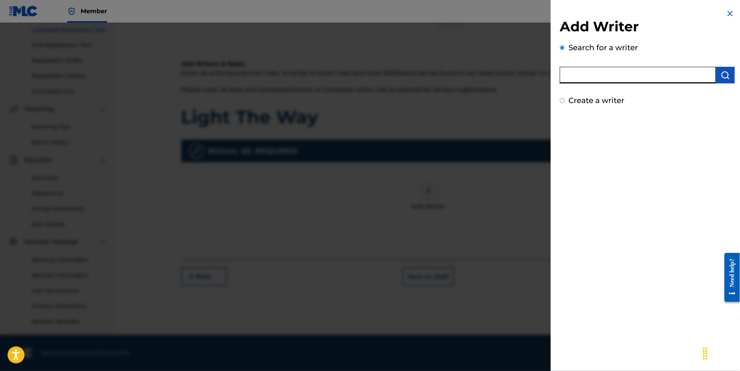
click at [582, 78] on input "text" at bounding box center [638, 75] width 156 height 17
type input "[PERSON_NAME]"
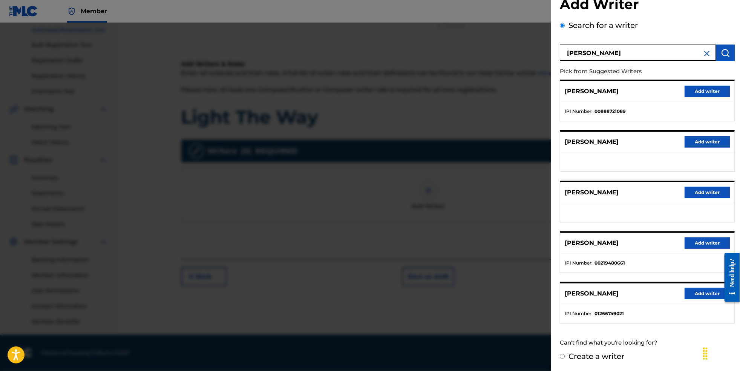
scroll to position [40, 0]
click at [712, 293] on button "Add writer" at bounding box center [707, 293] width 45 height 11
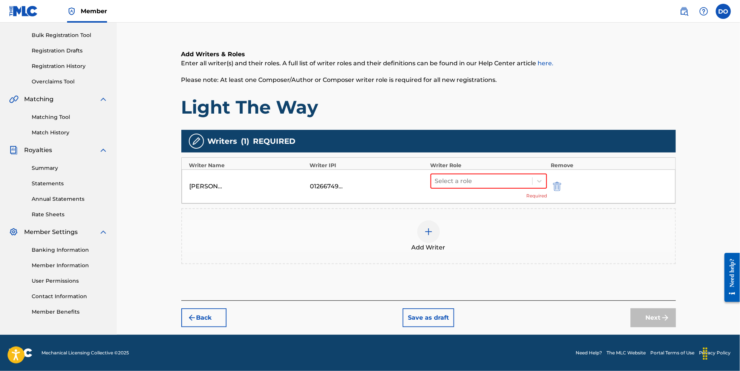
click at [478, 169] on div "Writer Role" at bounding box center [489, 165] width 117 height 8
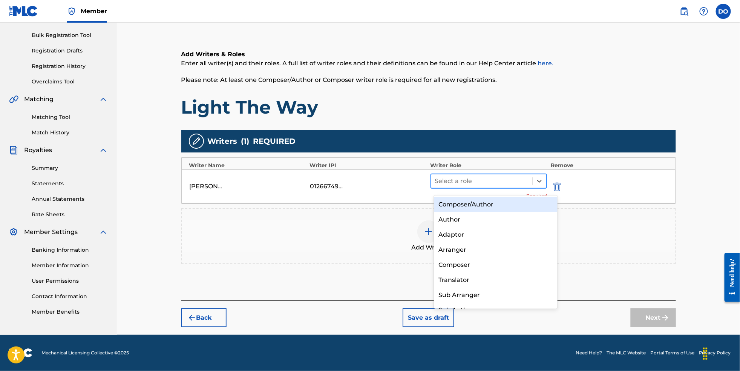
click at [481, 186] on div at bounding box center [482, 181] width 94 height 11
click at [485, 207] on div "Composer/Author" at bounding box center [496, 204] width 124 height 15
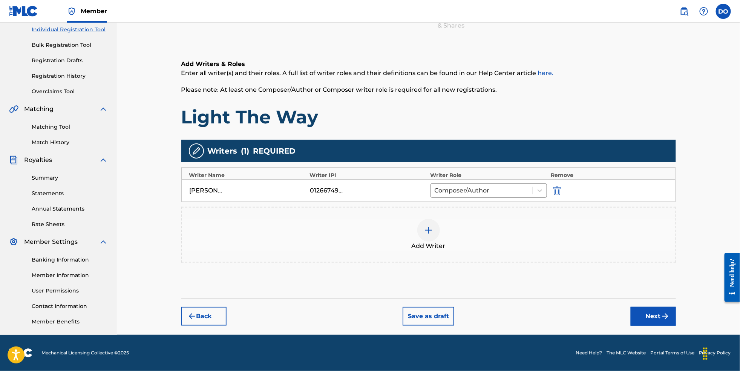
click at [670, 316] on button "Next" at bounding box center [653, 316] width 45 height 19
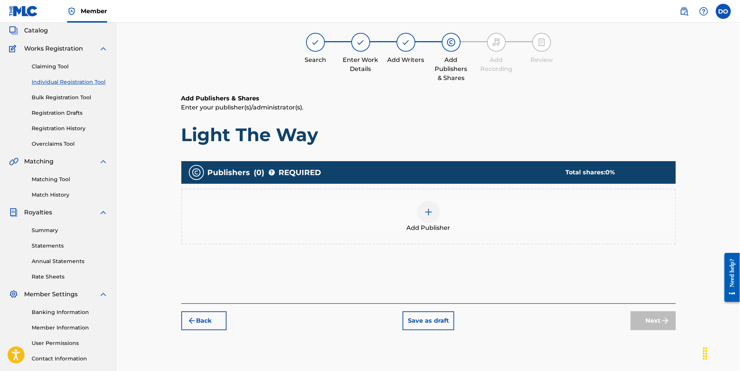
scroll to position [34, 0]
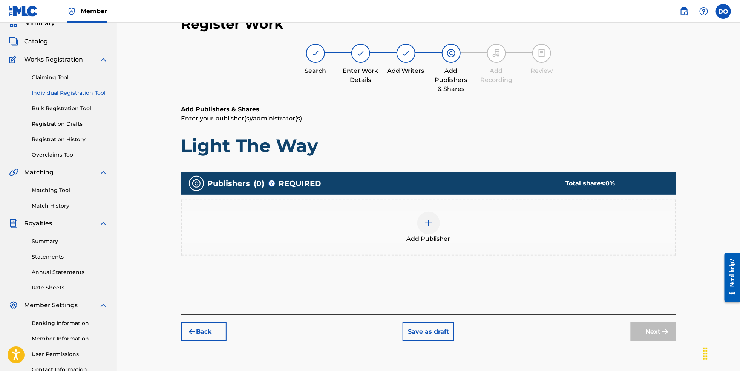
click at [439, 227] on div at bounding box center [428, 223] width 23 height 23
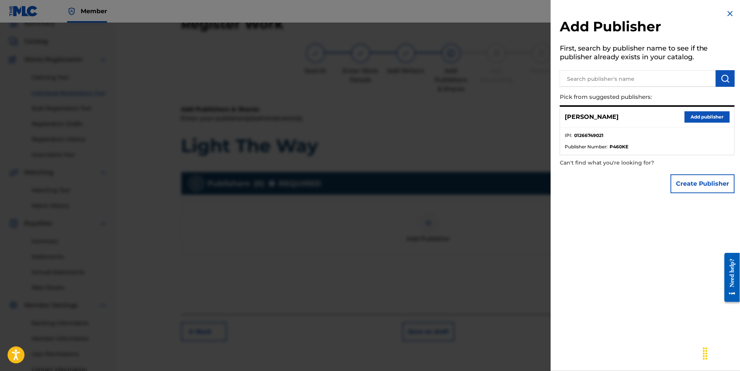
click at [693, 120] on button "Add publisher" at bounding box center [707, 116] width 45 height 11
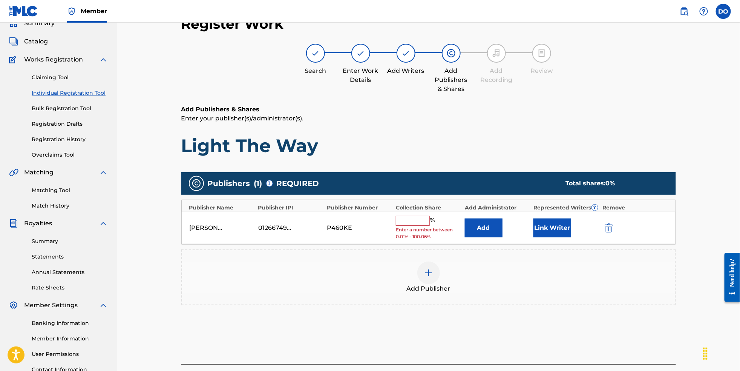
click at [420, 224] on input "text" at bounding box center [413, 221] width 34 height 10
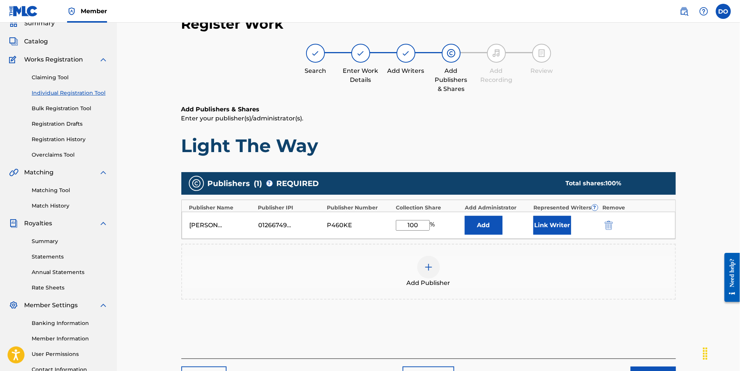
type input "100"
click at [490, 232] on button "Add" at bounding box center [484, 225] width 38 height 19
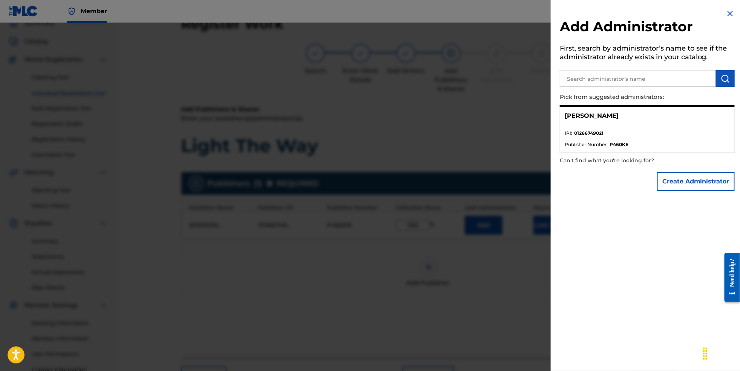
click at [507, 122] on div at bounding box center [370, 208] width 740 height 371
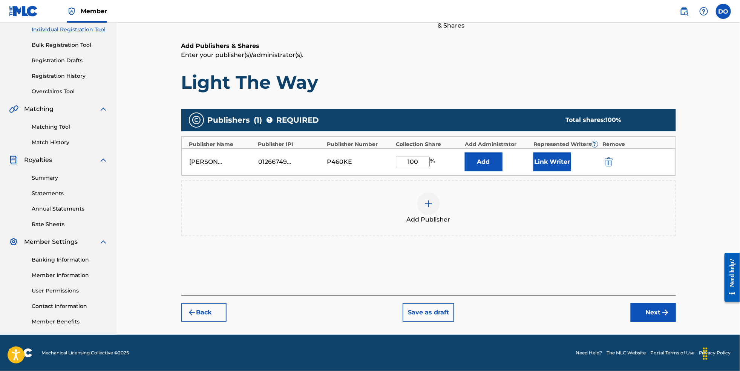
click at [674, 322] on button "Next" at bounding box center [653, 312] width 45 height 19
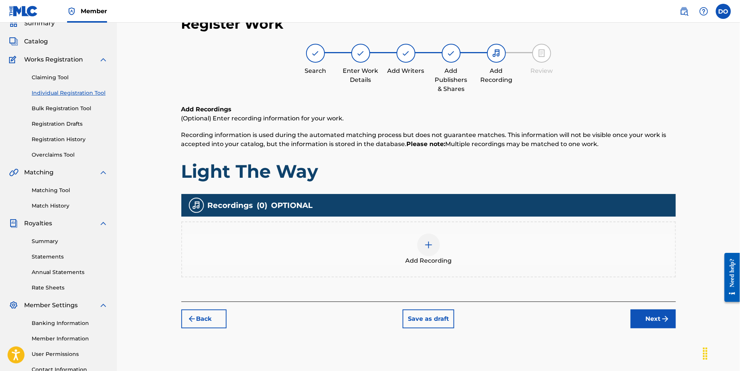
click at [434, 256] on div at bounding box center [428, 244] width 23 height 23
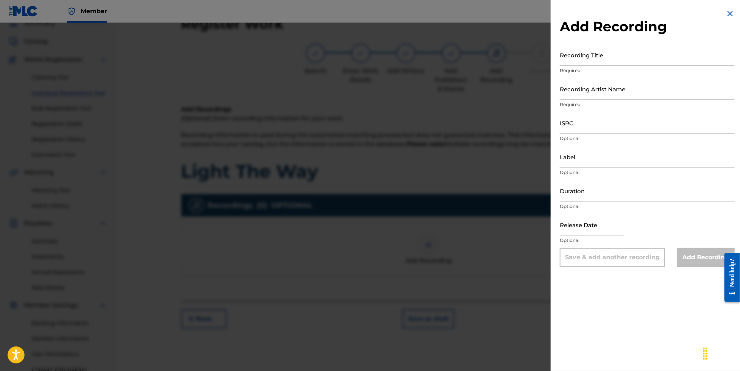
click at [597, 66] on input "Recording Title" at bounding box center [647, 54] width 175 height 21
type input "Light The Way"
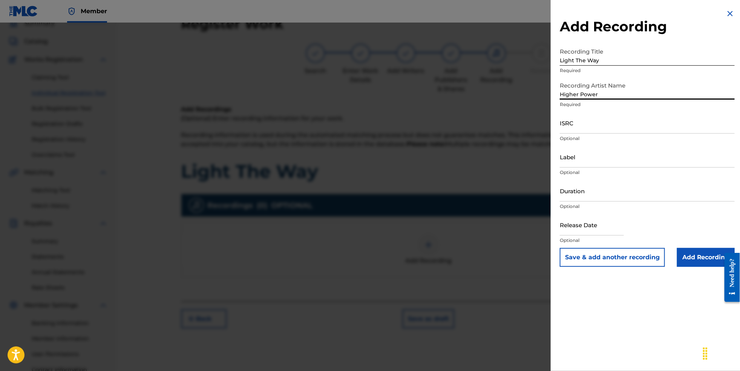
type input "Higher Power"
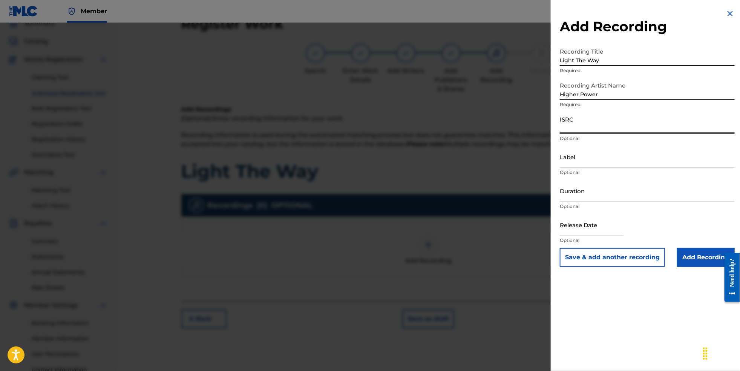
paste input "NL8RL2550512"
type input "NL8RL2550512"
click at [585, 167] on input "Label" at bounding box center [647, 156] width 175 height 21
type input "Revsphere Records"
select select "7"
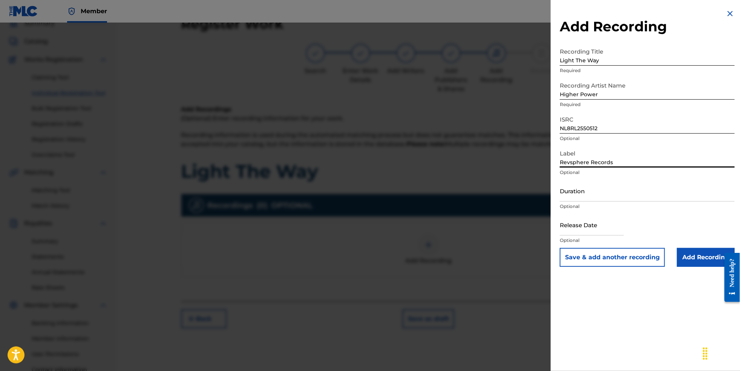
select select "2025"
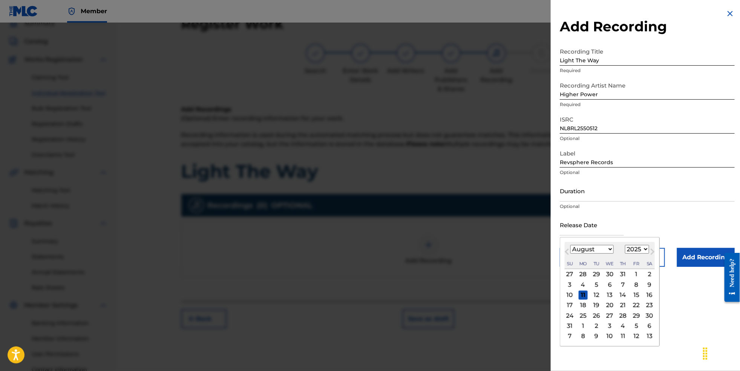
click at [599, 235] on input "text" at bounding box center [592, 224] width 64 height 21
click at [652, 258] on span "Next Month" at bounding box center [652, 252] width 0 height 11
select select "8"
click at [632, 299] on div "19" at bounding box center [636, 294] width 9 height 9
type input "[DATE]"
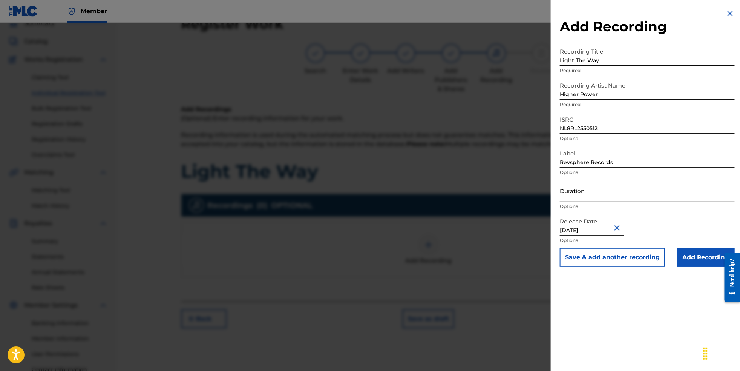
click at [695, 267] on input "Add Recording" at bounding box center [706, 257] width 58 height 19
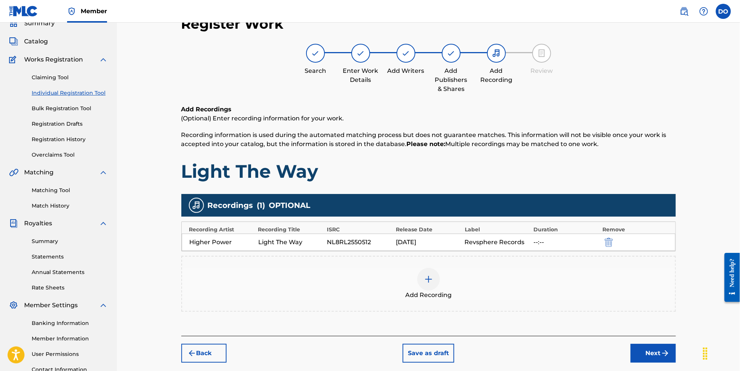
click at [670, 362] on button "Next" at bounding box center [653, 353] width 45 height 19
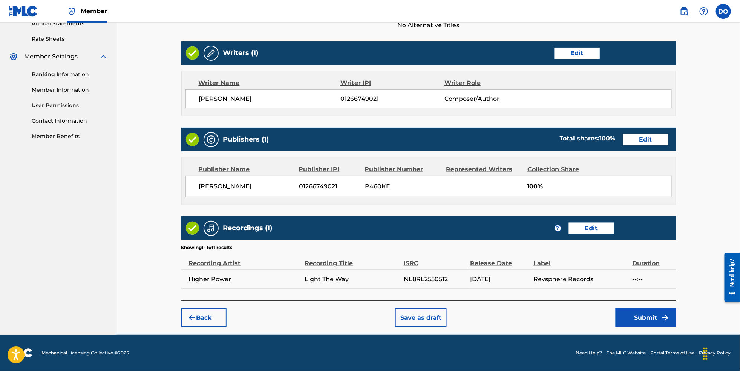
scroll to position [305, 0]
click at [669, 319] on button "Submit" at bounding box center [646, 317] width 60 height 19
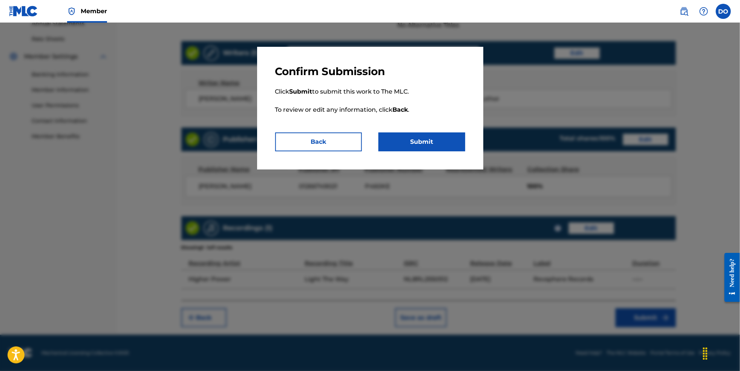
click at [449, 142] on button "Submit" at bounding box center [422, 141] width 87 height 19
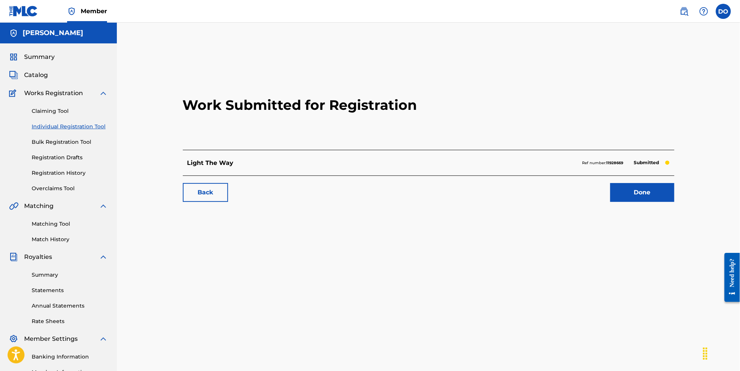
click at [97, 111] on div "Claiming Tool Individual Registration Tool Bulk Registration Tool Registration …" at bounding box center [58, 145] width 99 height 95
click at [631, 202] on link "Done" at bounding box center [643, 192] width 64 height 19
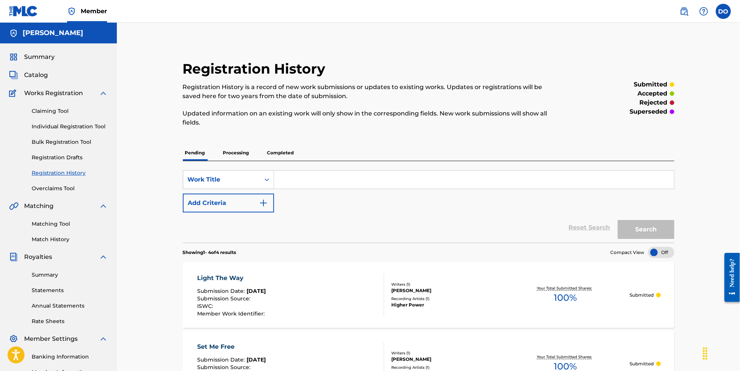
click at [57, 126] on div "Claiming Tool Individual Registration Tool Bulk Registration Tool Registration …" at bounding box center [58, 145] width 99 height 95
click at [60, 130] on link "Individual Registration Tool" at bounding box center [70, 127] width 76 height 8
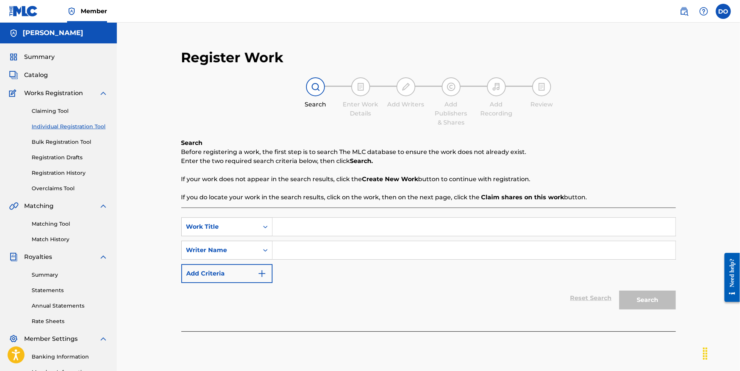
click at [301, 230] on input "Search Form" at bounding box center [474, 227] width 403 height 18
type input "Stronger Than The Storm"
click at [315, 254] on input "Search Form" at bounding box center [474, 250] width 403 height 18
type input "[PERSON_NAME]"
click at [655, 309] on button "Search" at bounding box center [648, 299] width 57 height 19
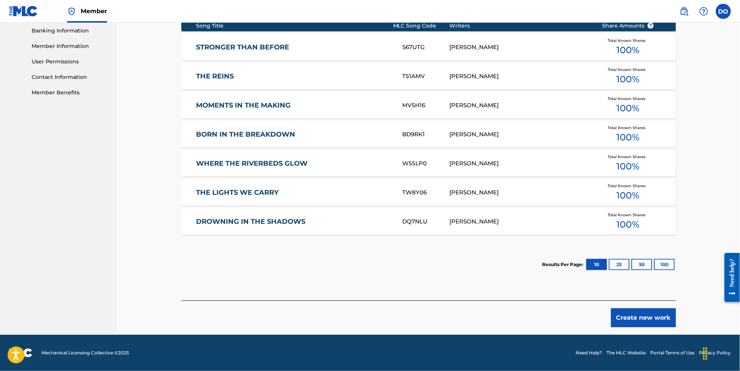
scroll to position [344, 0]
click at [662, 318] on button "Create new work" at bounding box center [643, 317] width 65 height 19
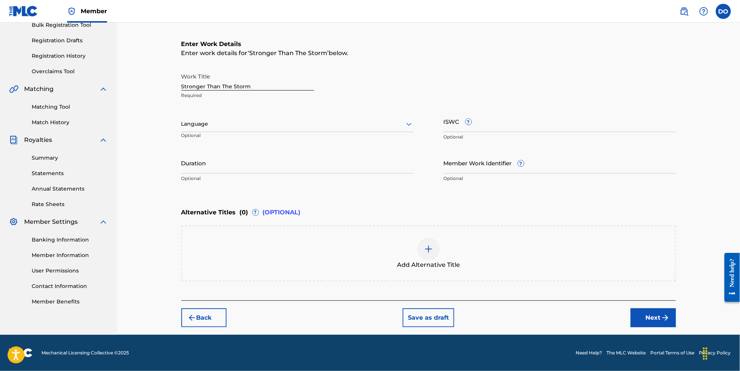
scroll to position [138, 0]
click at [327, 119] on div at bounding box center [297, 123] width 232 height 9
click at [323, 132] on div "English" at bounding box center [298, 140] width 232 height 17
click at [664, 323] on button "Next" at bounding box center [653, 317] width 45 height 19
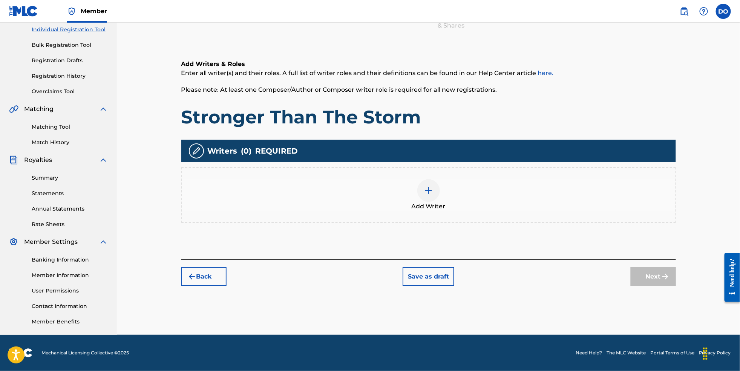
click at [439, 190] on div at bounding box center [428, 190] width 23 height 23
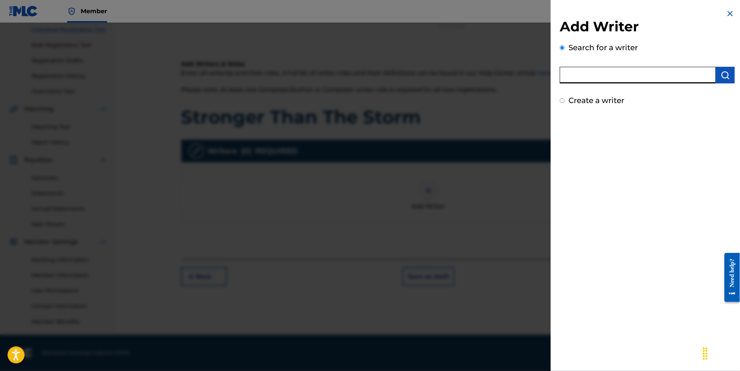
click at [594, 82] on input "text" at bounding box center [638, 75] width 156 height 17
type input "[PERSON_NAME]"
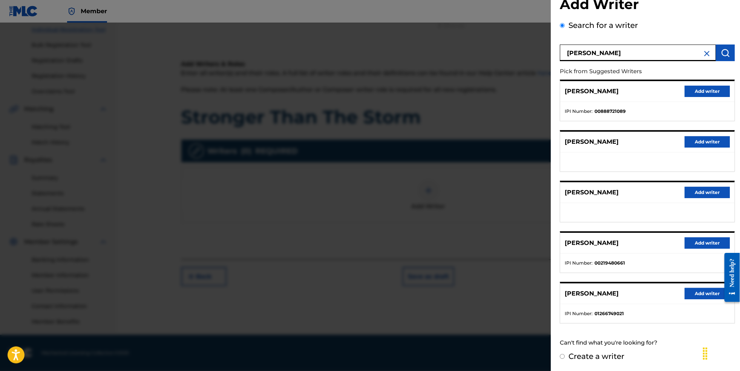
scroll to position [40, 0]
click at [689, 283] on div "[PERSON_NAME] Add writer" at bounding box center [647, 293] width 174 height 21
click at [688, 292] on button "Add writer" at bounding box center [707, 293] width 45 height 11
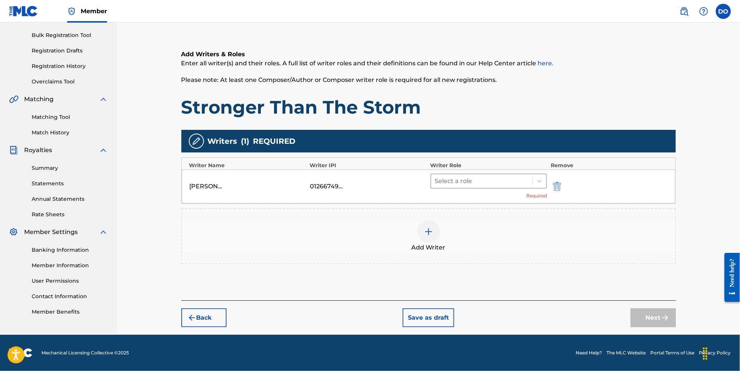
click at [508, 184] on div at bounding box center [482, 181] width 94 height 11
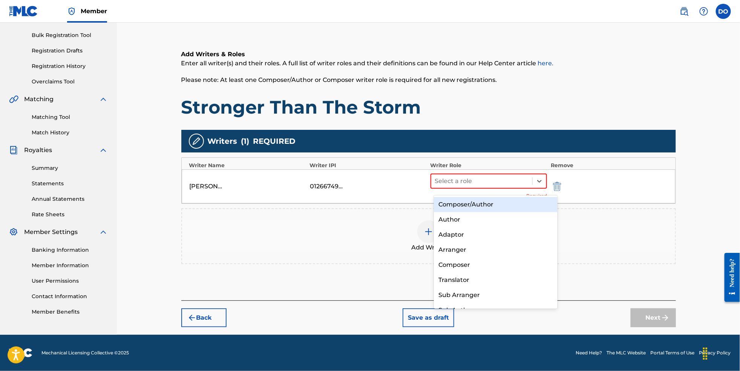
click at [510, 207] on div "Composer/Author" at bounding box center [496, 204] width 124 height 15
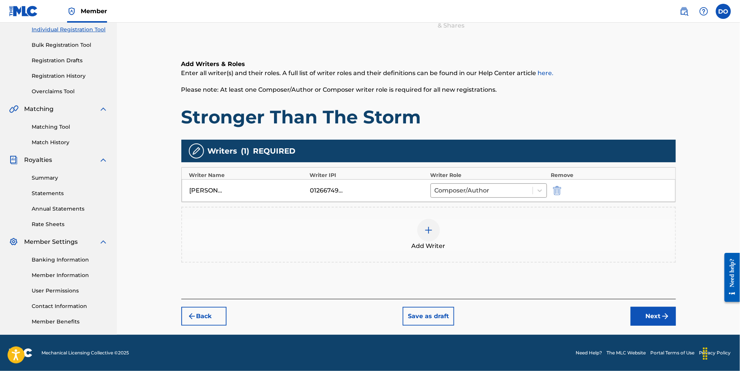
click at [663, 315] on button "Next" at bounding box center [653, 316] width 45 height 19
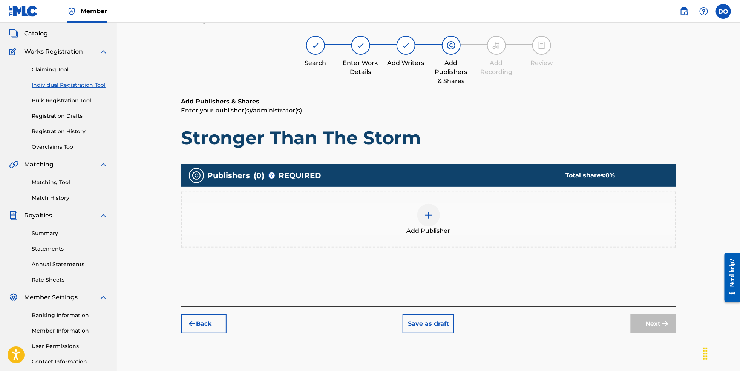
scroll to position [34, 0]
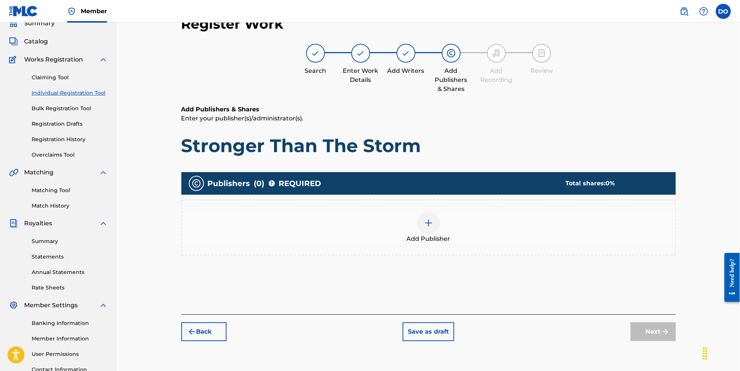
click at [440, 228] on div at bounding box center [428, 223] width 23 height 23
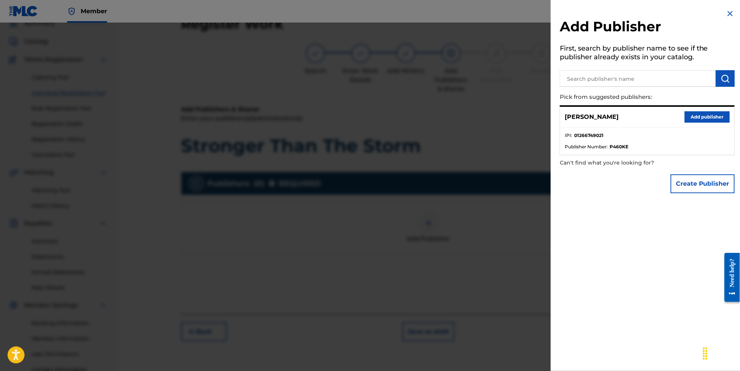
click at [693, 118] on button "Add publisher" at bounding box center [707, 116] width 45 height 11
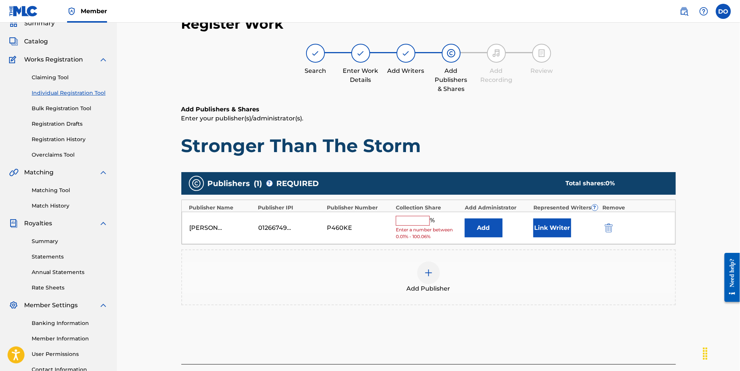
click at [426, 226] on input "text" at bounding box center [413, 221] width 34 height 10
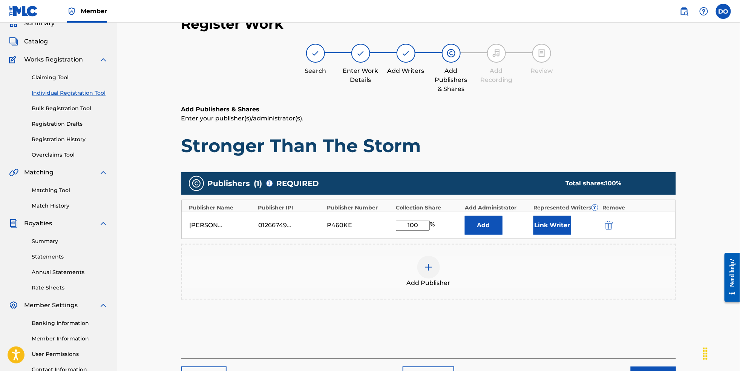
type input "100"
click at [490, 232] on button "Add" at bounding box center [484, 225] width 38 height 19
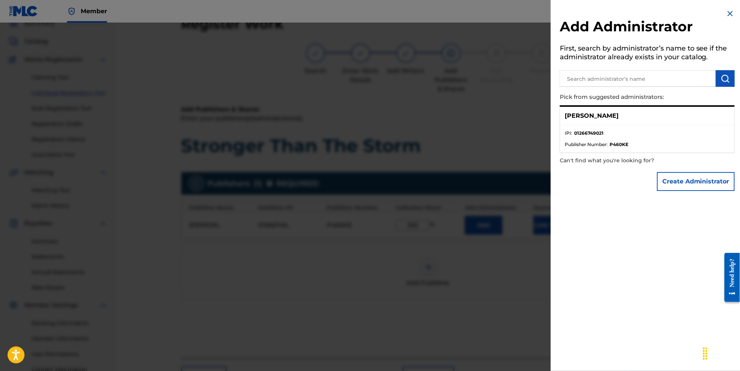
click at [513, 111] on div at bounding box center [370, 208] width 740 height 371
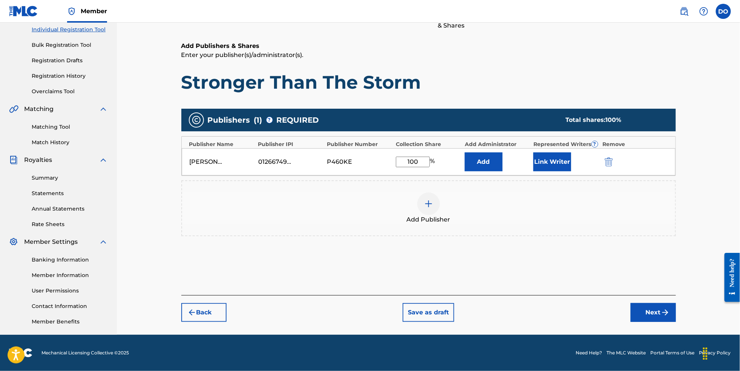
click at [672, 315] on button "Next" at bounding box center [653, 312] width 45 height 19
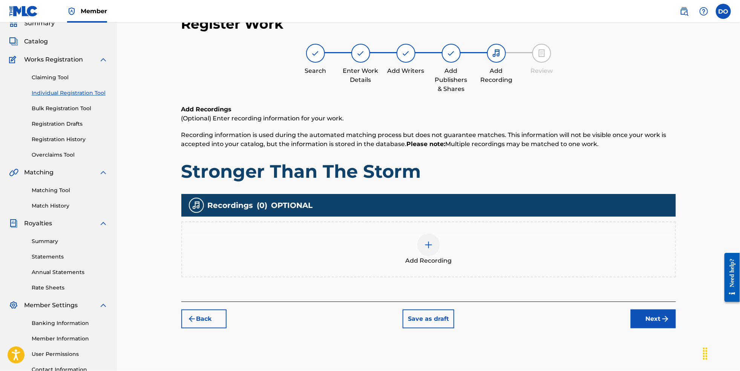
click at [436, 256] on div at bounding box center [428, 244] width 23 height 23
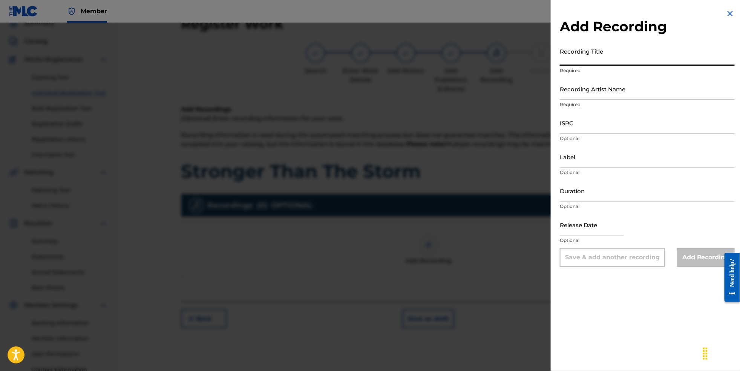
click at [582, 61] on input "Recording Title" at bounding box center [647, 54] width 175 height 21
type input "Stronger Than The Storm"
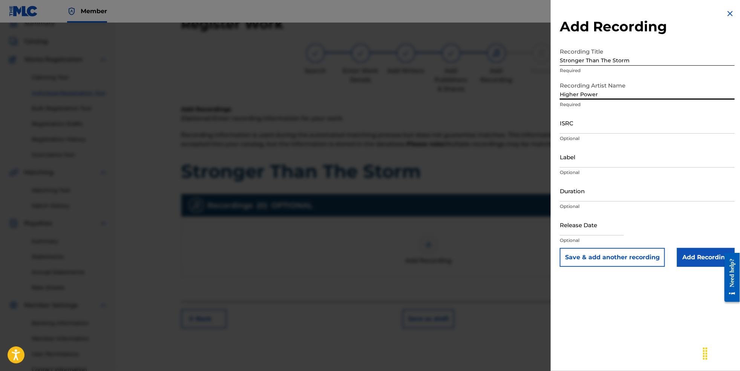
type input "Higher Power"
drag, startPoint x: 580, startPoint y: 74, endPoint x: 584, endPoint y: 137, distance: 63.5
click at [584, 137] on form "Recording Title Stronger Than The Storm Required Recording Artist Name Higher P…" at bounding box center [647, 155] width 175 height 223
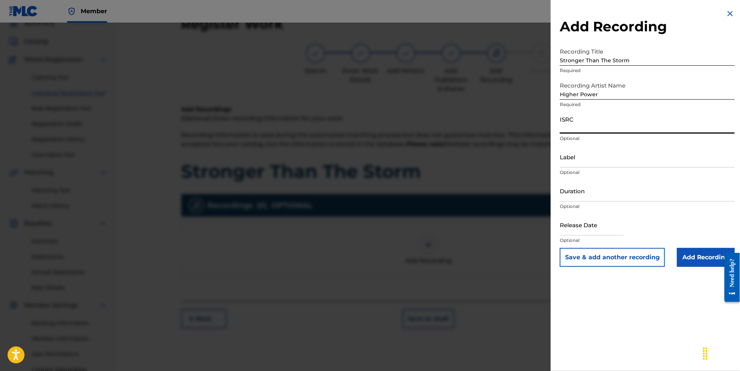
click at [584, 134] on input "ISRC" at bounding box center [647, 122] width 175 height 21
paste input "NL8RL2550513"
type input "NL8RL2550513"
click at [580, 167] on input "Label" at bounding box center [647, 156] width 175 height 21
type input "Revsphere Records"
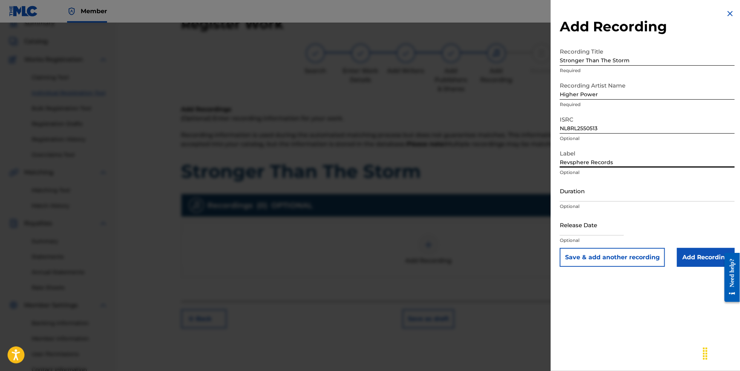
click at [588, 235] on input "text" at bounding box center [592, 224] width 64 height 21
select select "7"
select select "2025"
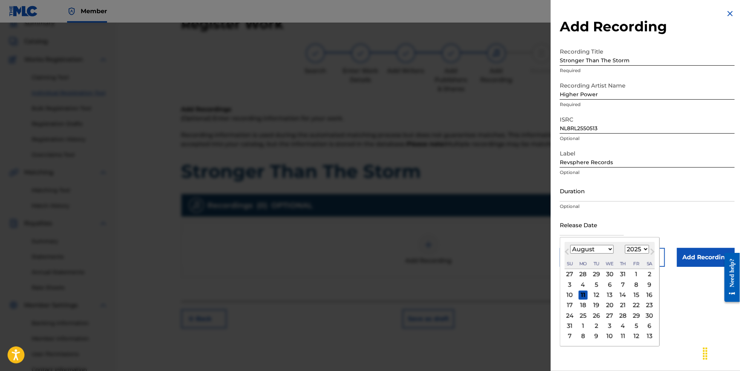
click at [652, 258] on span "Next Month" at bounding box center [652, 252] width 0 height 11
select select "8"
click at [633, 299] on div "19" at bounding box center [636, 294] width 9 height 9
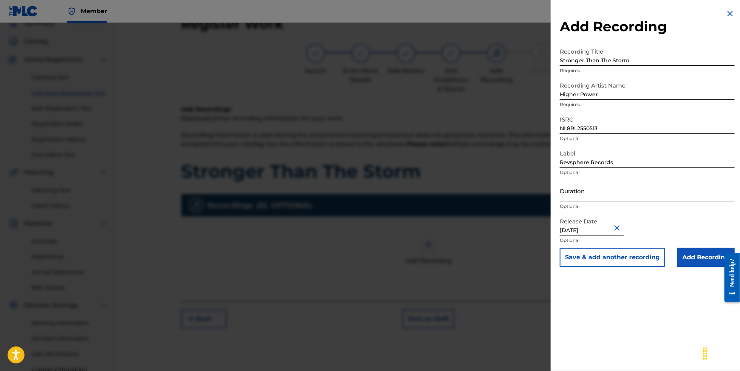
type input "[DATE]"
click at [700, 267] on input "Add Recording" at bounding box center [706, 257] width 58 height 19
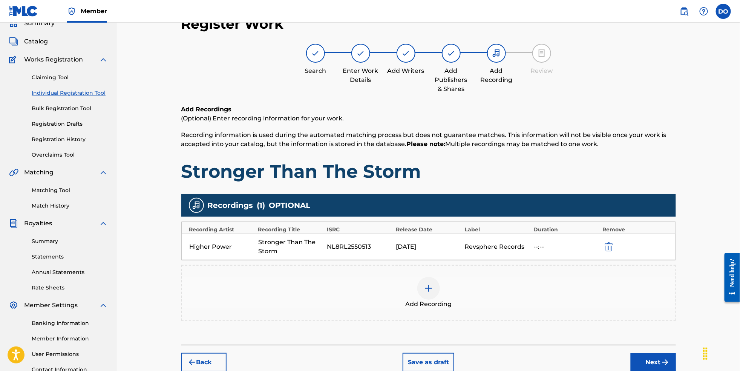
click at [660, 366] on button "Next" at bounding box center [653, 362] width 45 height 19
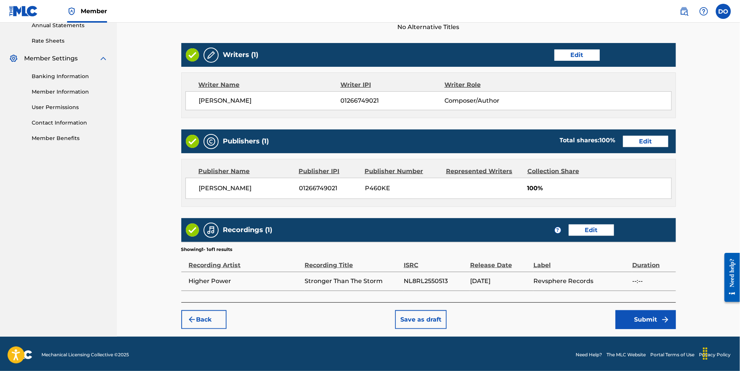
scroll to position [285, 0]
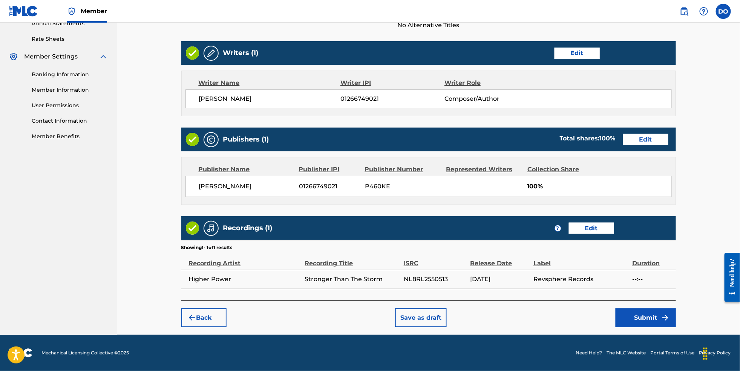
click at [657, 327] on button "Submit" at bounding box center [646, 317] width 60 height 19
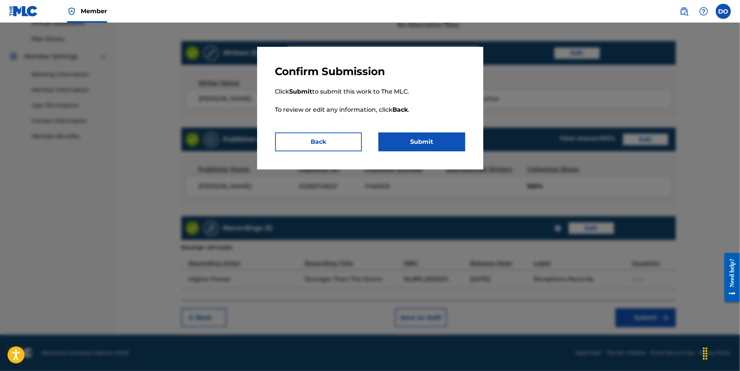
click at [443, 151] on button "Submit" at bounding box center [422, 141] width 87 height 19
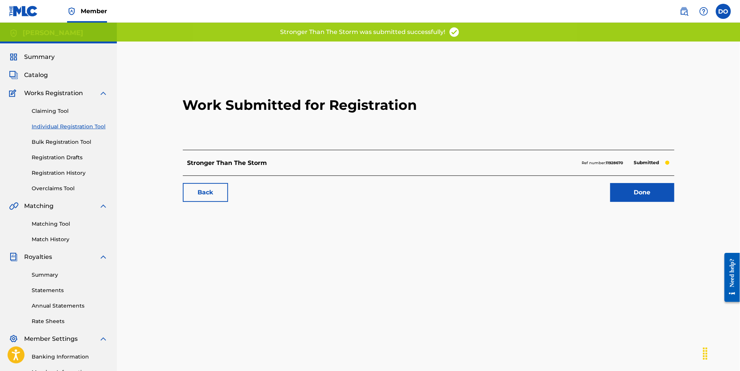
click at [653, 200] on link "Done" at bounding box center [643, 192] width 64 height 19
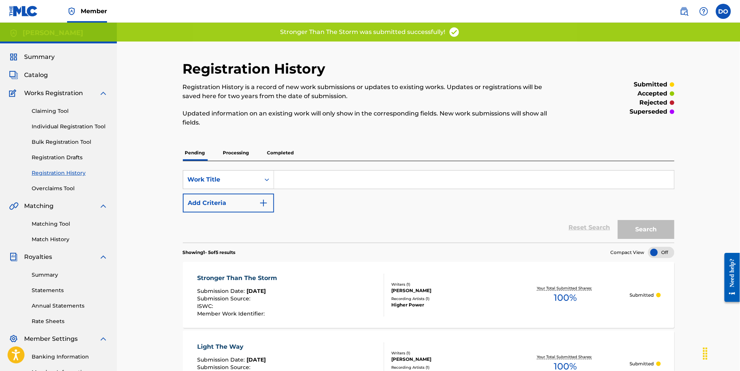
click at [75, 130] on link "Individual Registration Tool" at bounding box center [70, 127] width 76 height 8
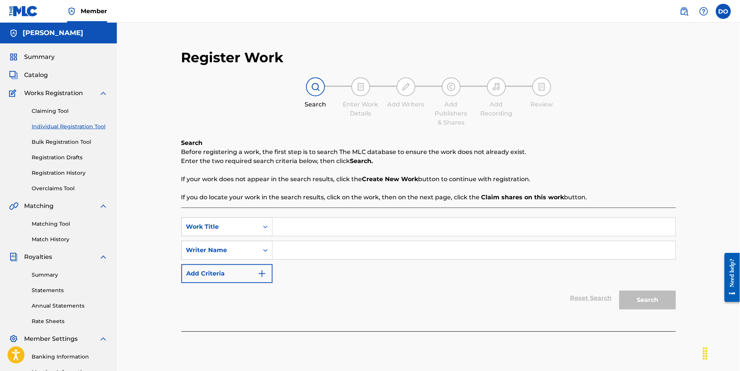
click at [327, 233] on input "Search Form" at bounding box center [474, 227] width 403 height 18
type input "Forever Home"
click at [310, 258] on input "Search Form" at bounding box center [474, 250] width 403 height 18
type input "[PERSON_NAME]"
click at [664, 308] on button "Search" at bounding box center [648, 299] width 57 height 19
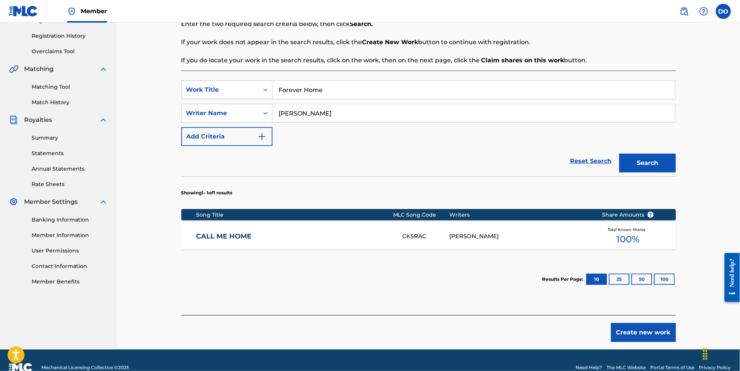
scroll to position [149, 0]
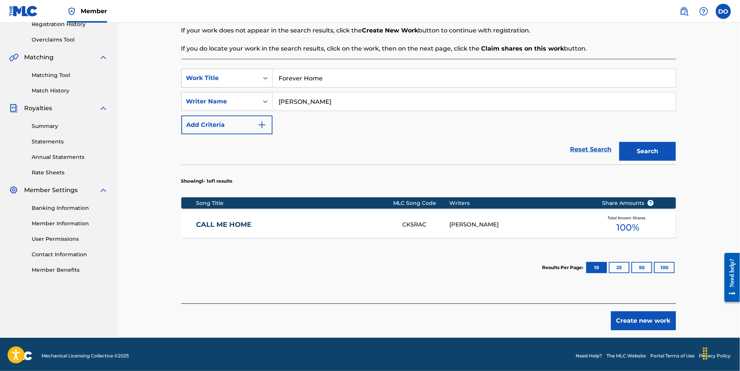
click at [662, 330] on button "Create new work" at bounding box center [643, 320] width 65 height 19
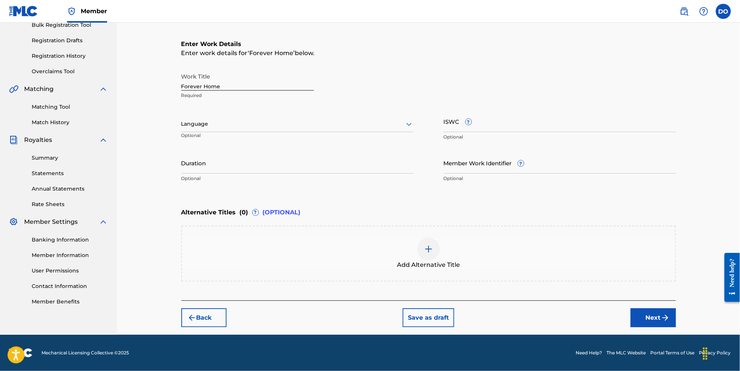
click at [339, 116] on div "Language" at bounding box center [297, 124] width 232 height 16
click at [338, 132] on div "English" at bounding box center [298, 140] width 232 height 17
click at [664, 313] on button "Next" at bounding box center [653, 317] width 45 height 19
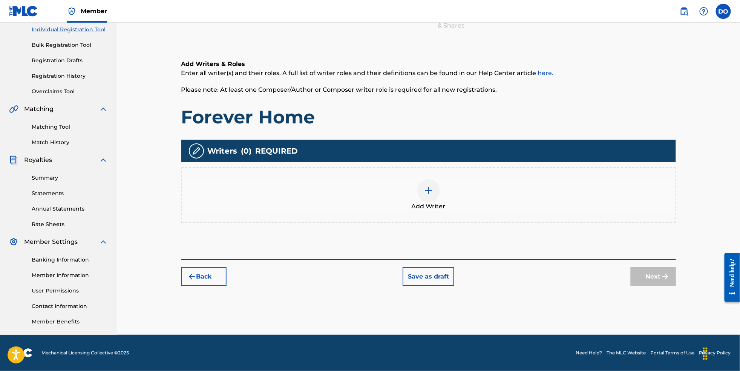
click at [430, 186] on img at bounding box center [428, 190] width 9 height 9
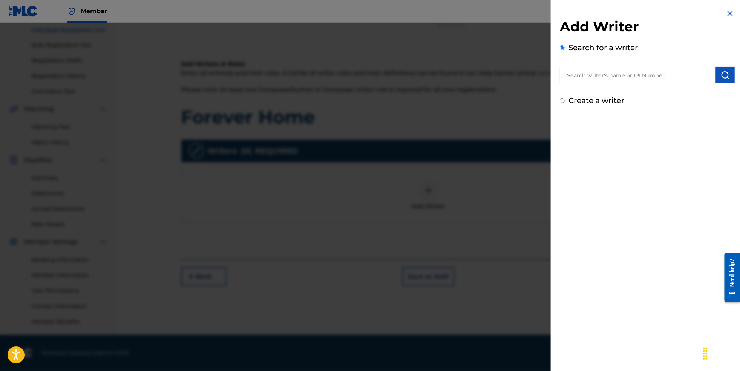
click at [591, 81] on input "text" at bounding box center [638, 75] width 156 height 17
type input "[PERSON_NAME]"
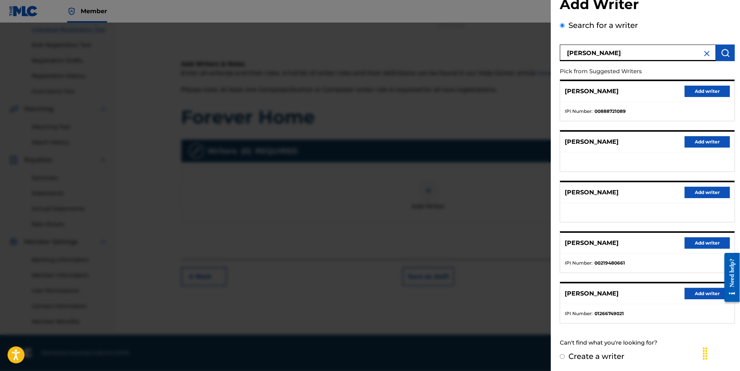
scroll to position [40, 0]
click at [701, 288] on button "Add writer" at bounding box center [707, 293] width 45 height 11
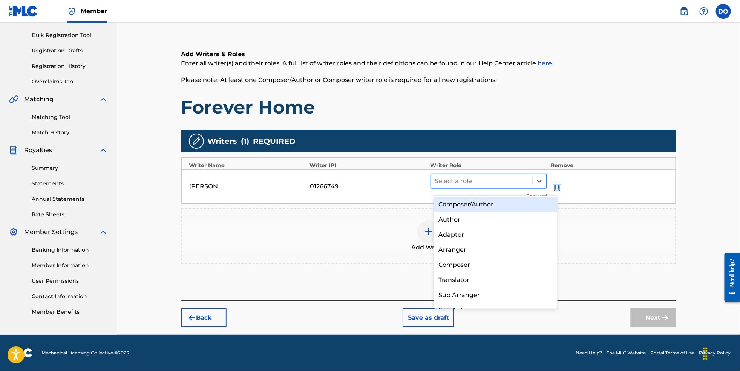
click at [506, 179] on div "Select a role" at bounding box center [481, 181] width 101 height 14
click at [502, 202] on div "Composer/Author" at bounding box center [496, 204] width 124 height 15
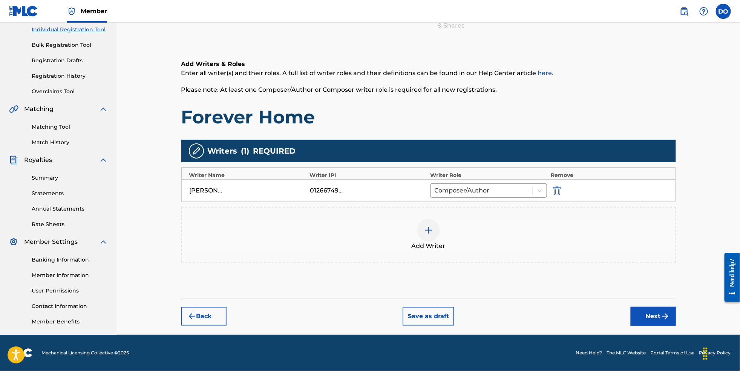
click at [665, 319] on button "Next" at bounding box center [653, 316] width 45 height 19
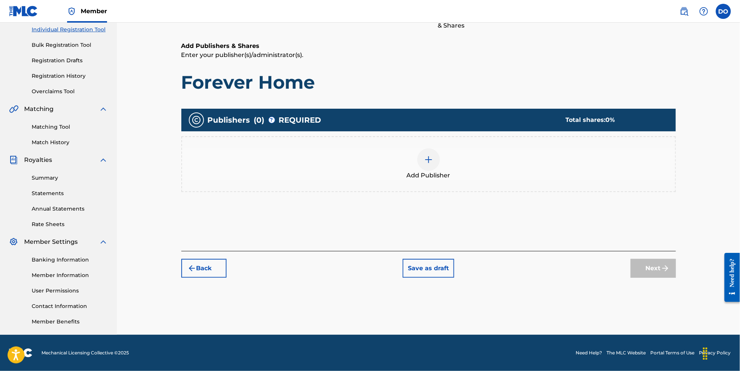
scroll to position [34, 0]
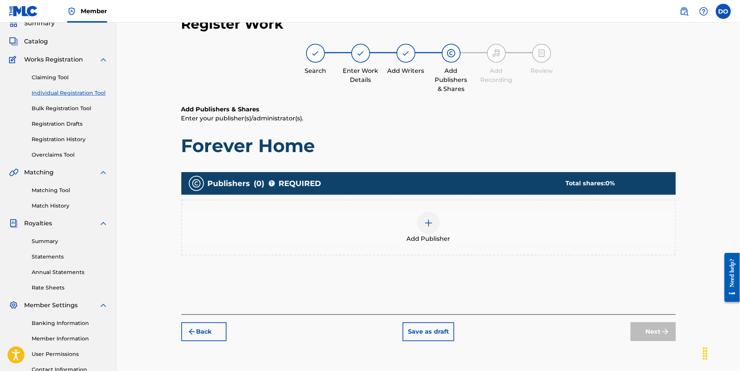
click at [440, 233] on div at bounding box center [428, 223] width 23 height 23
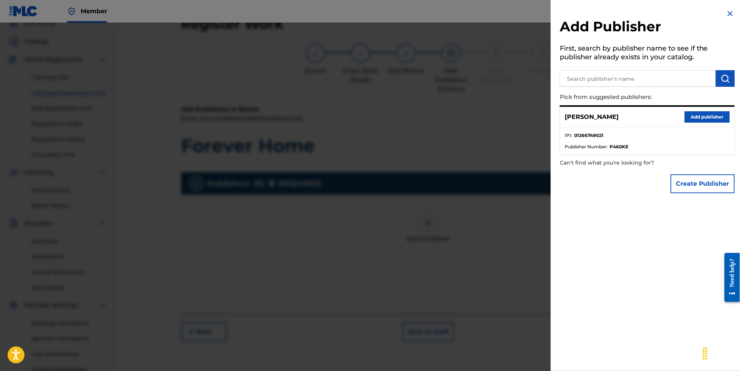
click at [694, 123] on button "Add publisher" at bounding box center [707, 116] width 45 height 11
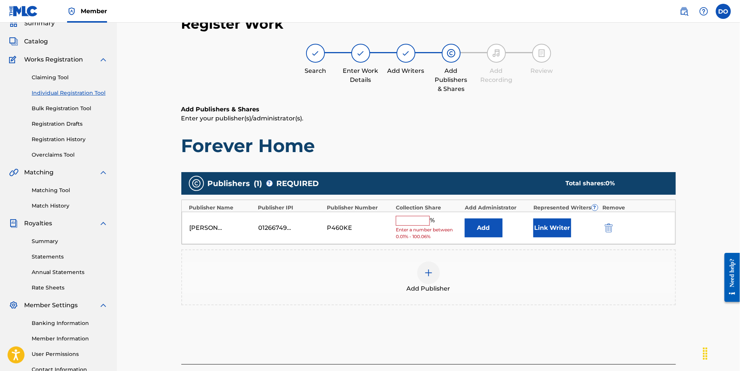
click at [418, 223] on input "text" at bounding box center [413, 221] width 34 height 10
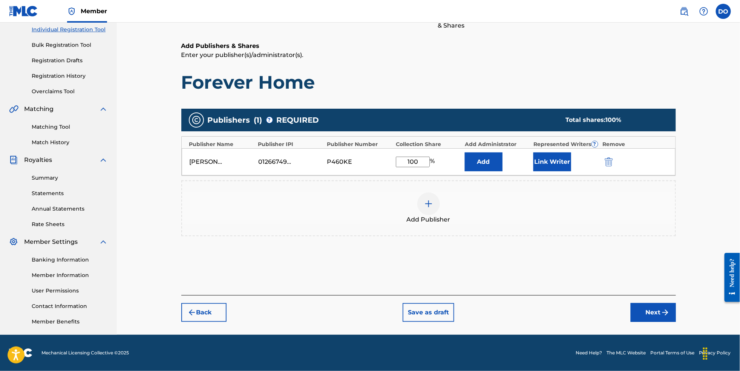
type input "100"
click at [666, 316] on button "Next" at bounding box center [653, 312] width 45 height 19
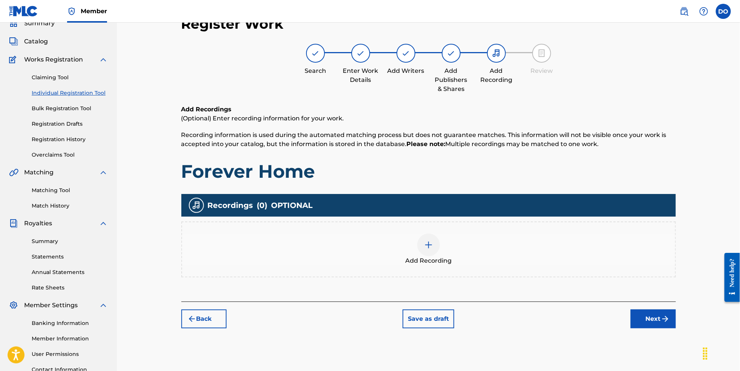
click at [433, 249] on img at bounding box center [428, 244] width 9 height 9
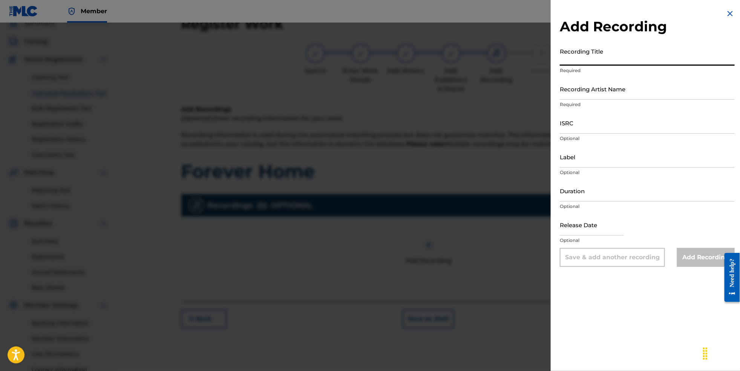
click at [592, 60] on input "Recording Title" at bounding box center [647, 54] width 175 height 21
type input "R"
type input "Forever Home"
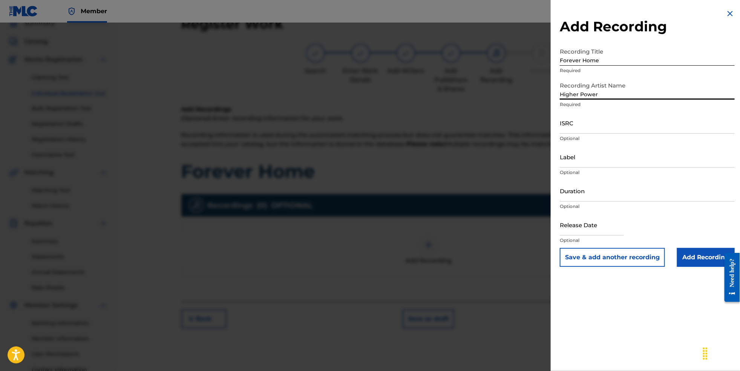
type input "Higher Power"
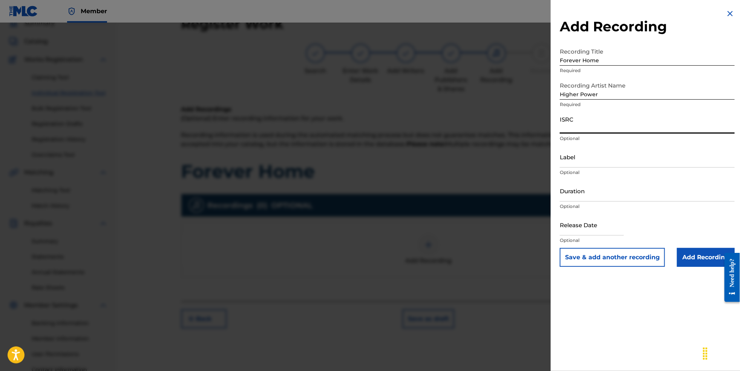
paste input "NL8RL2550514"
type input "NL8RL2550514"
type input "r"
type input "Revsphere Records"
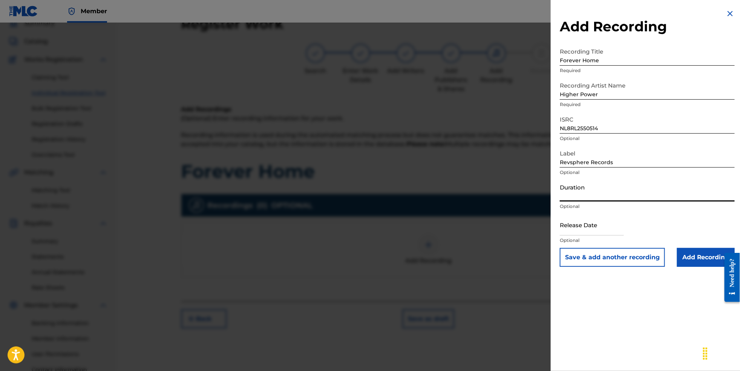
select select "7"
select select "2025"
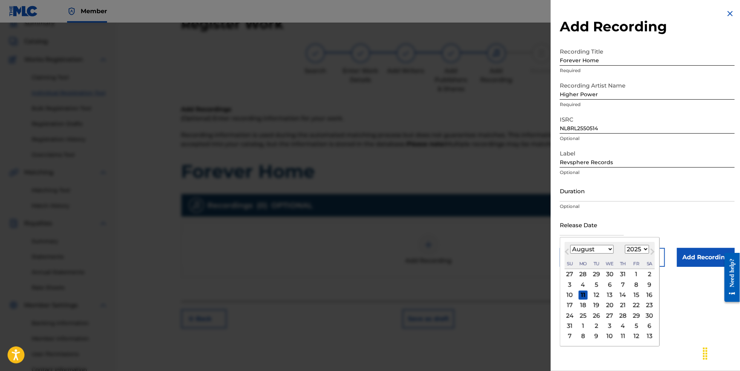
click at [652, 258] on span "Next Month" at bounding box center [652, 252] width 0 height 11
select select "8"
click at [635, 299] on div "19" at bounding box center [636, 294] width 9 height 9
type input "[DATE]"
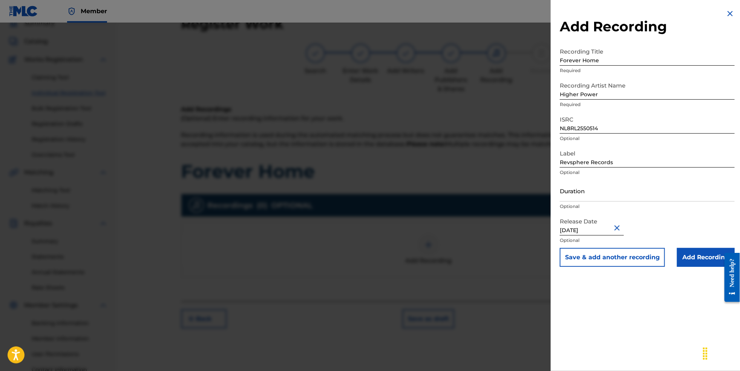
click at [703, 267] on input "Add Recording" at bounding box center [706, 257] width 58 height 19
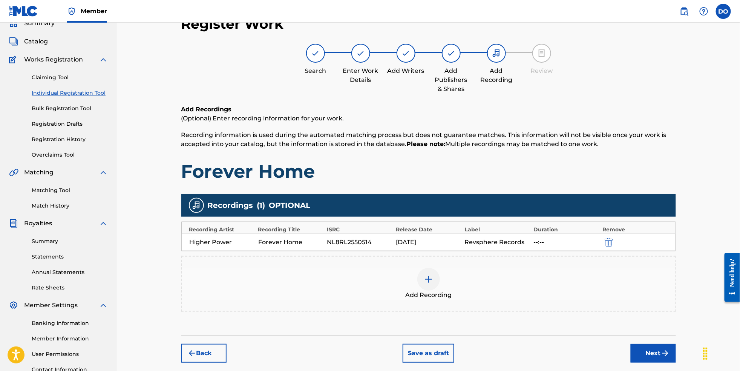
click at [668, 362] on button "Next" at bounding box center [653, 353] width 45 height 19
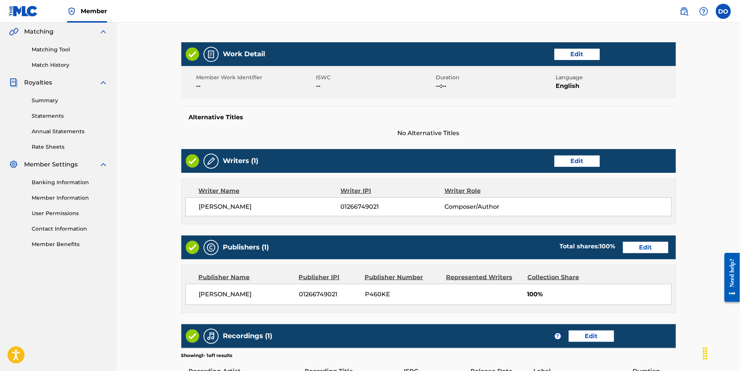
scroll to position [267, 0]
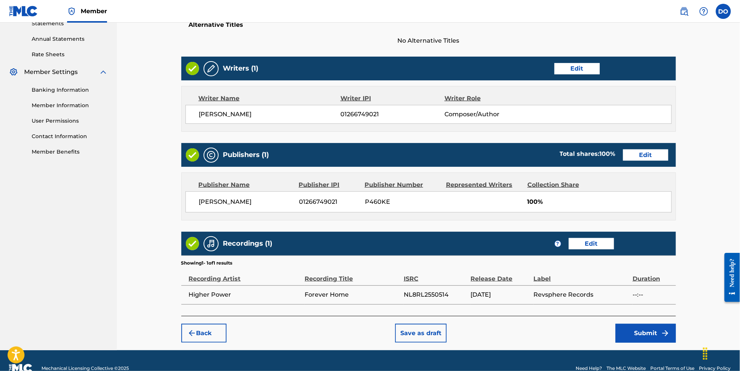
click at [655, 342] on button "Submit" at bounding box center [646, 333] width 60 height 19
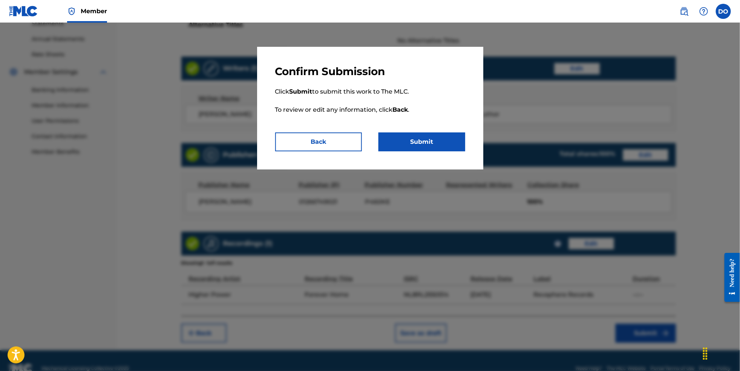
click at [445, 151] on button "Submit" at bounding box center [422, 141] width 87 height 19
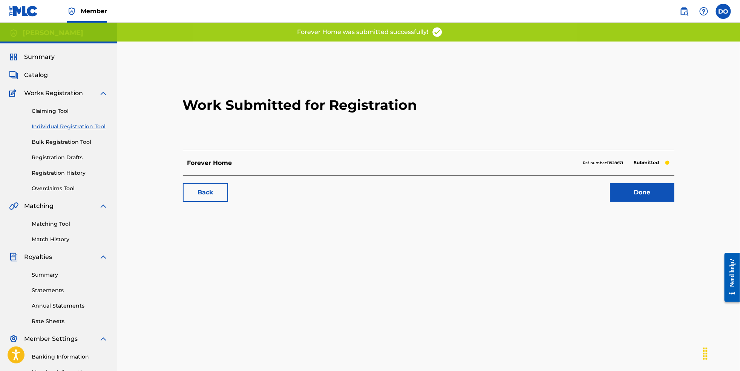
click at [658, 202] on link "Done" at bounding box center [643, 192] width 64 height 19
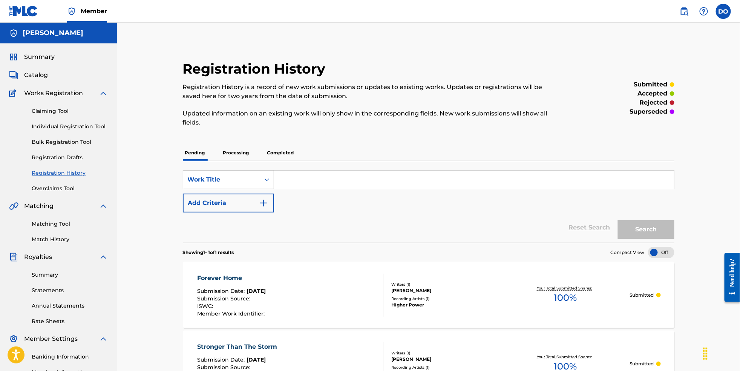
click at [60, 115] on link "Claiming Tool" at bounding box center [70, 111] width 76 height 8
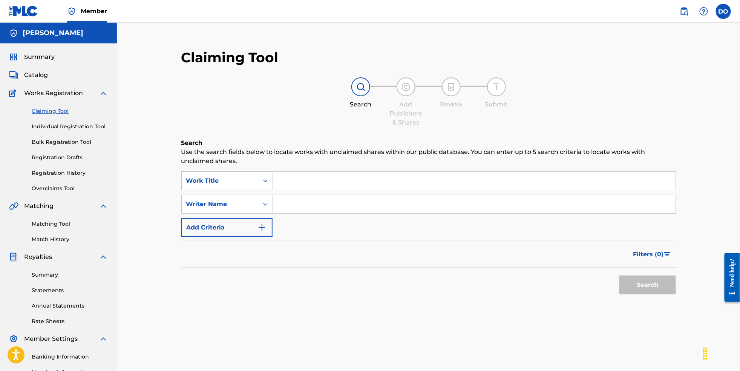
click at [42, 77] on span "Catalog" at bounding box center [36, 75] width 24 height 9
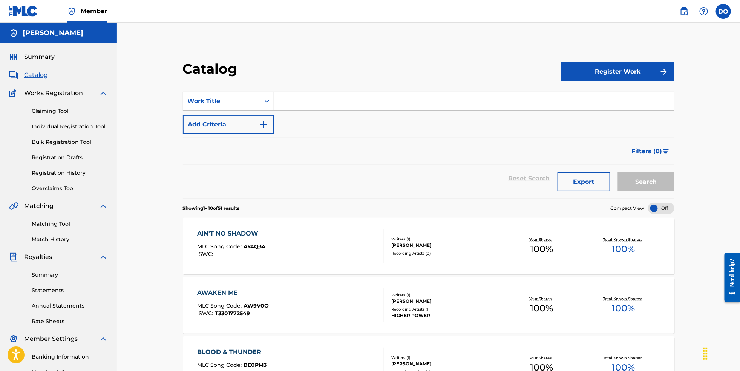
click at [46, 60] on span "Summary" at bounding box center [39, 56] width 31 height 9
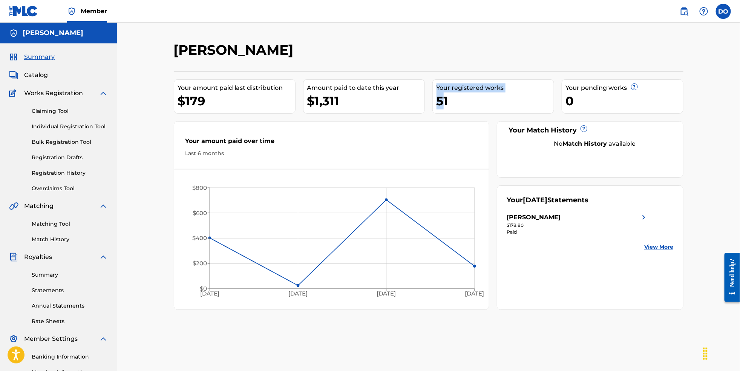
drag, startPoint x: 444, startPoint y: 104, endPoint x: 320, endPoint y: 106, distance: 124.5
click at [341, 104] on div "Your amount paid last distribution $179 Amount paid to date this year $1,311 Yo…" at bounding box center [429, 190] width 510 height 238
click at [62, 177] on link "Registration History" at bounding box center [70, 173] width 76 height 8
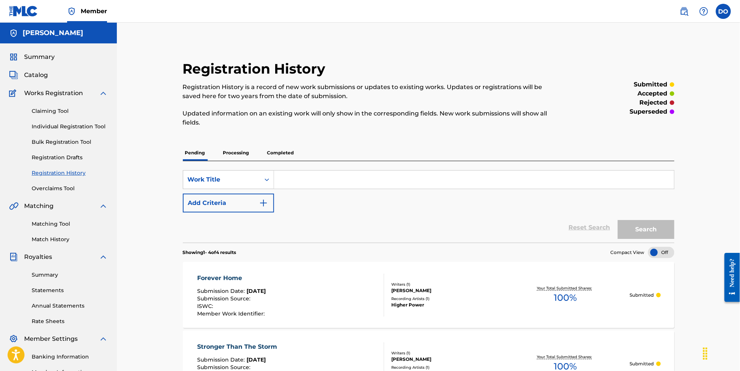
click at [277, 150] on p "Completed" at bounding box center [280, 153] width 31 height 16
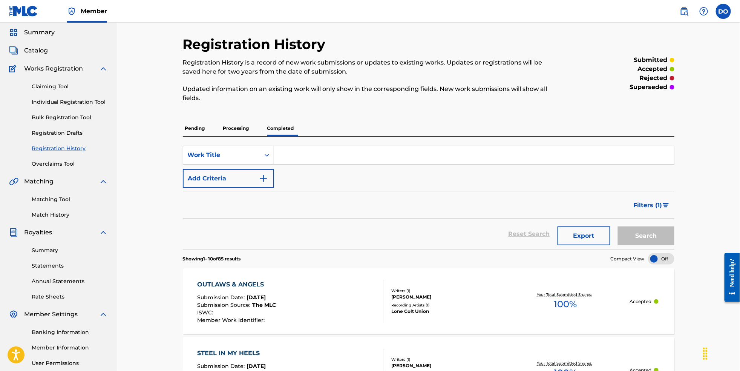
scroll to position [26, 0]
click at [222, 125] on p "Processing" at bounding box center [236, 127] width 31 height 16
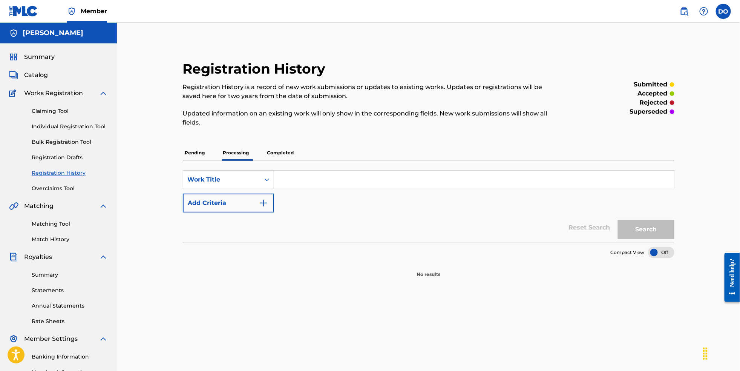
click at [184, 145] on p "Pending" at bounding box center [195, 153] width 25 height 16
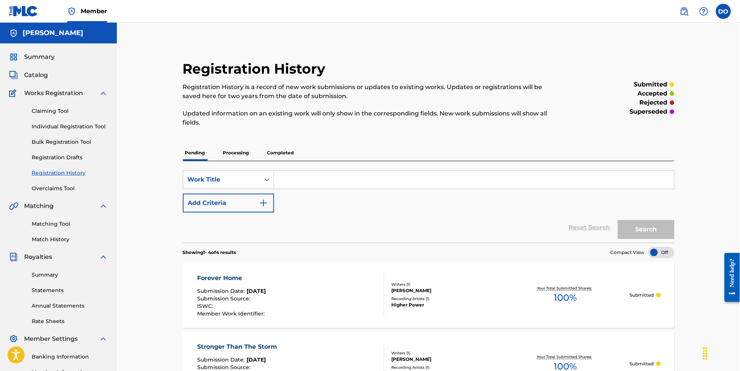
click at [277, 150] on p "Completed" at bounding box center [280, 153] width 31 height 16
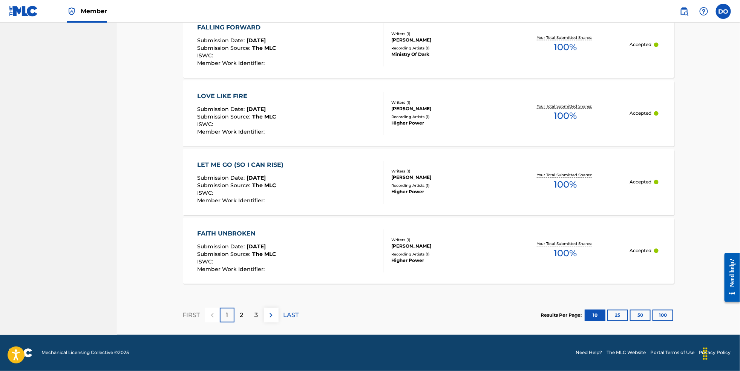
click at [651, 312] on button "50" at bounding box center [640, 315] width 21 height 11
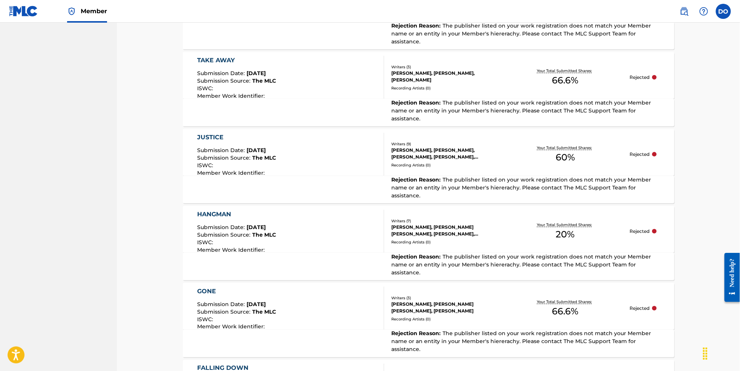
scroll to position [1777, 0]
click at [539, 142] on div "Your Total Submitted Shares: 60 %" at bounding box center [565, 153] width 129 height 23
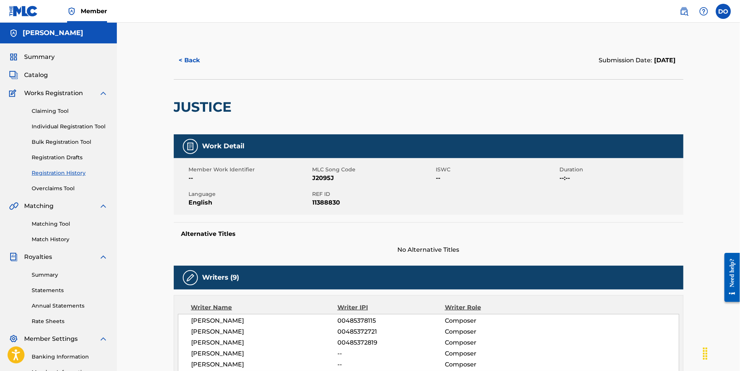
click at [51, 57] on span "Summary" at bounding box center [39, 56] width 31 height 9
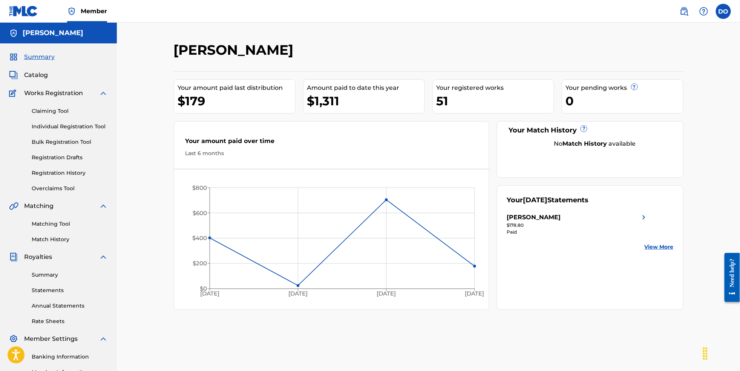
click at [674, 251] on link "View More" at bounding box center [659, 247] width 29 height 8
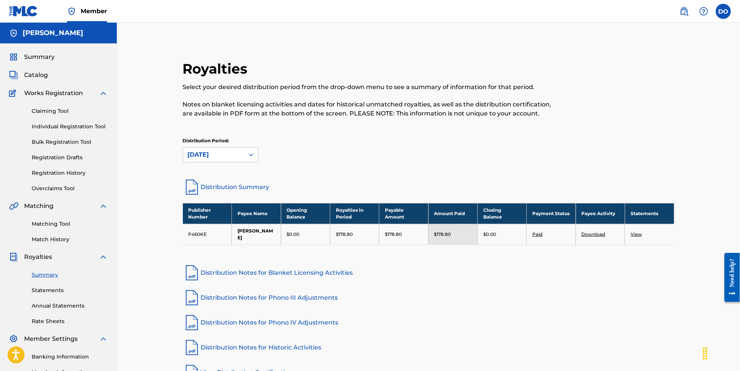
click at [46, 61] on span "Summary" at bounding box center [39, 56] width 31 height 9
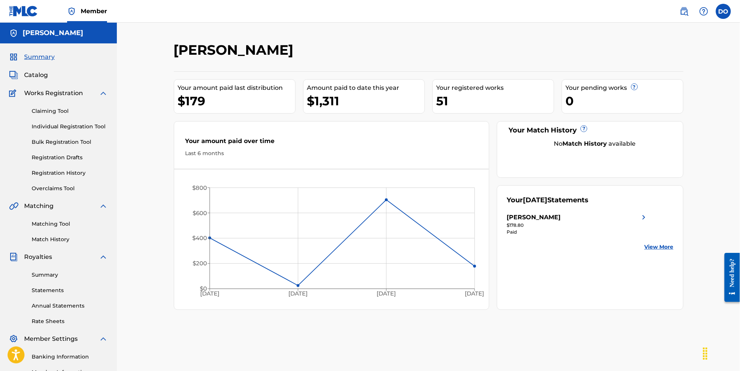
click at [53, 294] on link "Statements" at bounding box center [70, 290] width 76 height 8
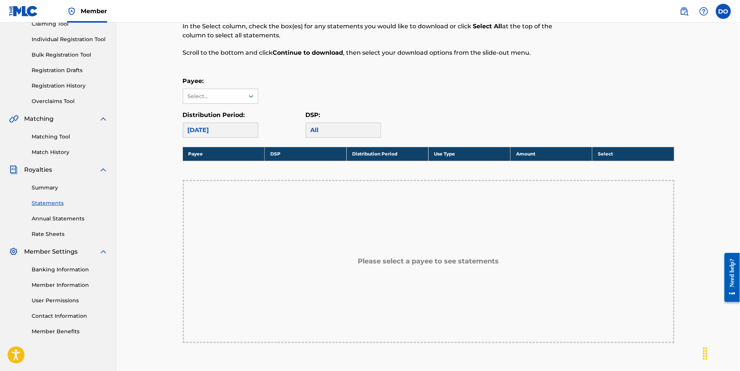
scroll to position [112, 0]
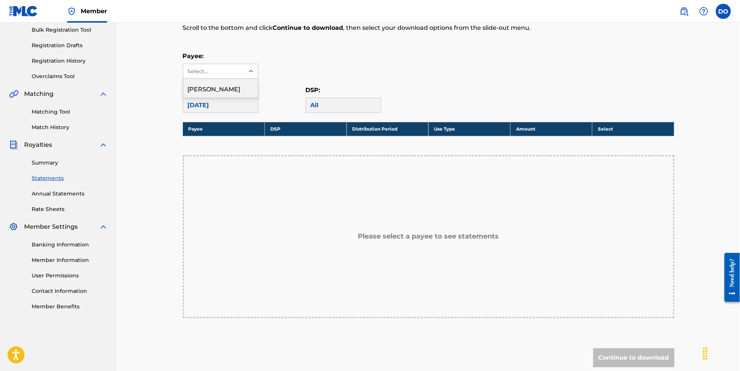
click at [236, 71] on div "Select..." at bounding box center [213, 71] width 61 height 14
click at [235, 95] on div "[PERSON_NAME]" at bounding box center [220, 88] width 75 height 19
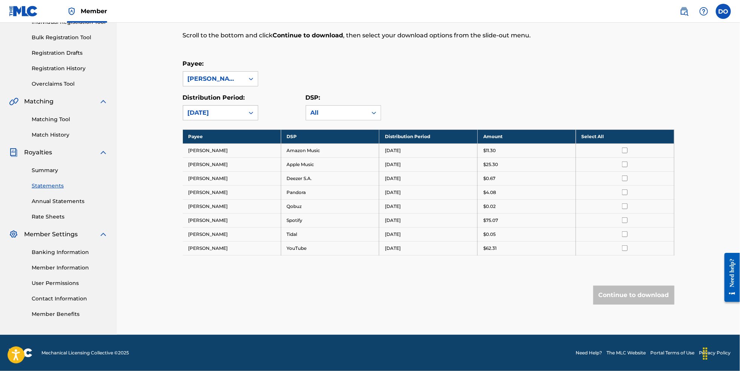
click at [247, 114] on icon at bounding box center [251, 113] width 8 height 8
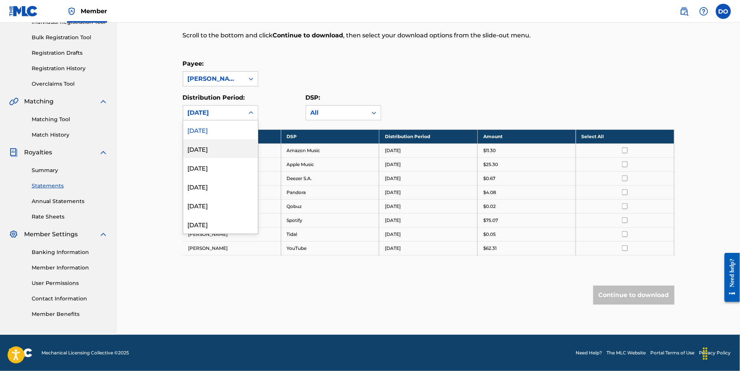
click at [226, 150] on div "[DATE]" at bounding box center [220, 148] width 75 height 19
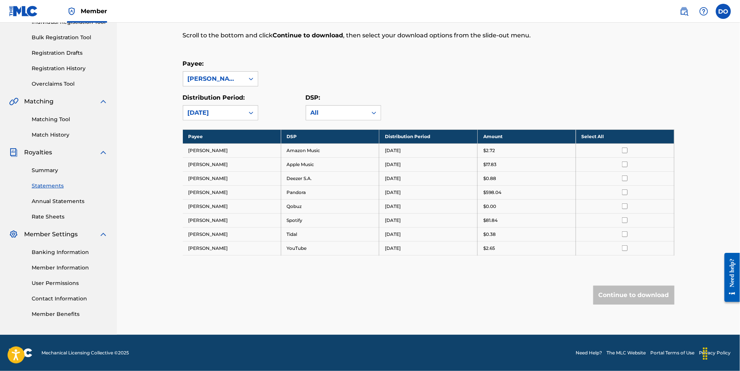
click at [247, 114] on icon at bounding box center [251, 113] width 8 height 8
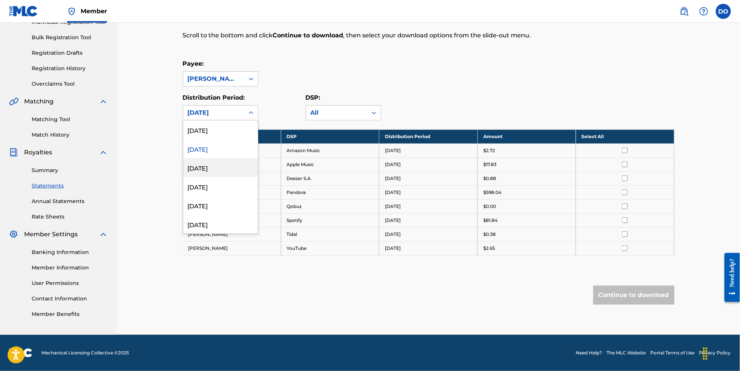
click at [233, 165] on div "[DATE]" at bounding box center [220, 167] width 75 height 19
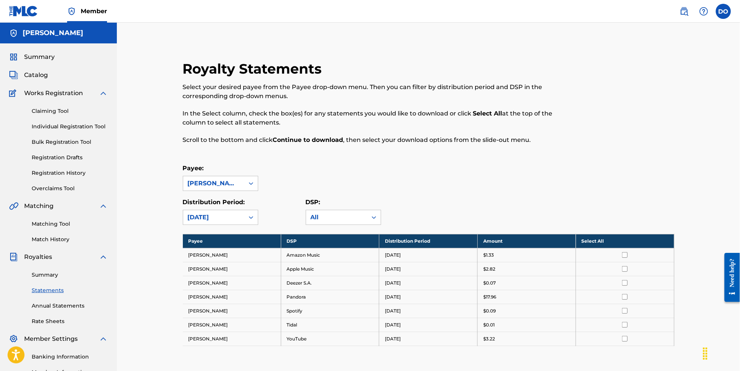
scroll to position [0, 0]
